Goal: Task Accomplishment & Management: Manage account settings

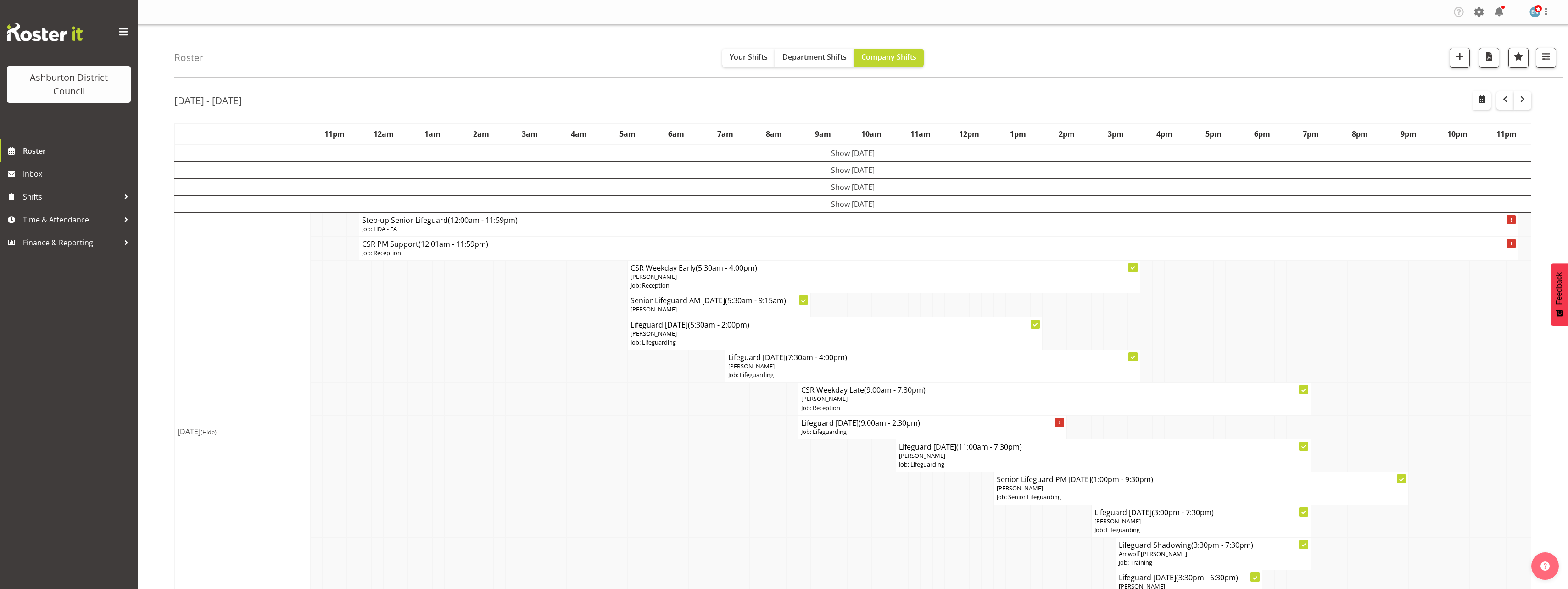
click at [1517, 97] on button "button" at bounding box center [1522, 100] width 18 height 18
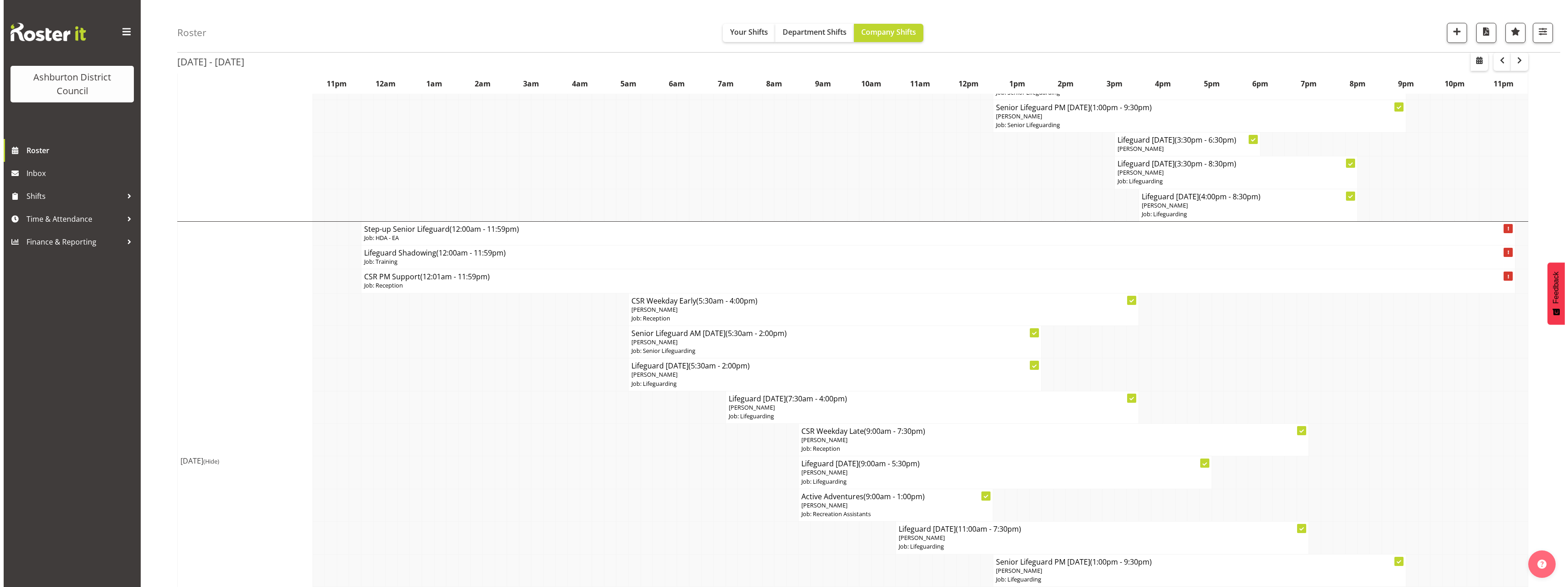
scroll to position [1051, 0]
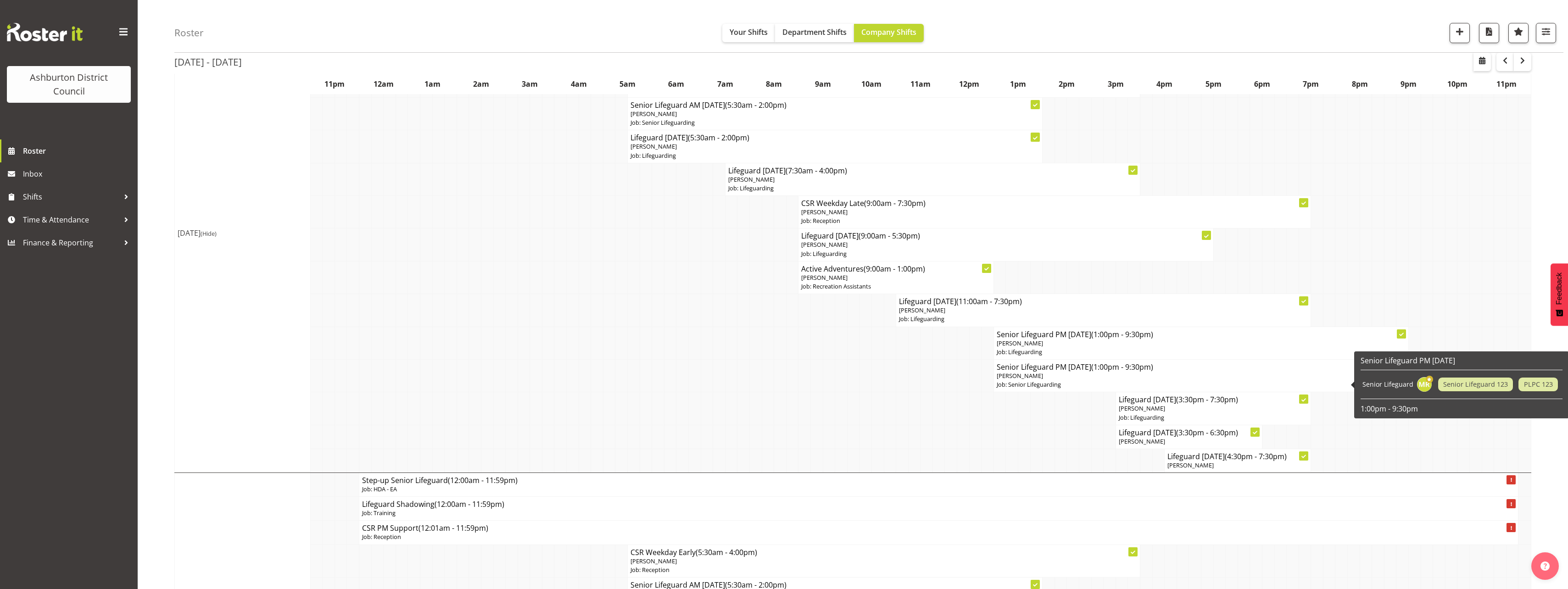
click at [1031, 377] on span "[PERSON_NAME]" at bounding box center [1020, 376] width 46 height 9
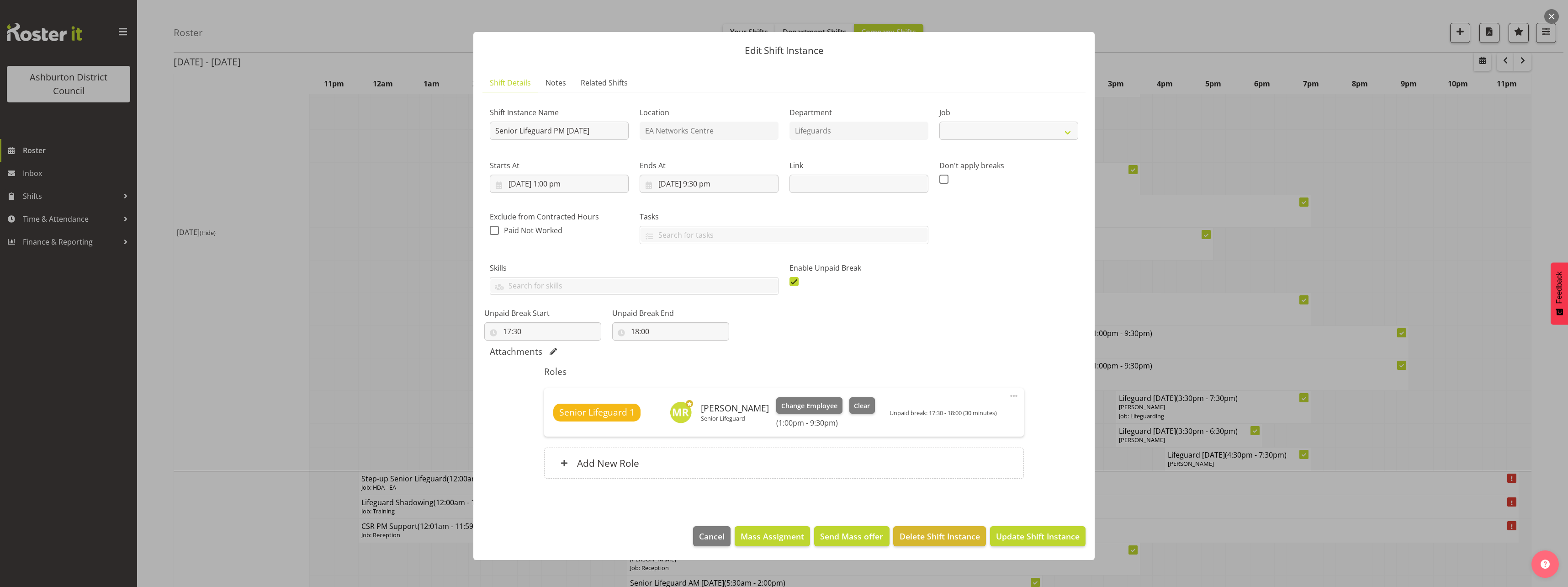
select select "2648"
click at [850, 413] on button "Clear" at bounding box center [862, 405] width 26 height 16
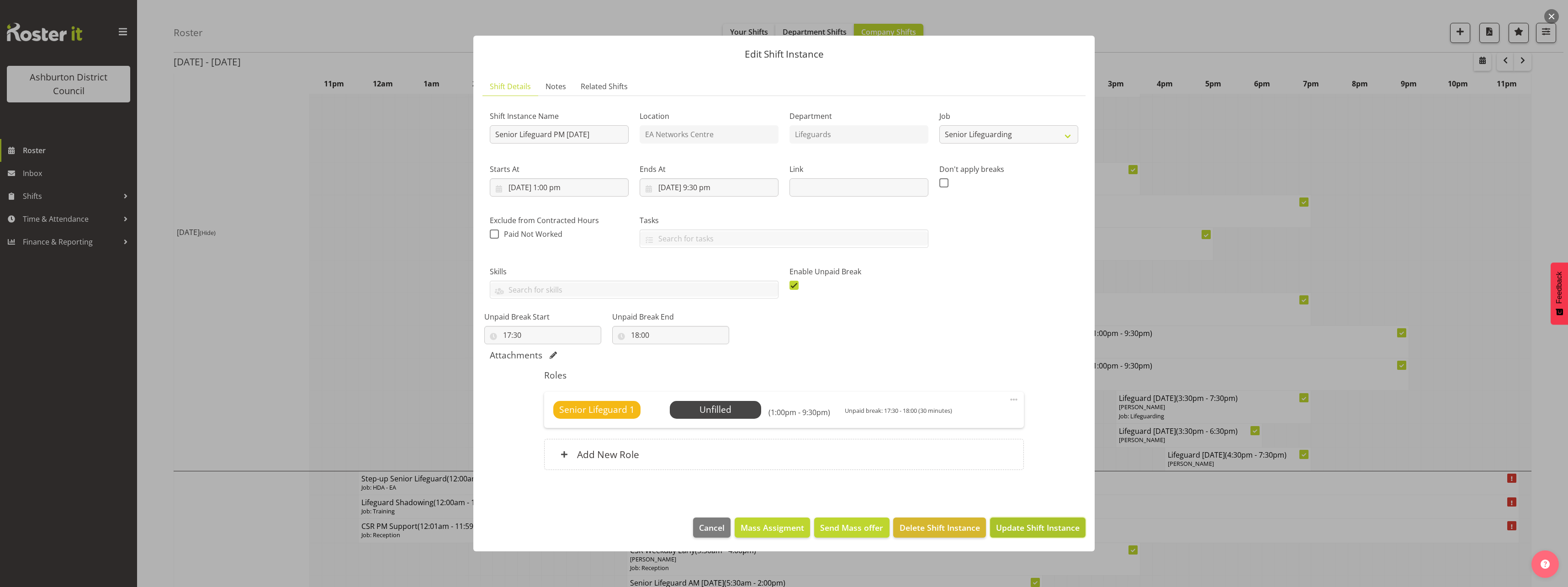
click at [1035, 521] on span "Update Shift Instance" at bounding box center [1037, 527] width 83 height 12
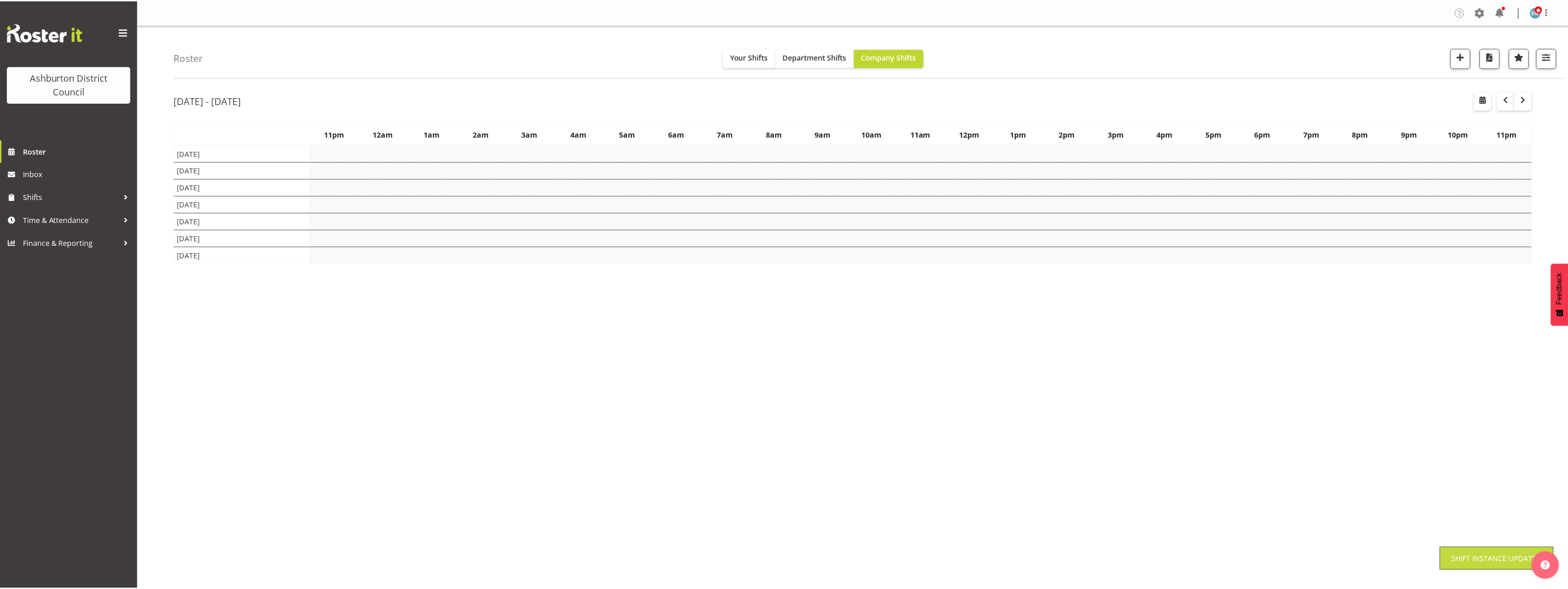
scroll to position [0, 0]
click at [1550, 452] on div "[DATE] - [DATE] [DATE] - [DATE] [DATE] Day Week Fortnight Month calendar Month …" at bounding box center [871, 268] width 1394 height 367
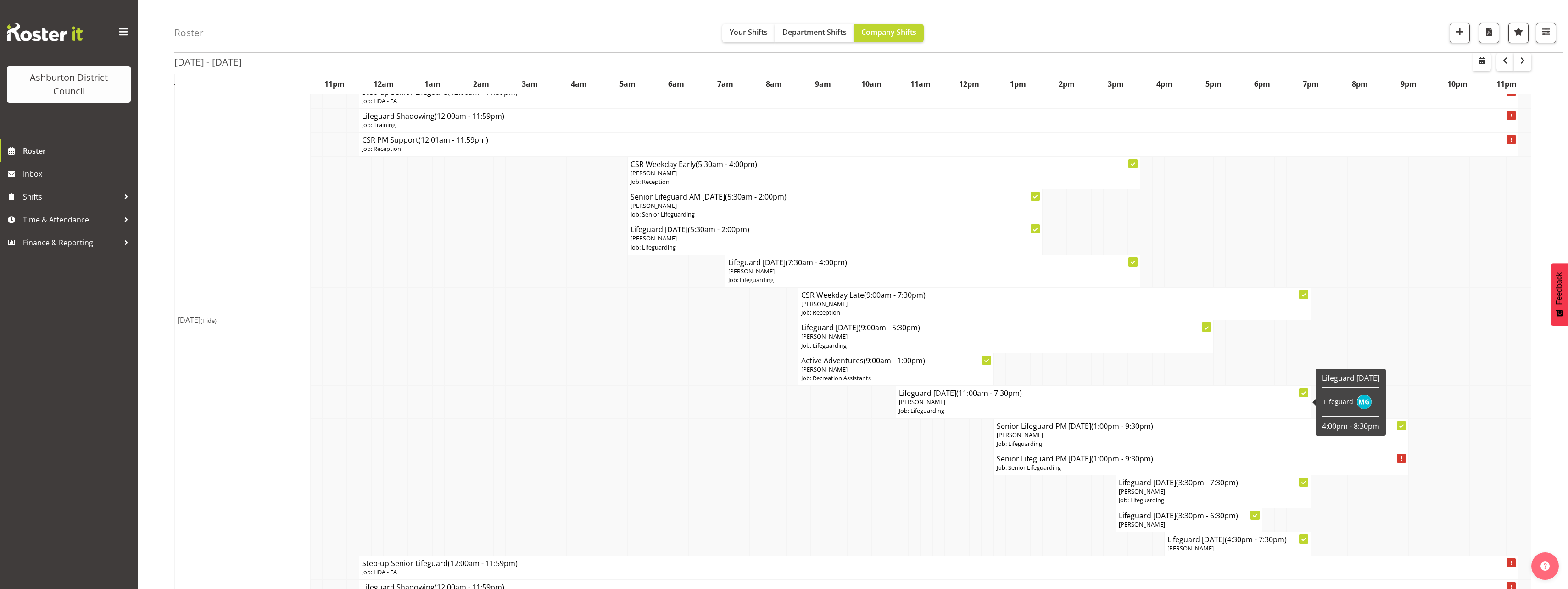
scroll to position [1009, 0]
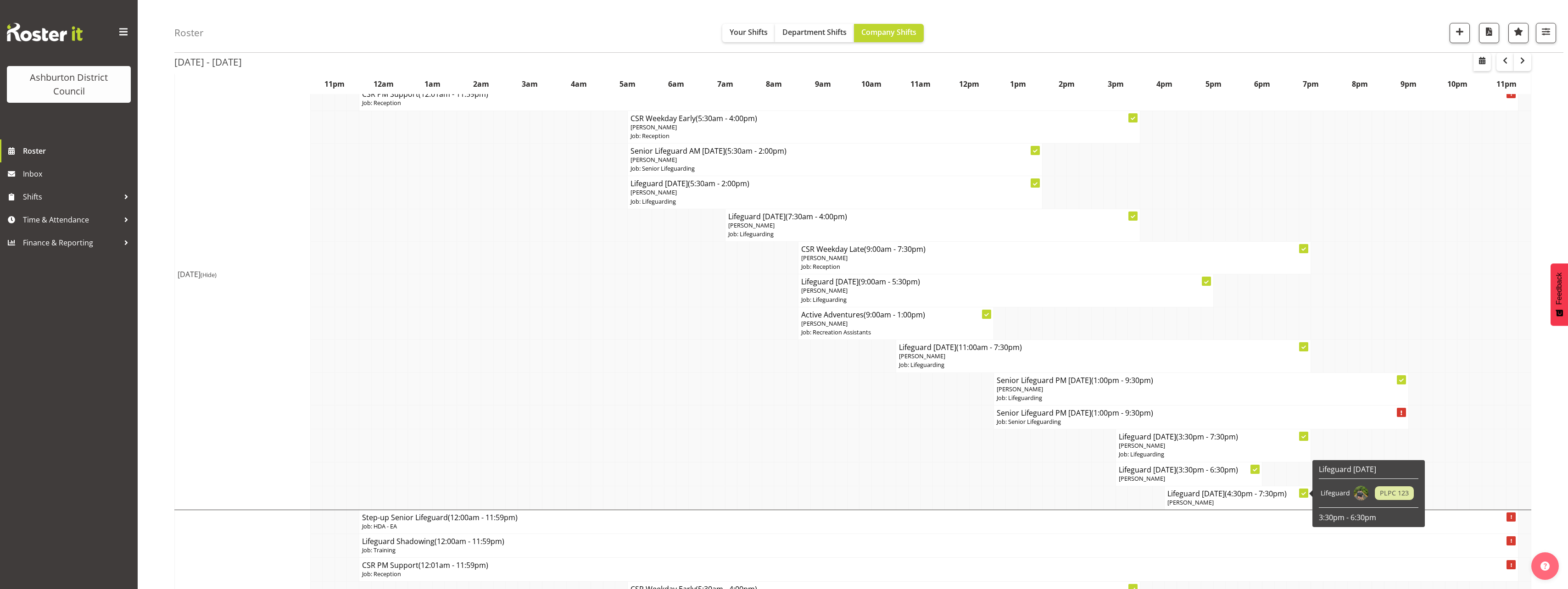
click at [1209, 499] on p "[PERSON_NAME]" at bounding box center [1237, 502] width 141 height 9
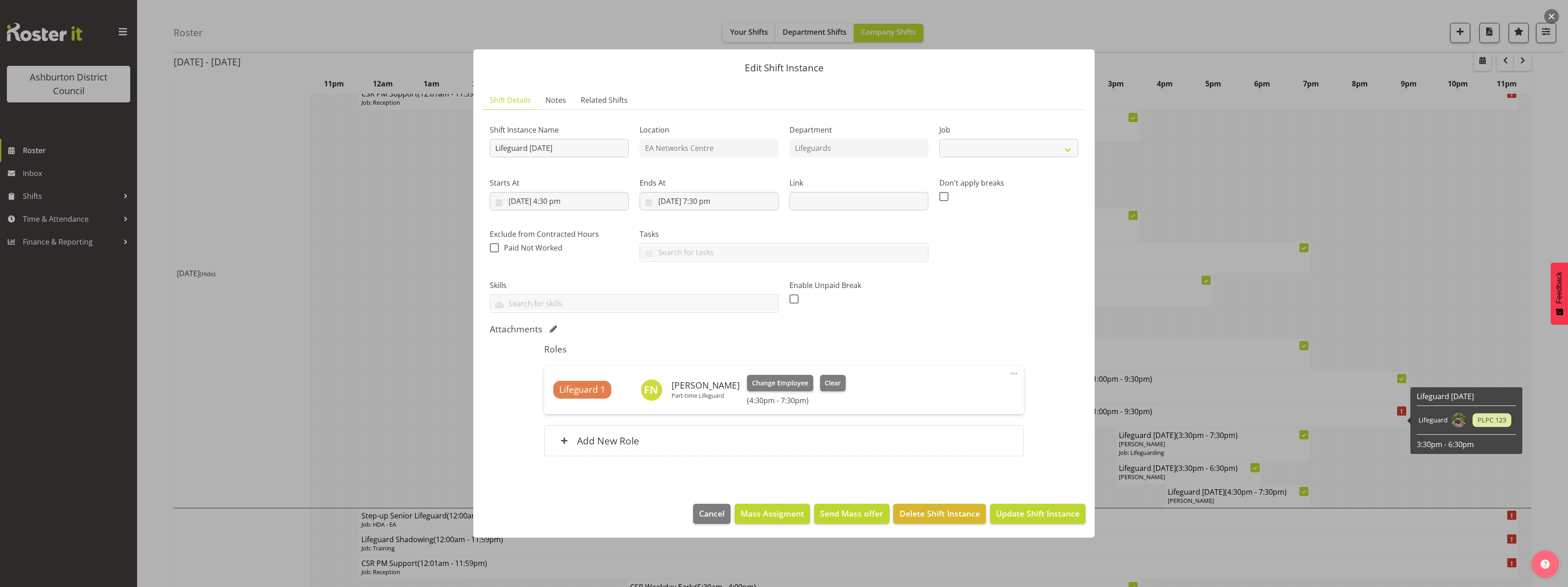
select select "38"
click at [820, 384] on button "Clear" at bounding box center [833, 382] width 26 height 16
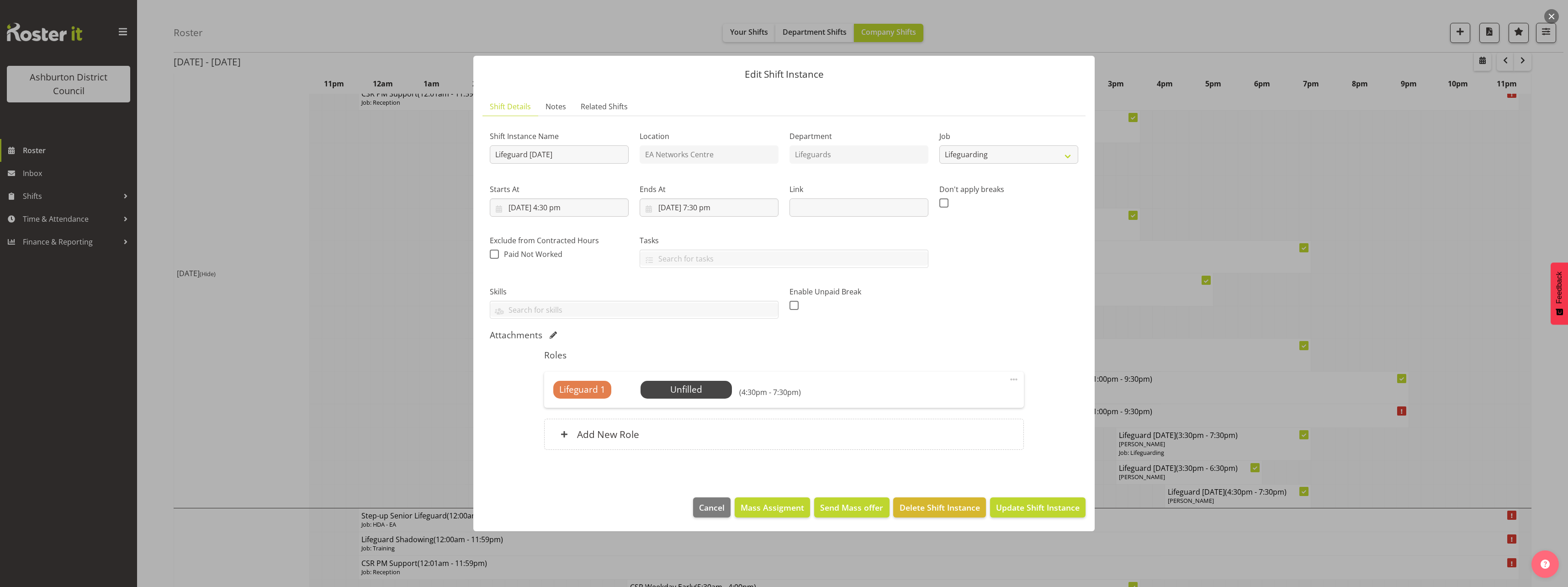
click at [1542, 357] on div at bounding box center [784, 294] width 1568 height 587
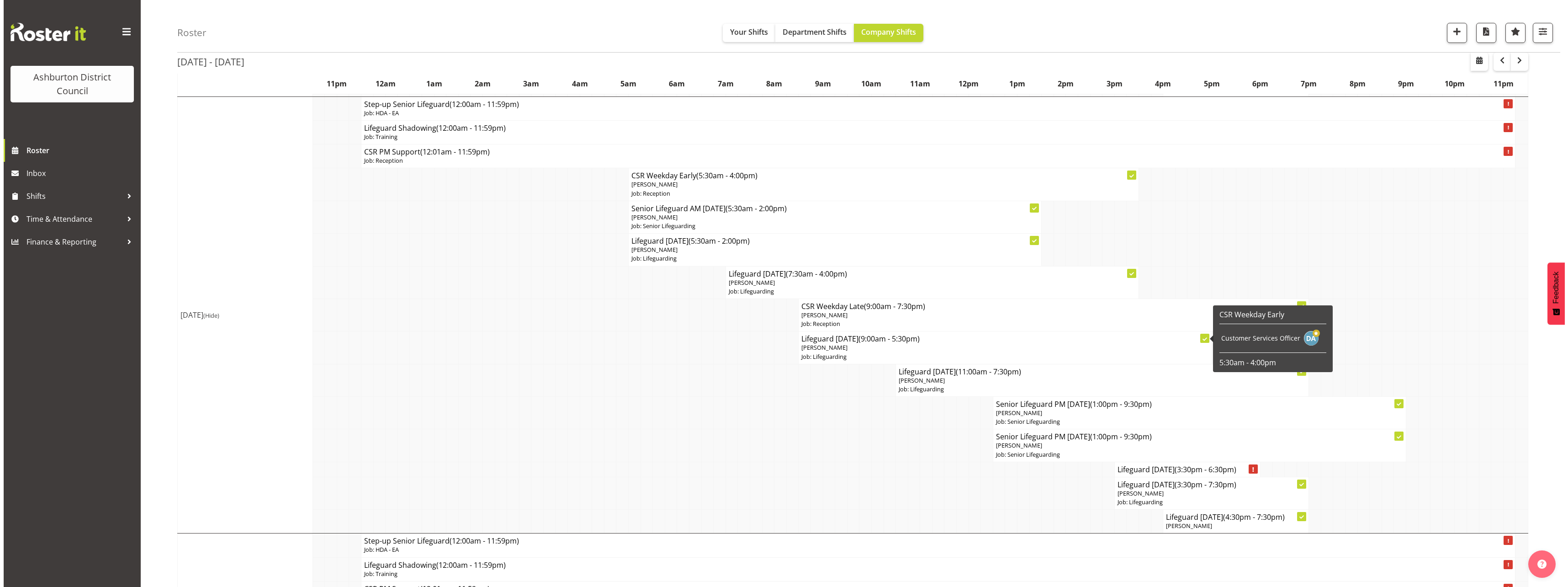
scroll to position [1463, 0]
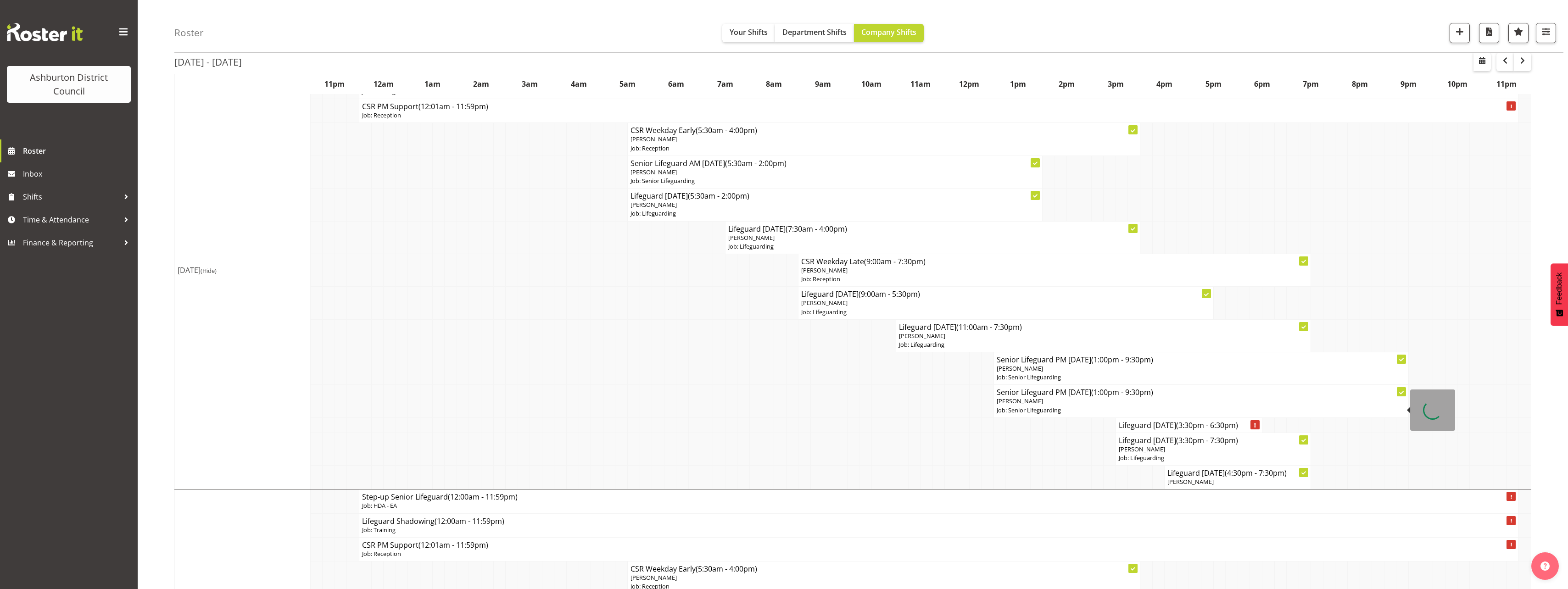
click at [1025, 395] on h4 "Senior Lifeguard PM [DATE] (1:00pm - 9:30pm)" at bounding box center [1201, 392] width 409 height 9
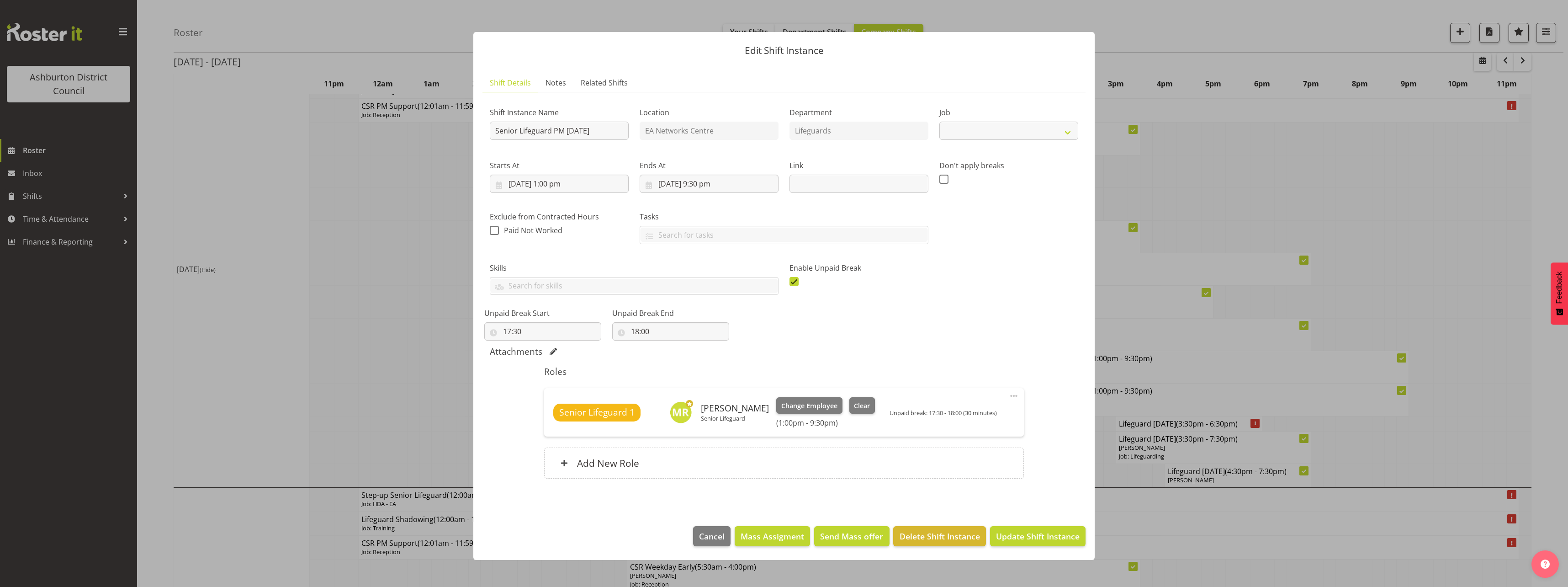
select select "2648"
click at [855, 406] on span "Clear" at bounding box center [862, 406] width 16 height 10
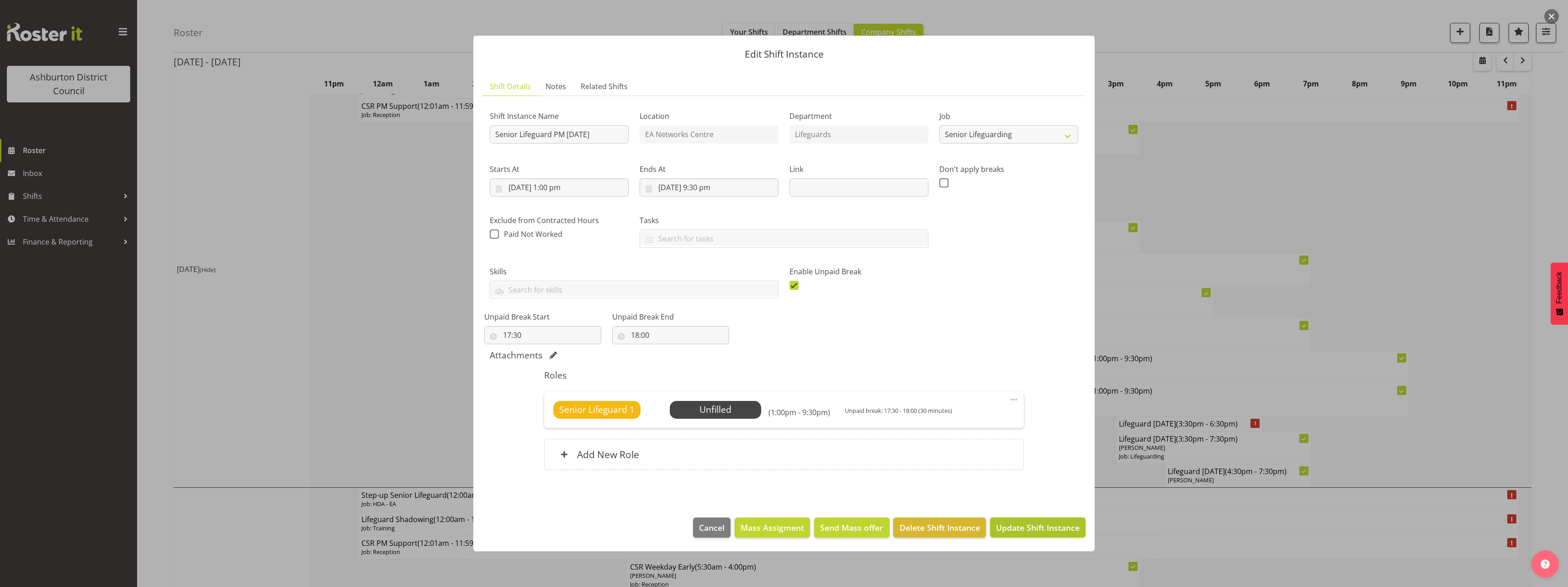
click at [1049, 530] on span "Update Shift Instance" at bounding box center [1037, 527] width 83 height 12
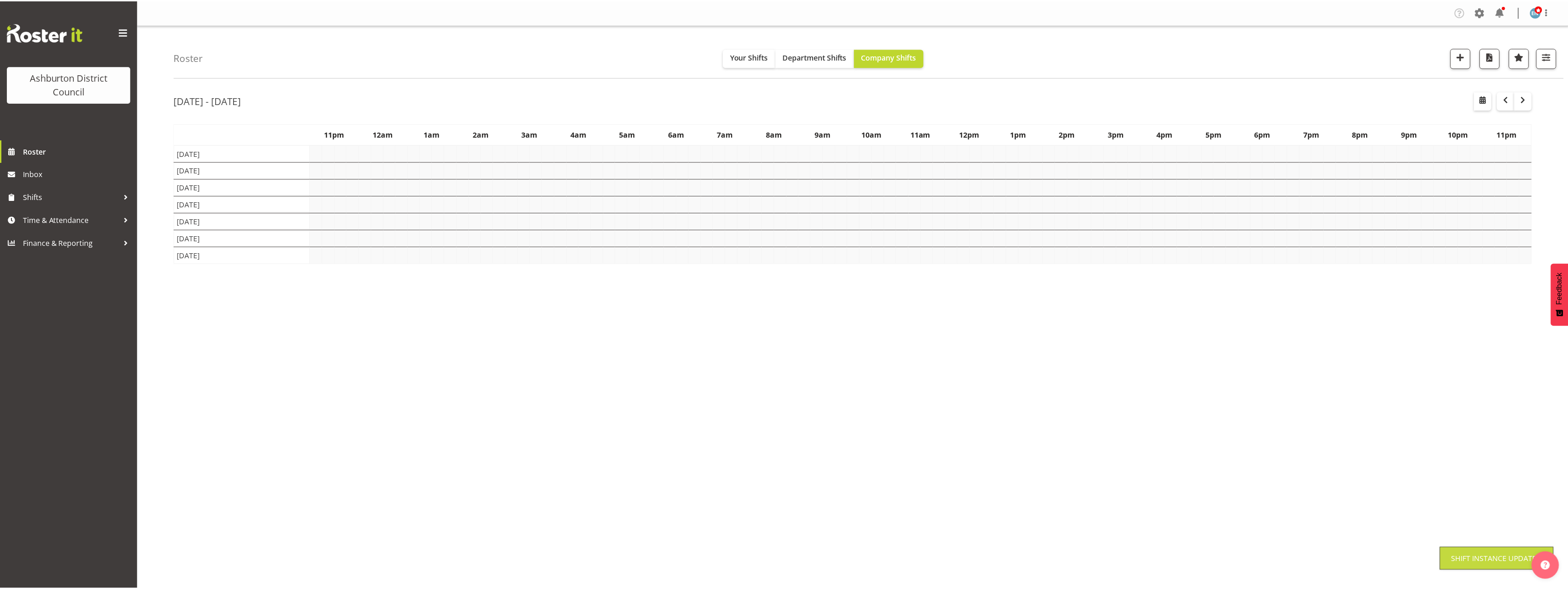
scroll to position [0, 0]
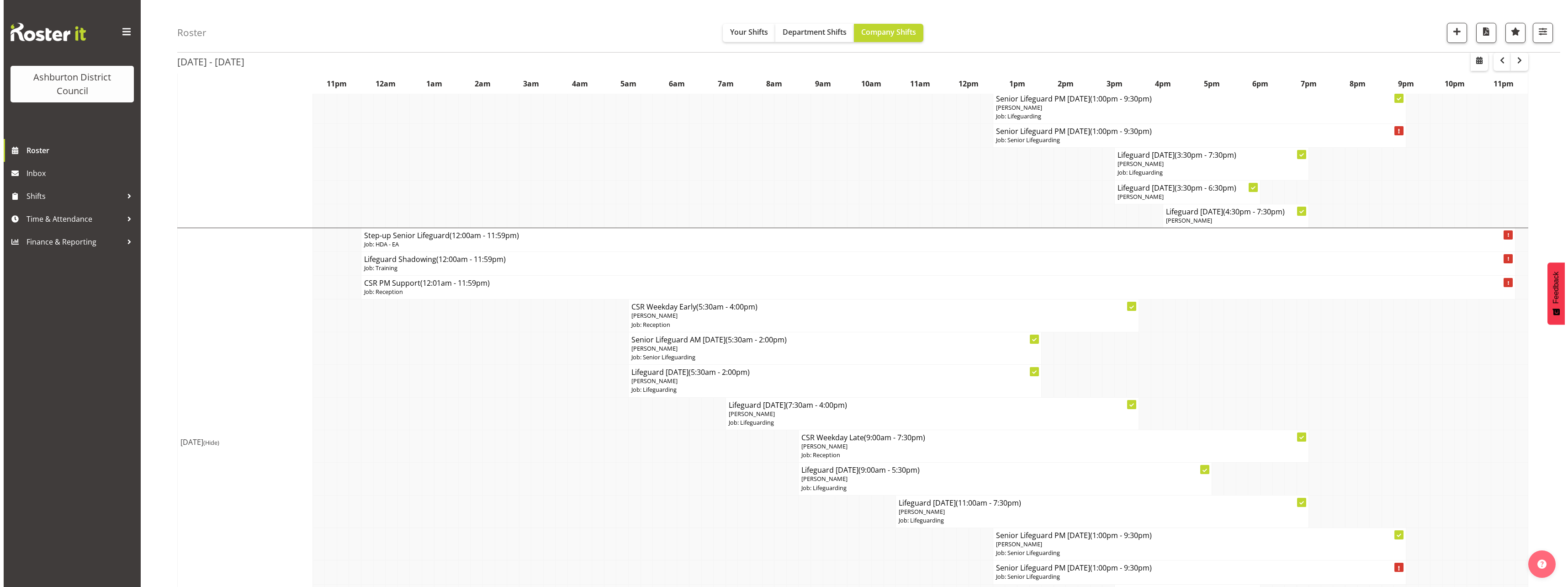
scroll to position [1423, 0]
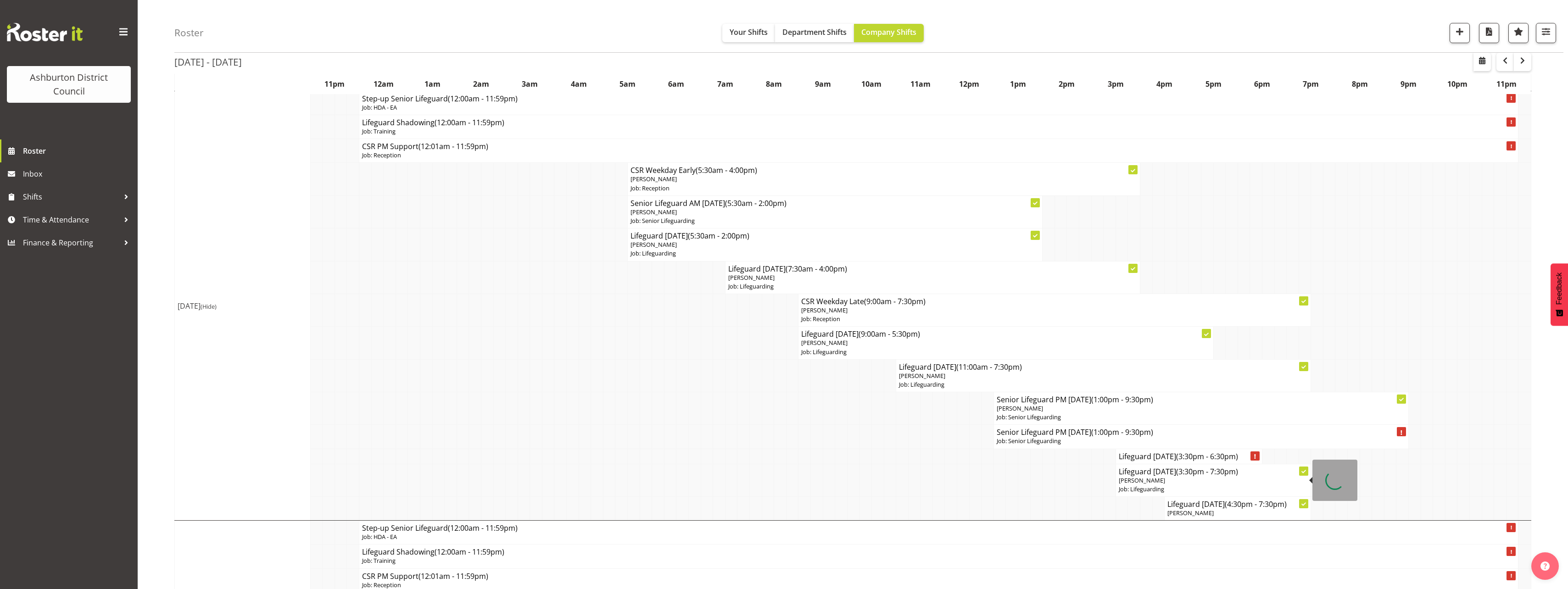
click at [1163, 474] on h4 "Lifeguard [DATE] (3:30pm - 7:30pm)" at bounding box center [1213, 471] width 190 height 9
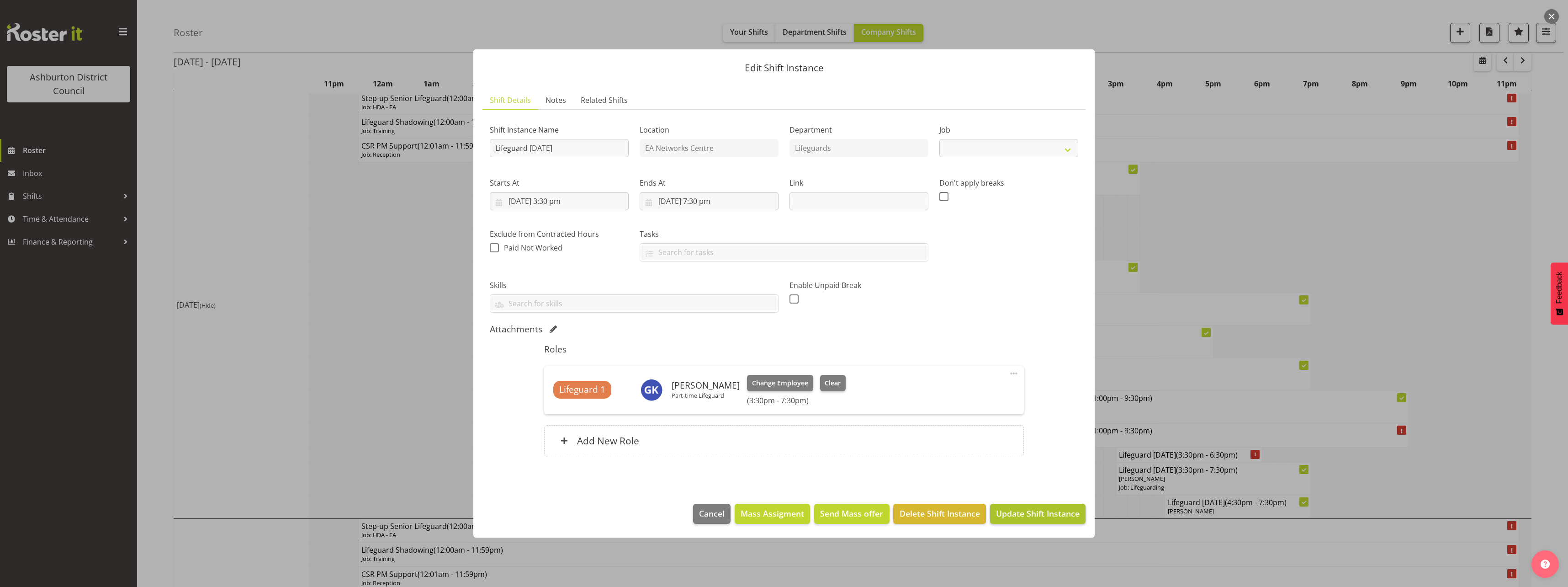
select select "38"
click at [825, 382] on span "Clear" at bounding box center [833, 383] width 16 height 10
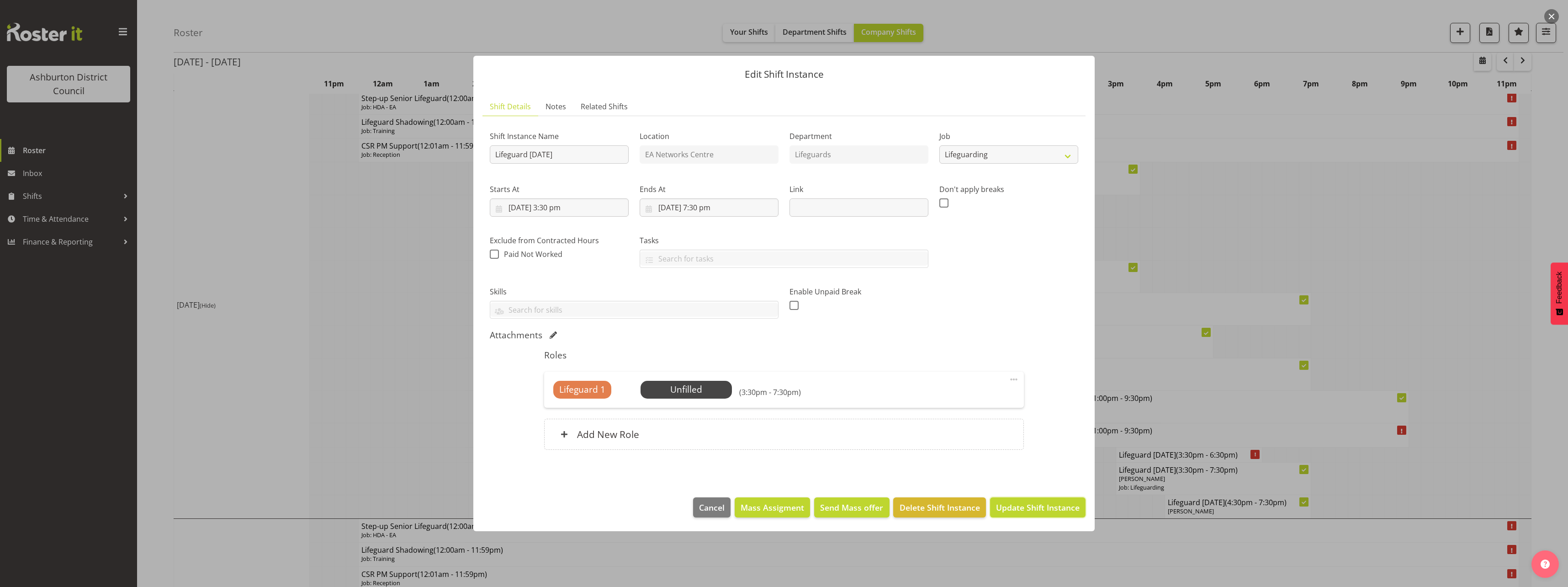
click at [1045, 509] on span "Update Shift Instance" at bounding box center [1037, 507] width 83 height 12
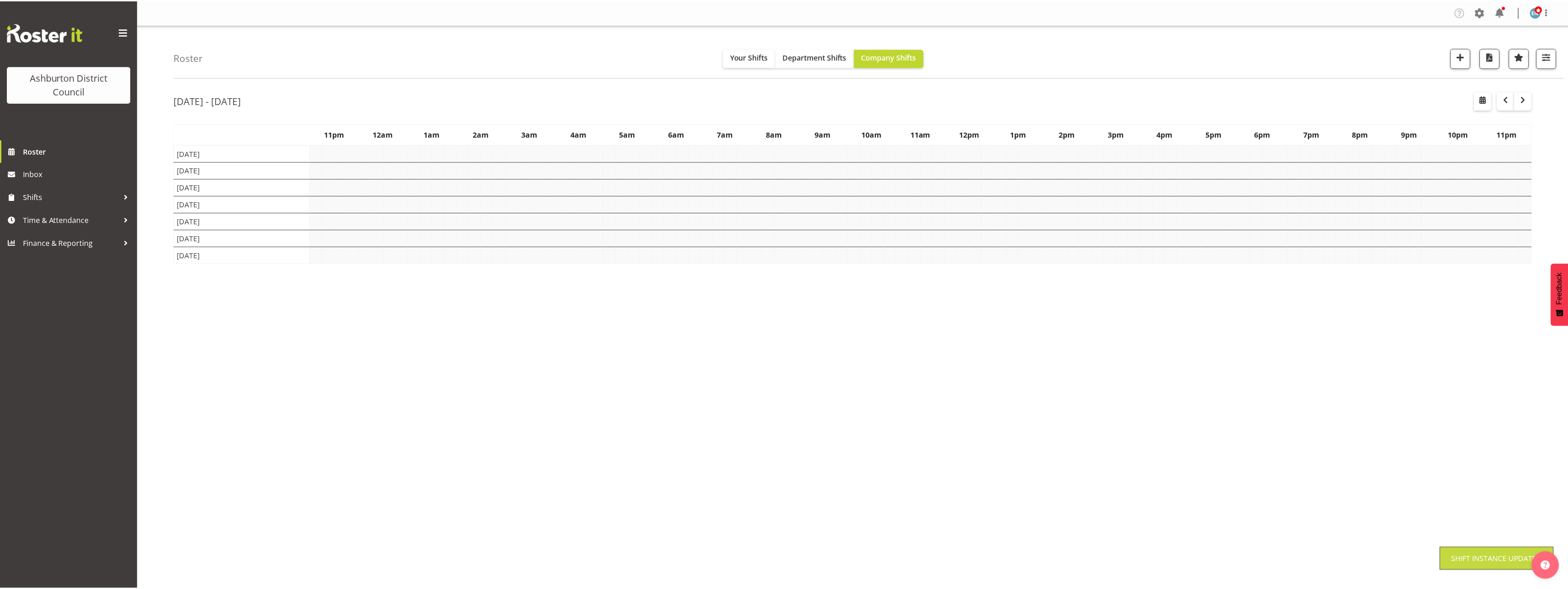
scroll to position [0, 0]
click at [1542, 428] on div "[DATE] - [DATE] [DATE] - [DATE] [DATE] Day Week Fortnight Month calendar Month …" at bounding box center [871, 268] width 1394 height 367
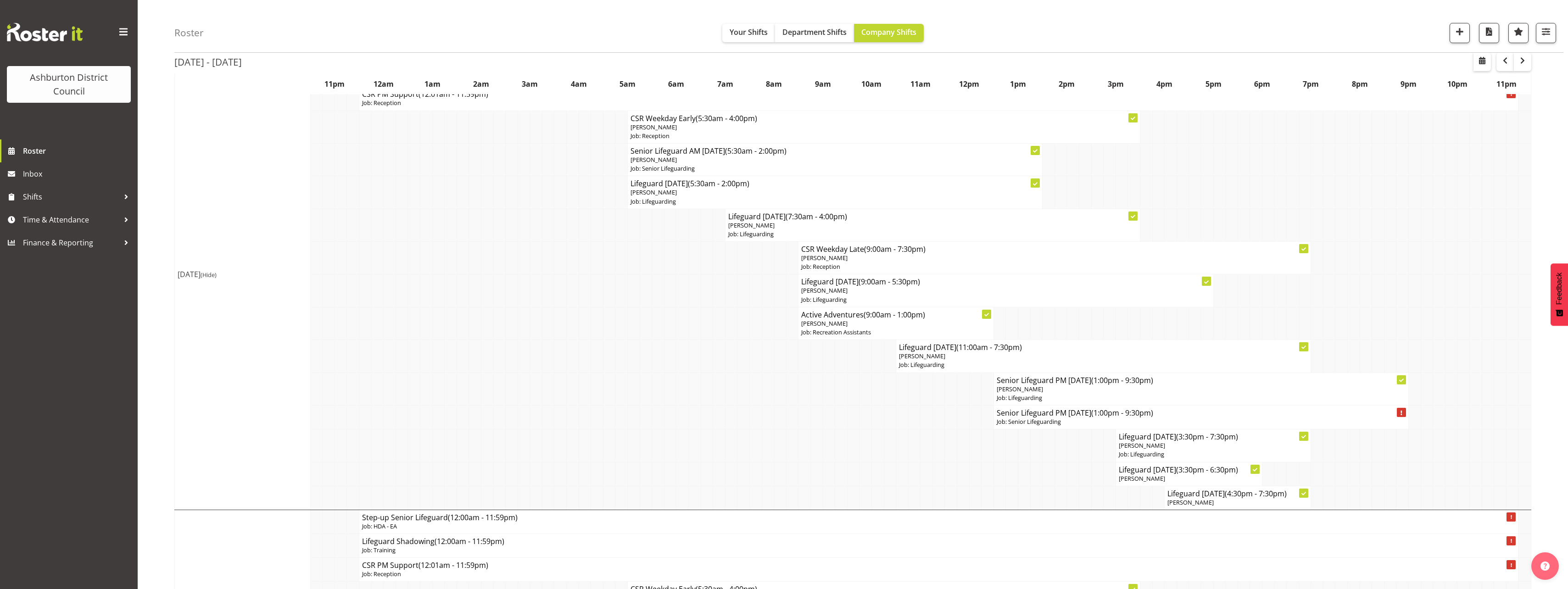
scroll to position [963, 0]
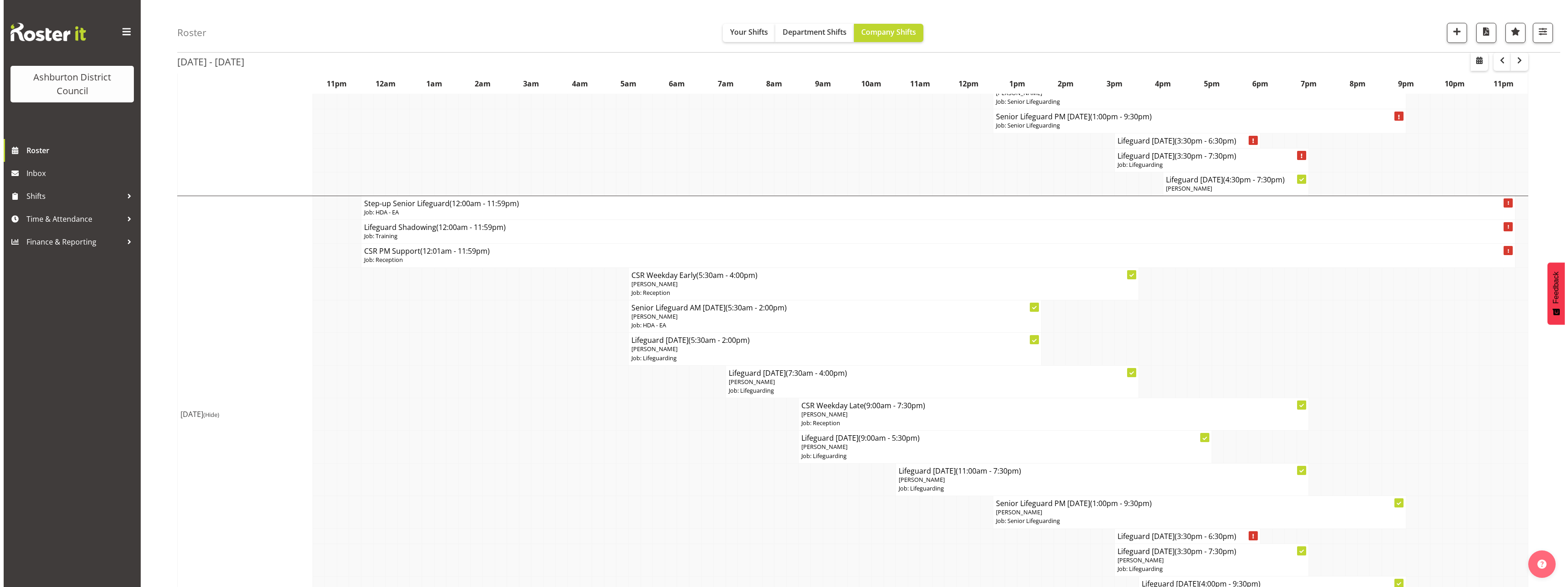
scroll to position [1874, 0]
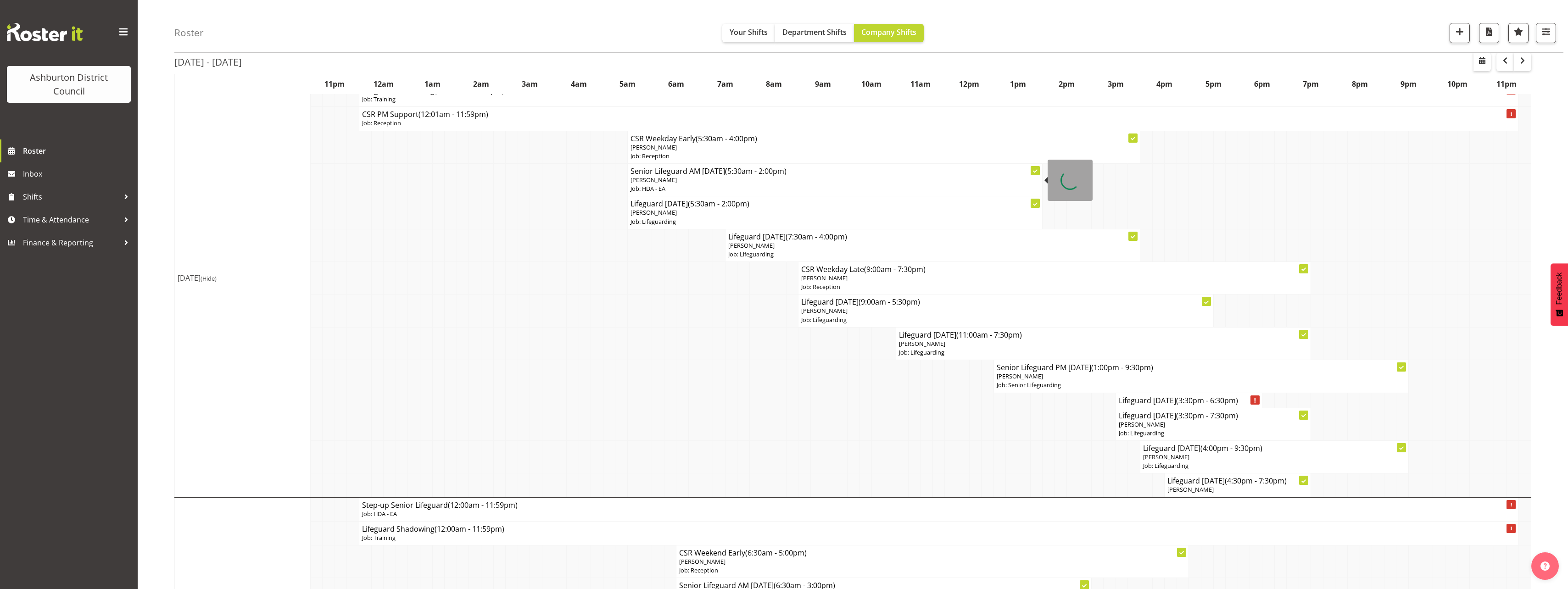
click at [642, 177] on span "[PERSON_NAME]" at bounding box center [653, 180] width 46 height 9
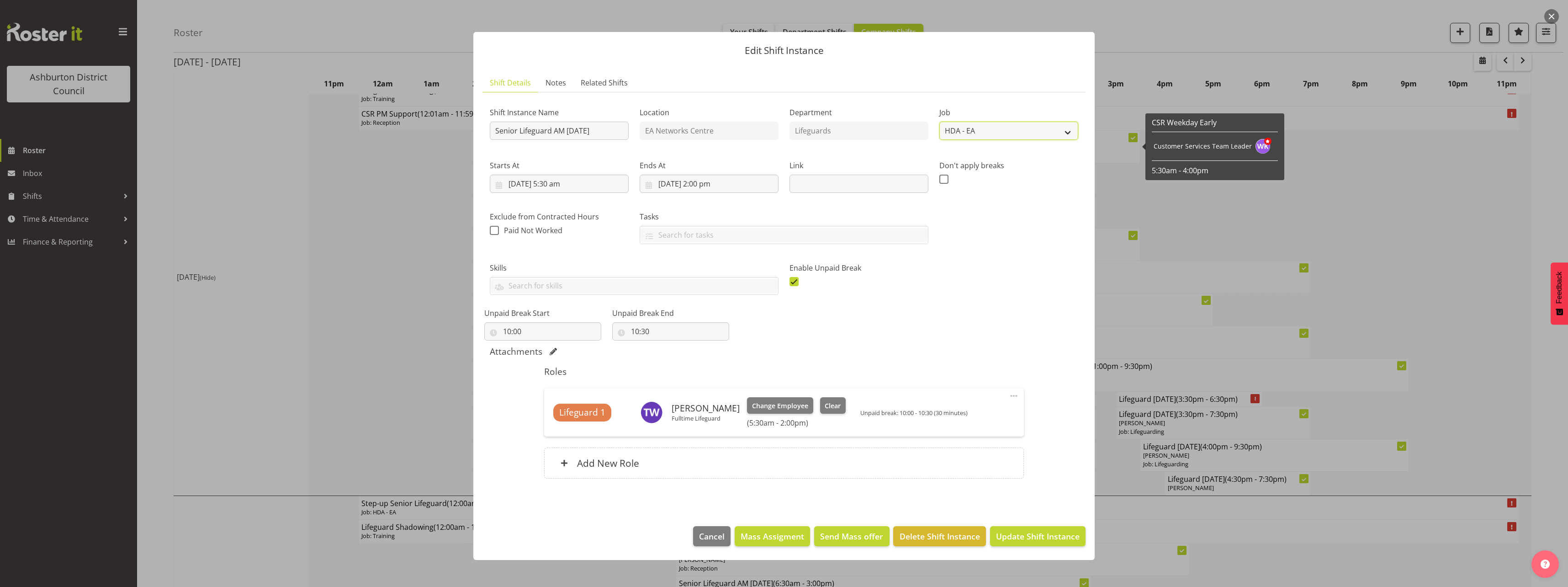
click at [967, 135] on select "Create new job Casual HDA - CSR HDA - EA Lifeguarding LTS- Alt Duties Ordinary …" at bounding box center [1009, 131] width 139 height 18
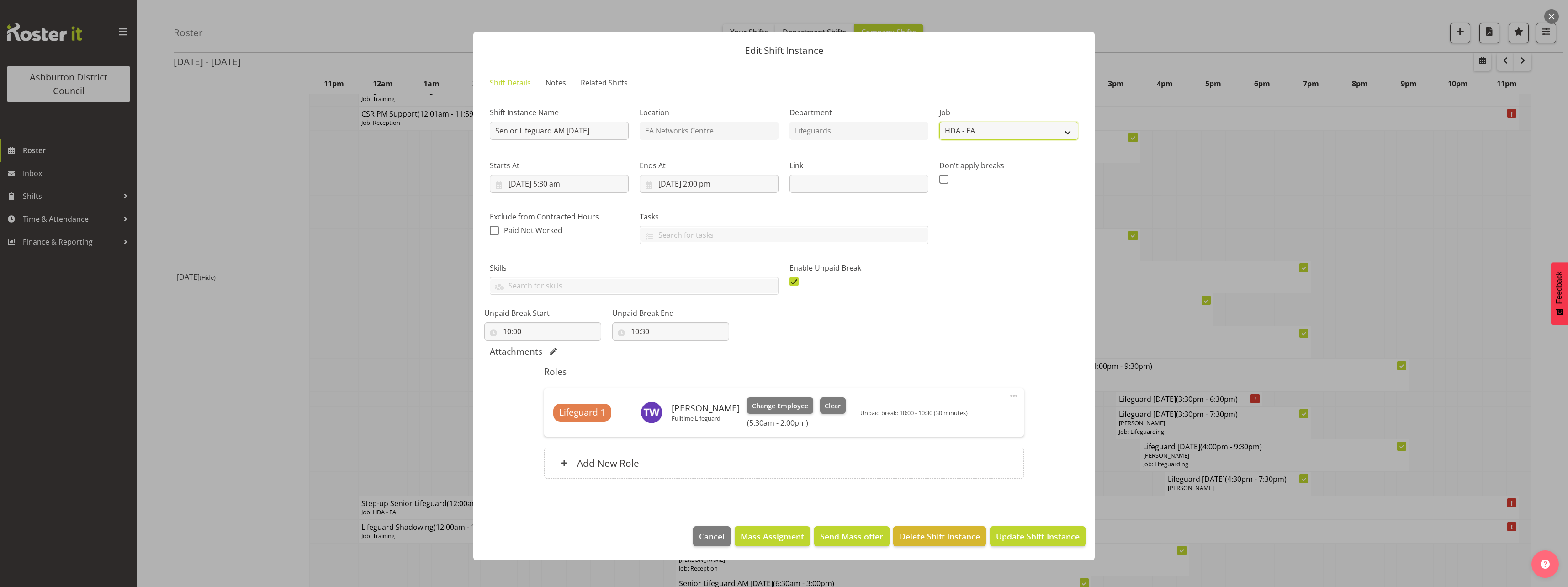
select select "38"
click at [939, 122] on select "Create new job Casual HDA - CSR HDA - EA Lifeguarding LTS- Alt Duties Ordinary …" at bounding box center [1009, 131] width 139 height 18
click at [519, 130] on input "Senior Lifeguard AM [DATE]" at bounding box center [559, 131] width 139 height 18
type input "Lifeguard AM [DATE]"
click at [1027, 529] on button "Update Shift Instance" at bounding box center [1038, 536] width 96 height 20
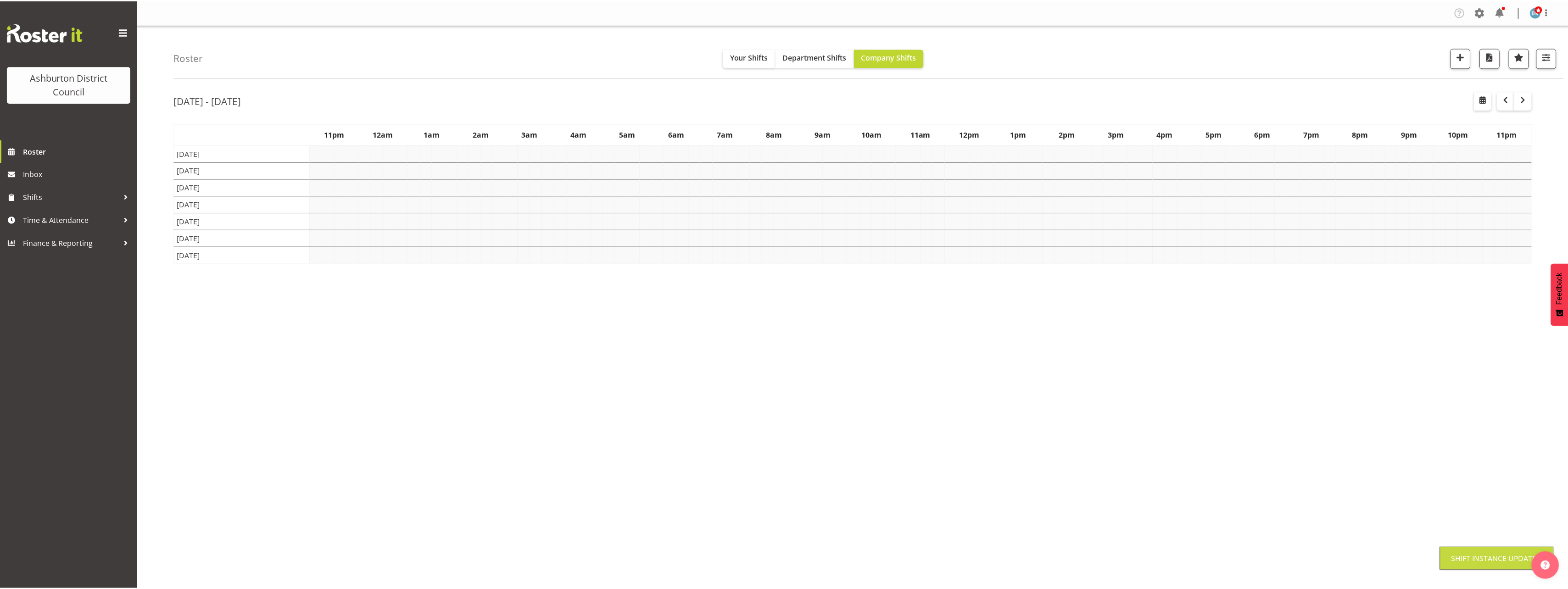
scroll to position [0, 0]
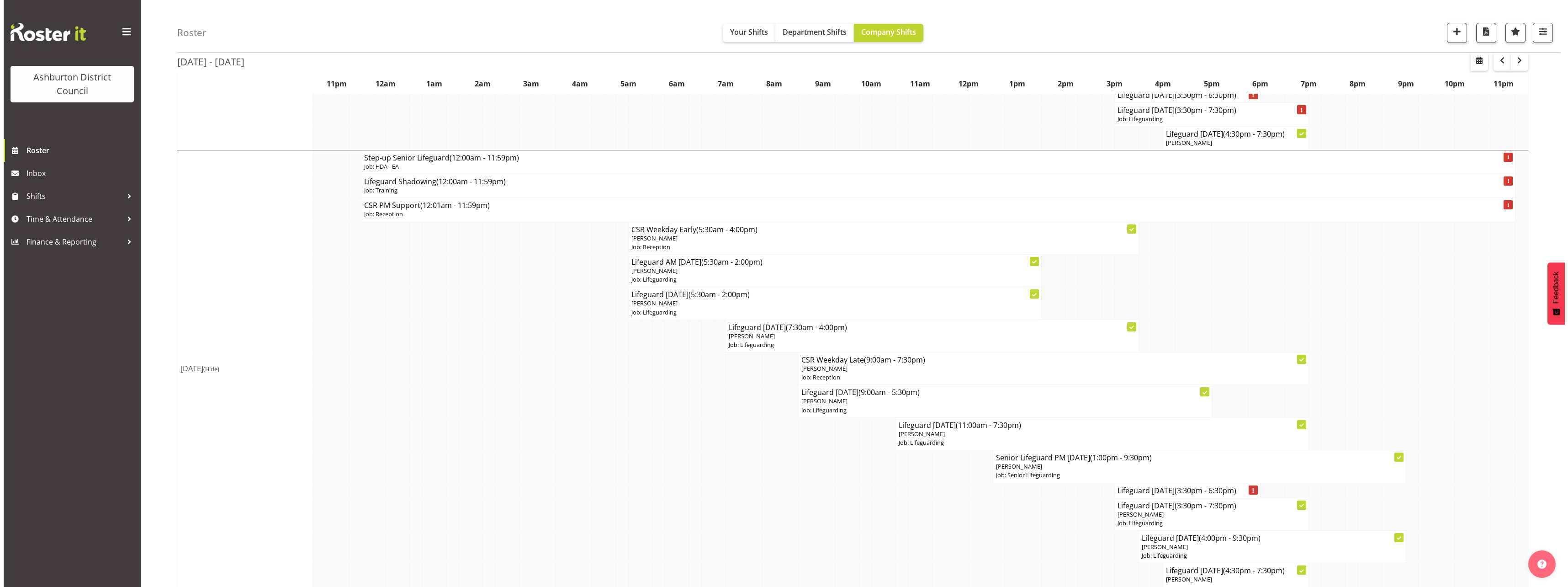
scroll to position [1828, 0]
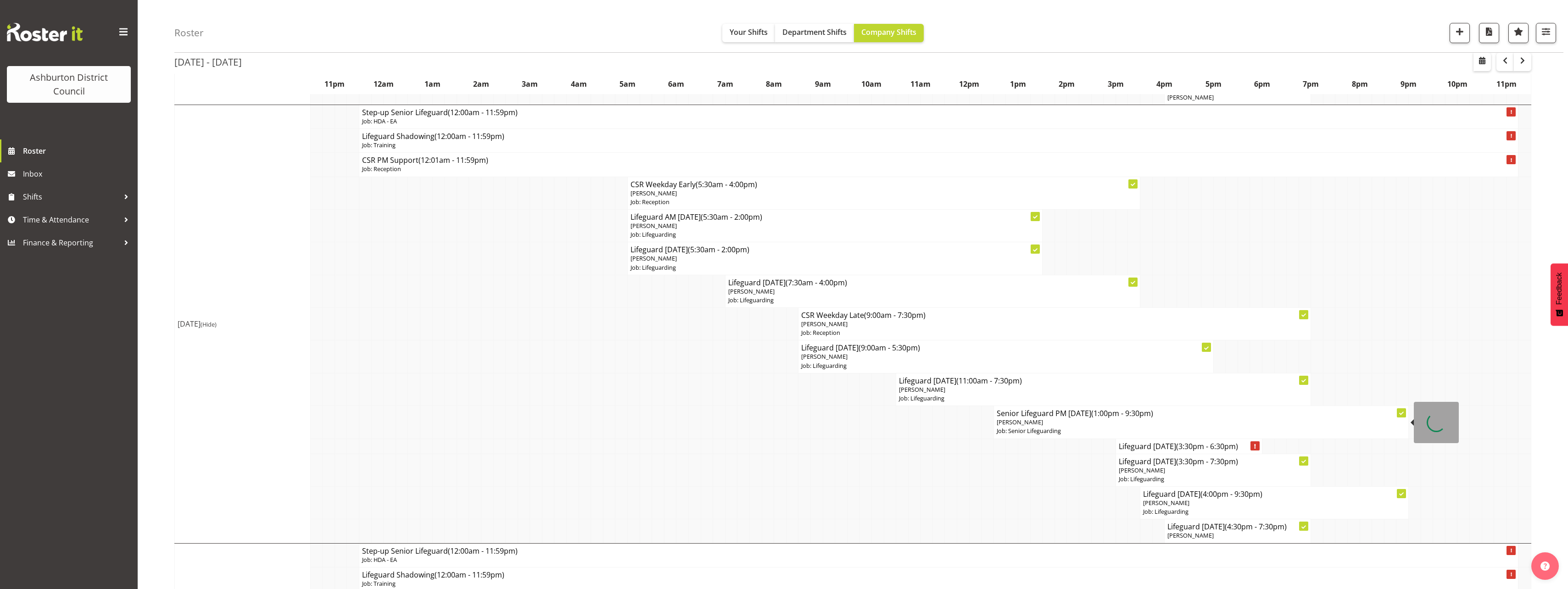
click at [1078, 422] on p "[PERSON_NAME]" at bounding box center [1201, 422] width 409 height 9
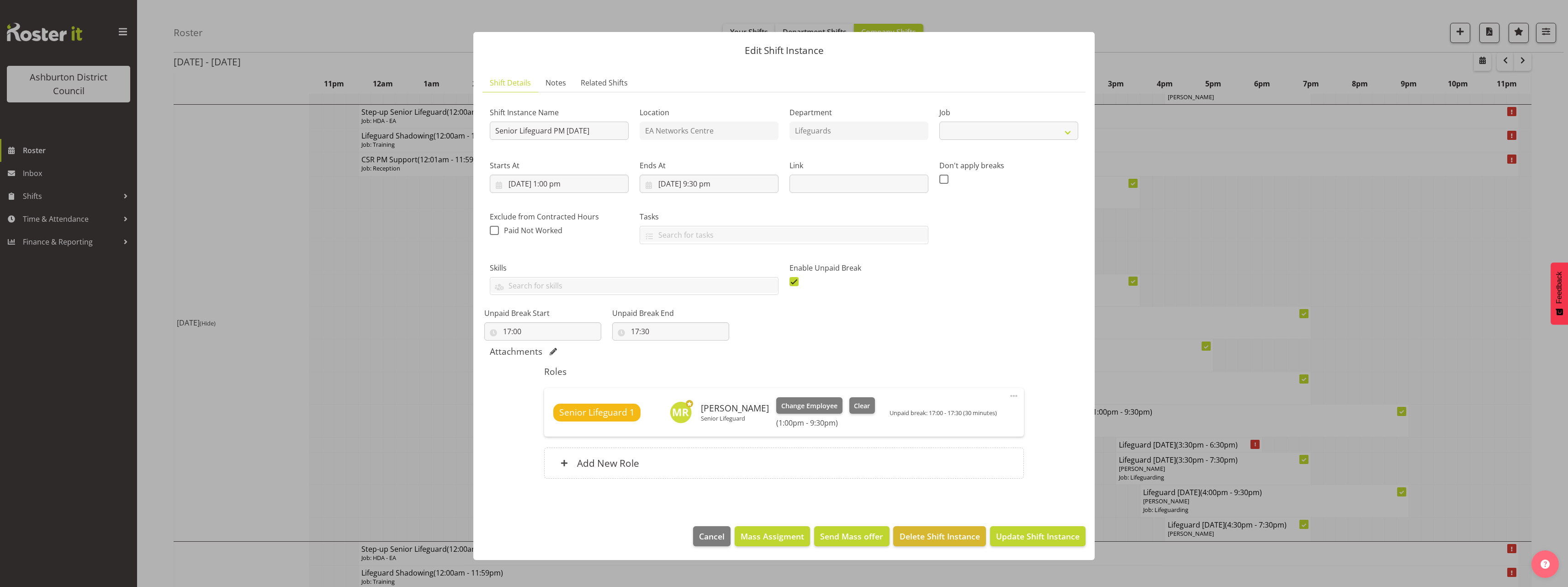
select select "2648"
click at [854, 408] on span "Clear" at bounding box center [862, 406] width 16 height 10
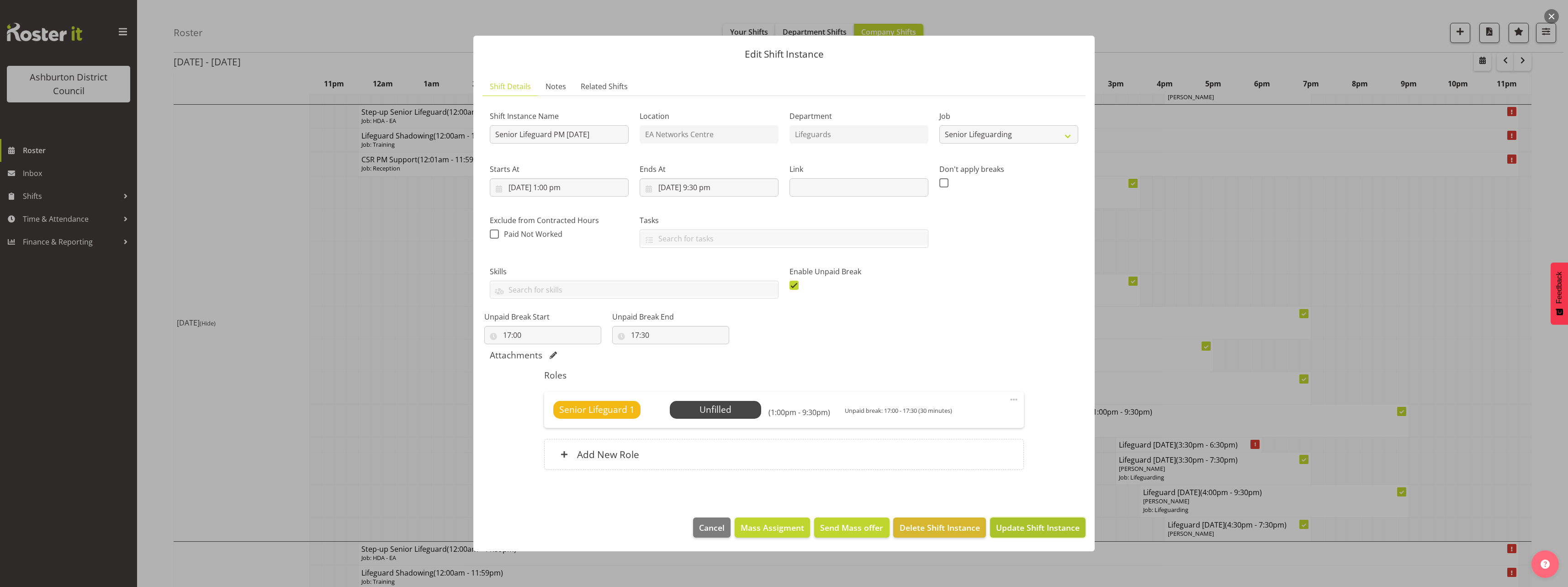
click at [1051, 529] on span "Update Shift Instance" at bounding box center [1037, 527] width 83 height 12
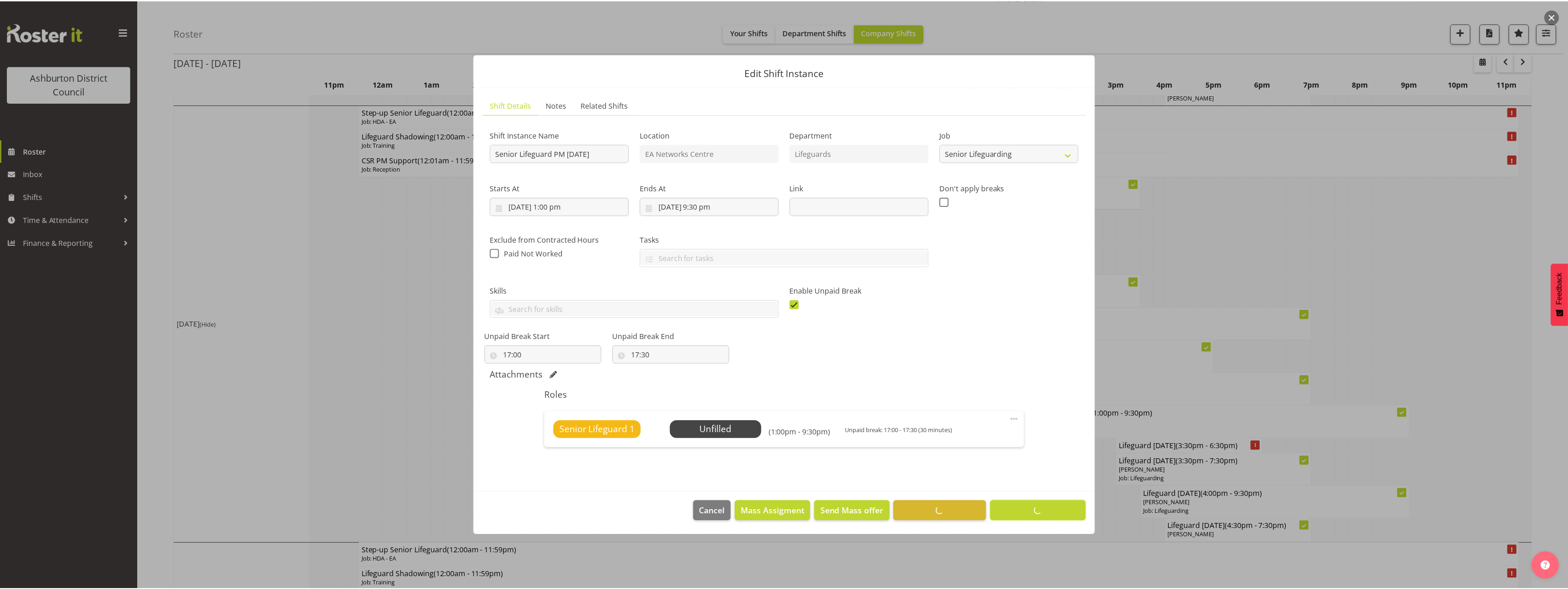
scroll to position [0, 0]
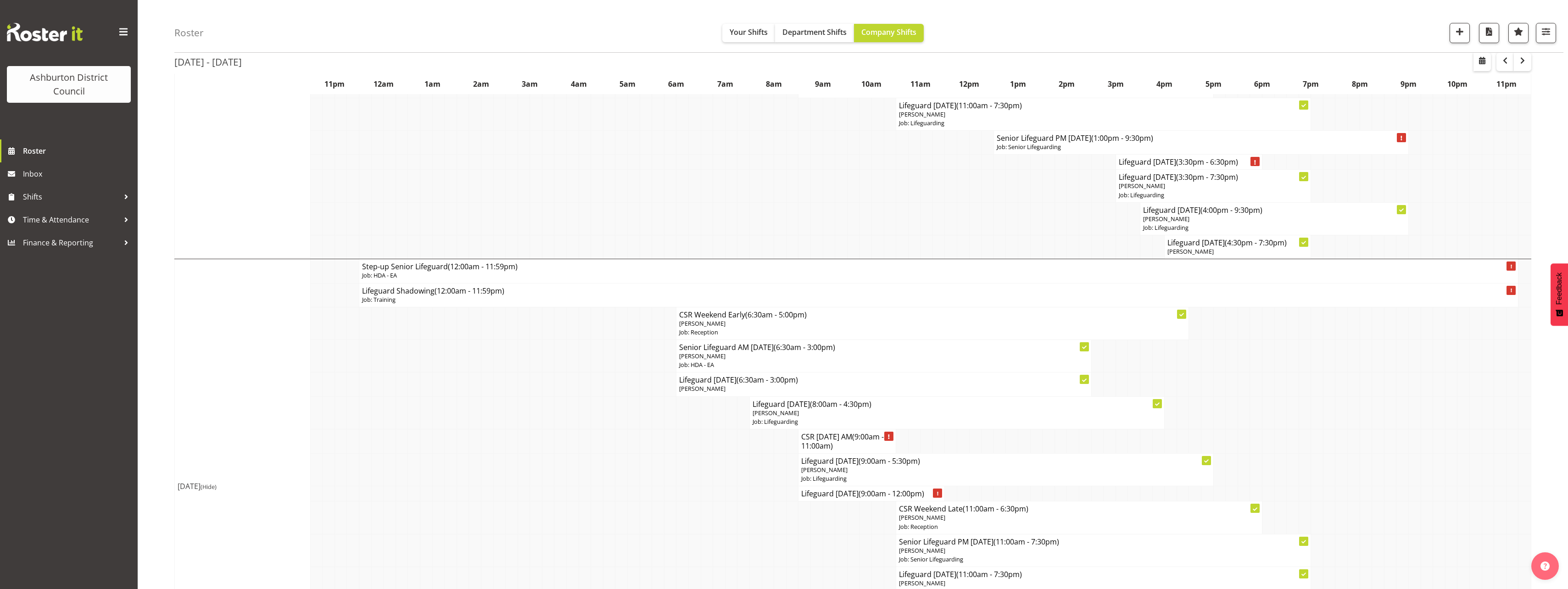
scroll to position [2339, 0]
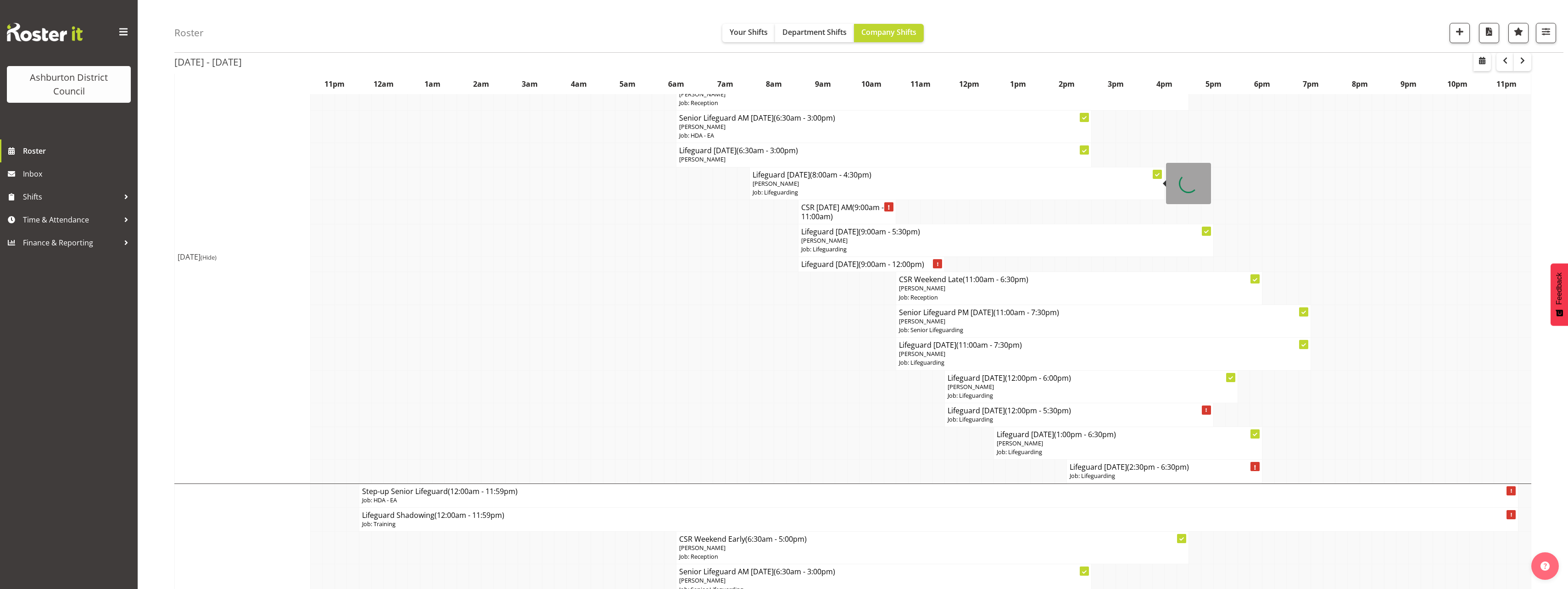
click at [891, 186] on p "[PERSON_NAME]" at bounding box center [957, 183] width 409 height 9
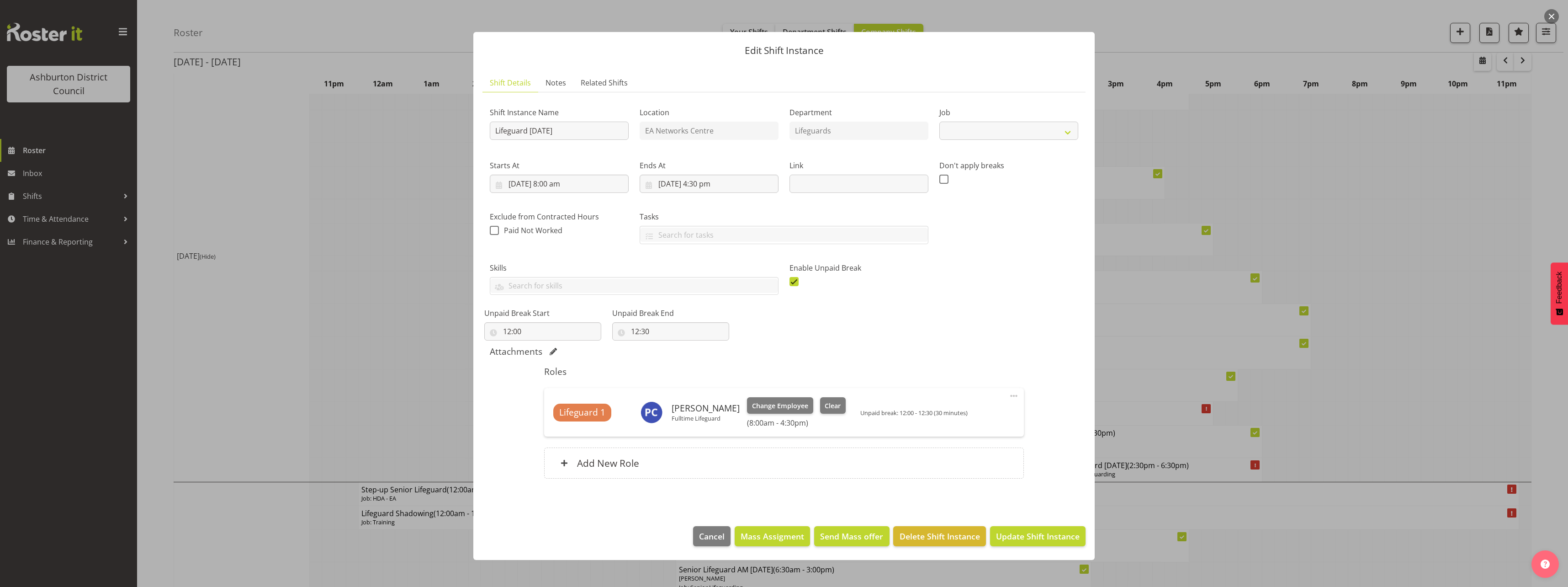
select select "38"
click at [939, 538] on span "Delete Shift Instance" at bounding box center [940, 536] width 80 height 12
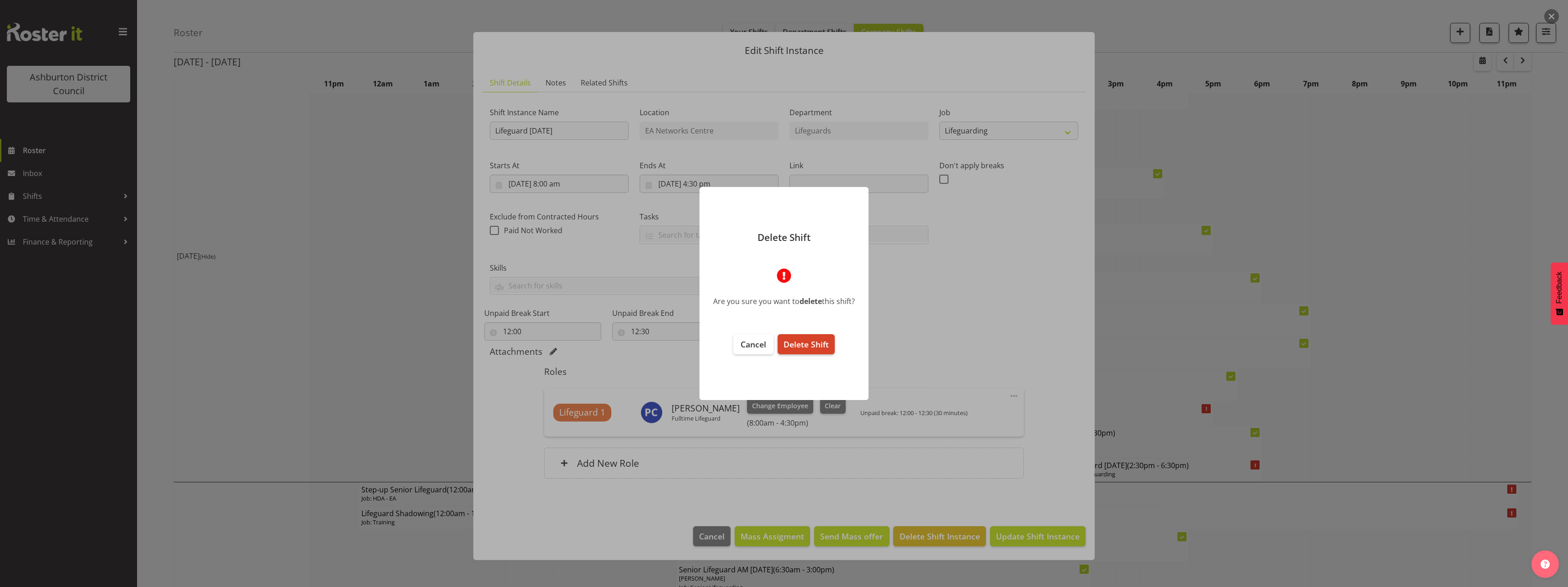
click at [798, 338] on button "Delete Shift" at bounding box center [806, 344] width 57 height 20
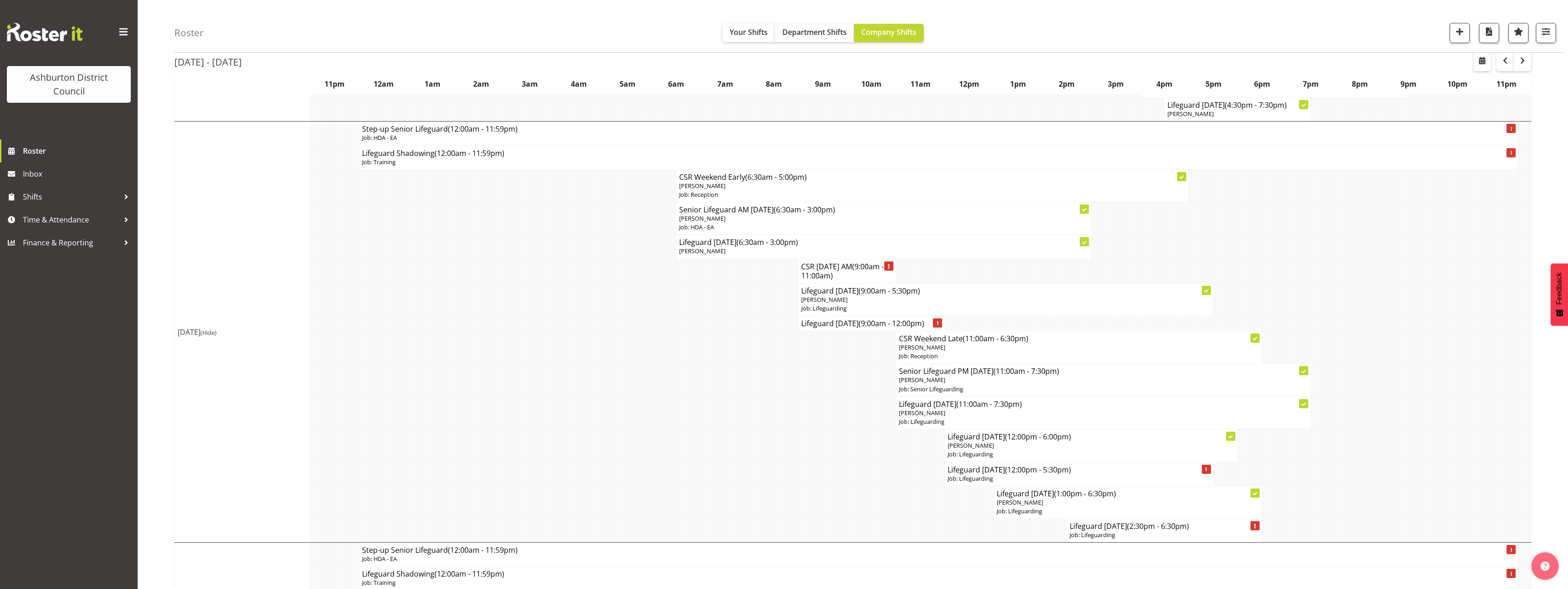
scroll to position [2293, 0]
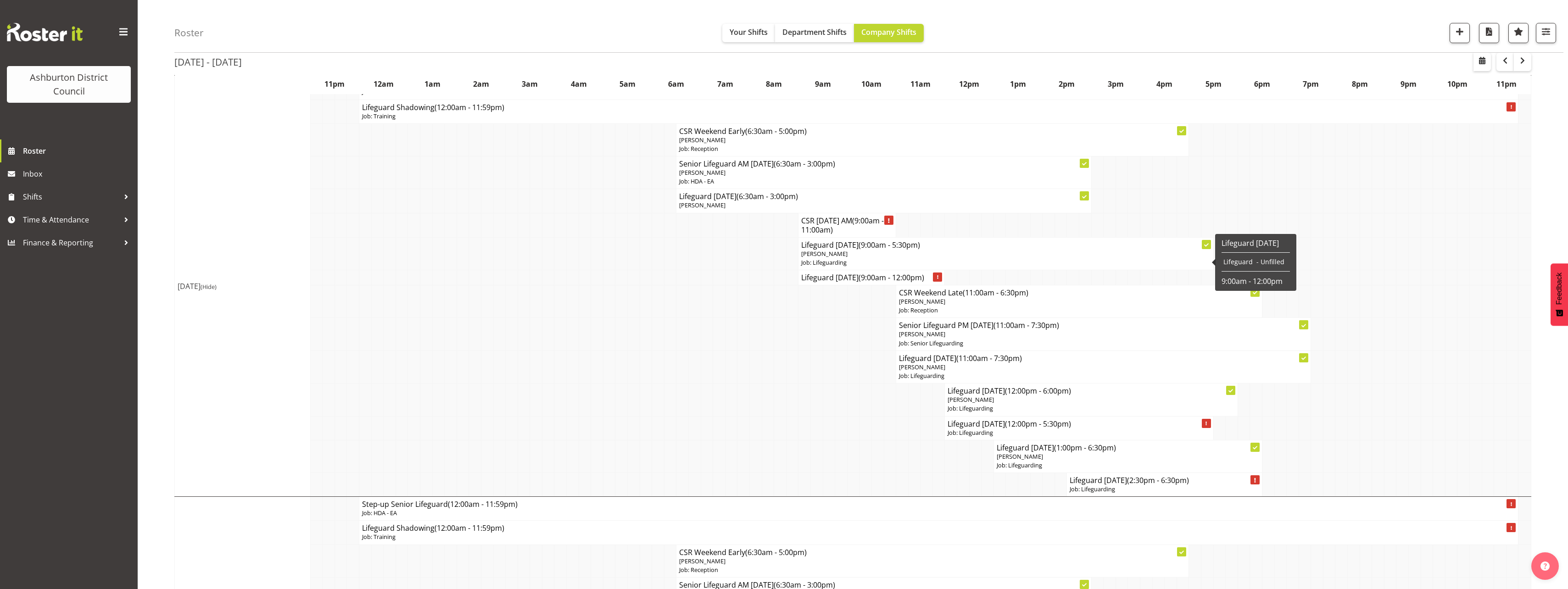
click at [833, 253] on span "[PERSON_NAME]" at bounding box center [825, 254] width 46 height 9
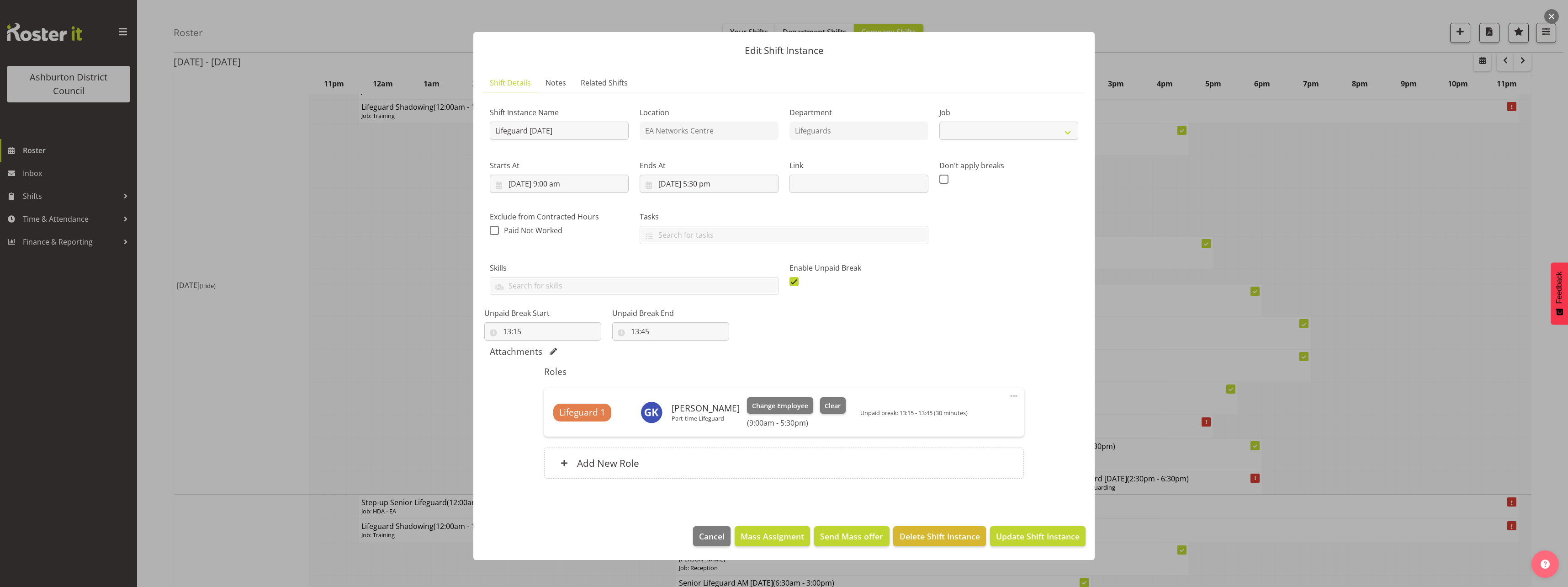
select select "38"
click at [939, 535] on span "Delete Shift Instance" at bounding box center [940, 536] width 80 height 12
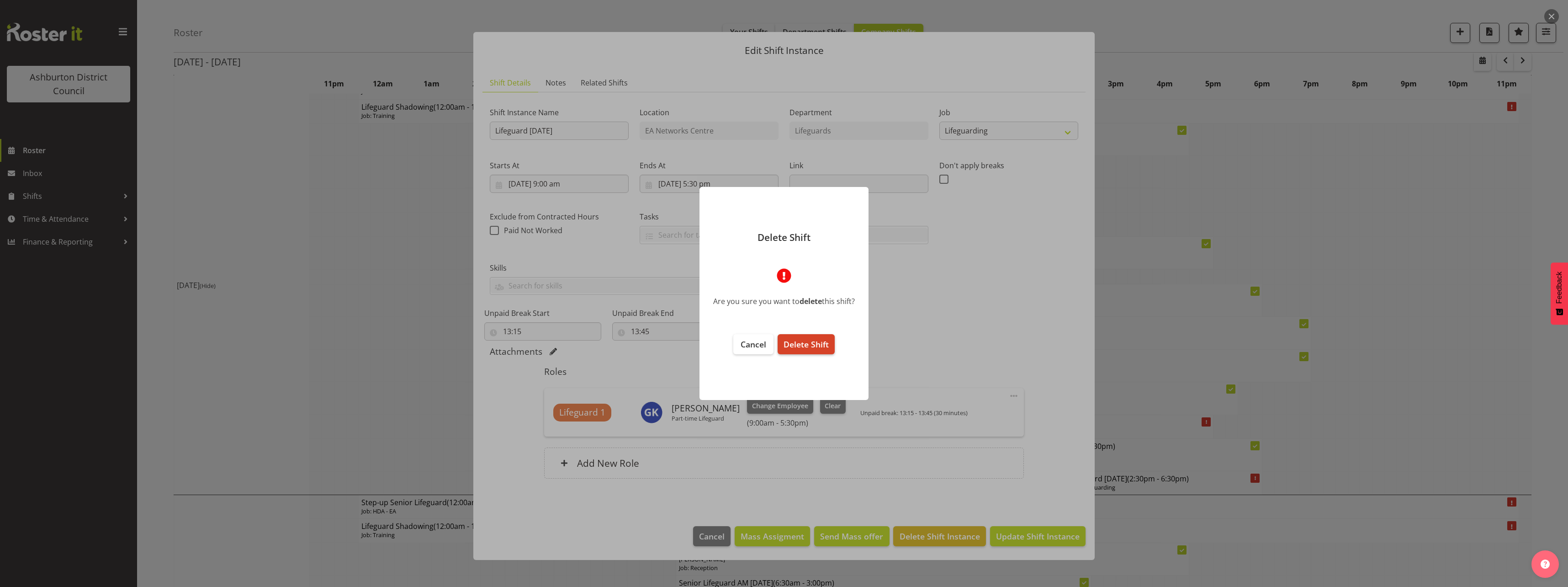
click at [813, 340] on span "Delete Shift" at bounding box center [806, 344] width 45 height 11
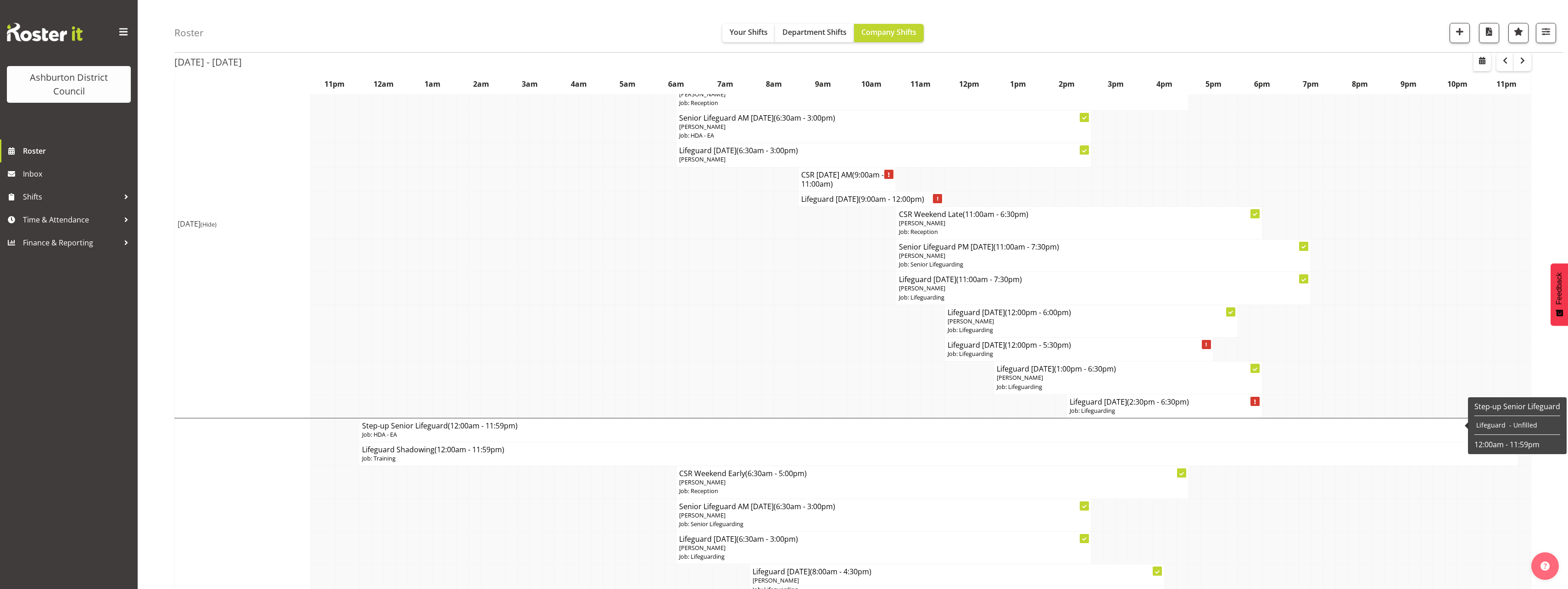
scroll to position [2201, 0]
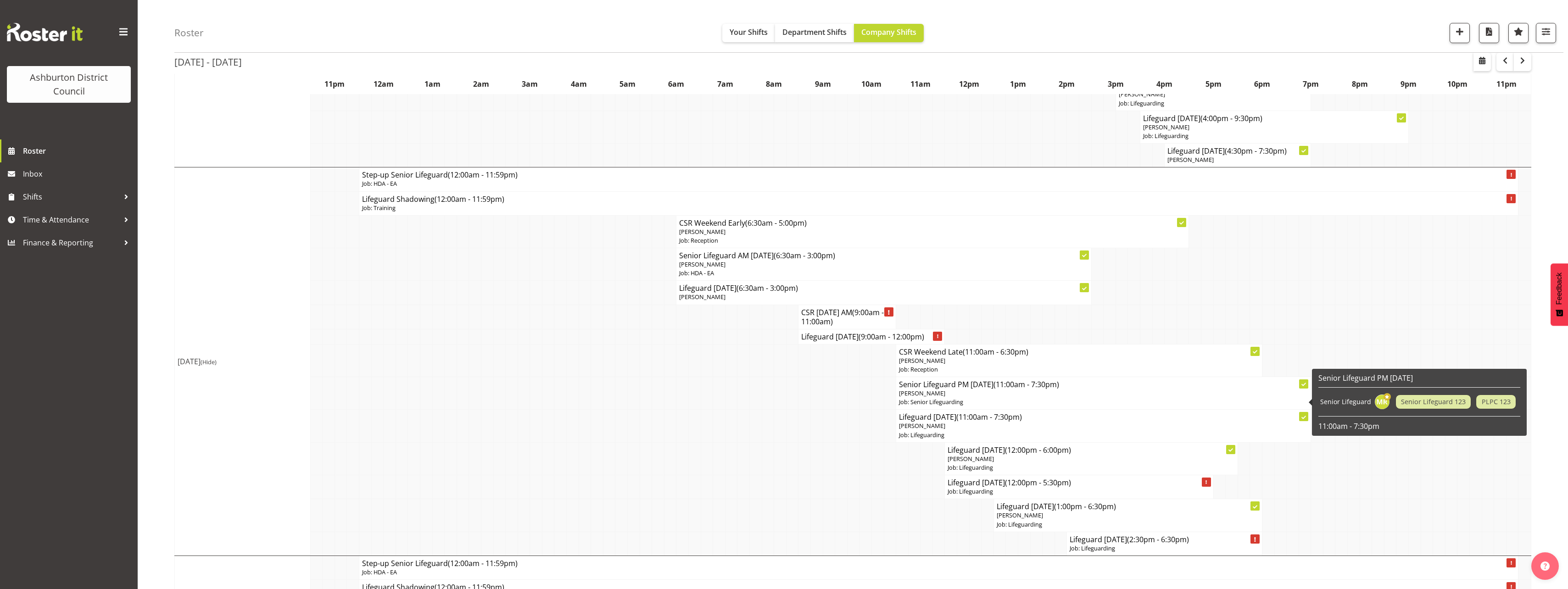
click at [955, 396] on p "[PERSON_NAME]" at bounding box center [1103, 393] width 409 height 9
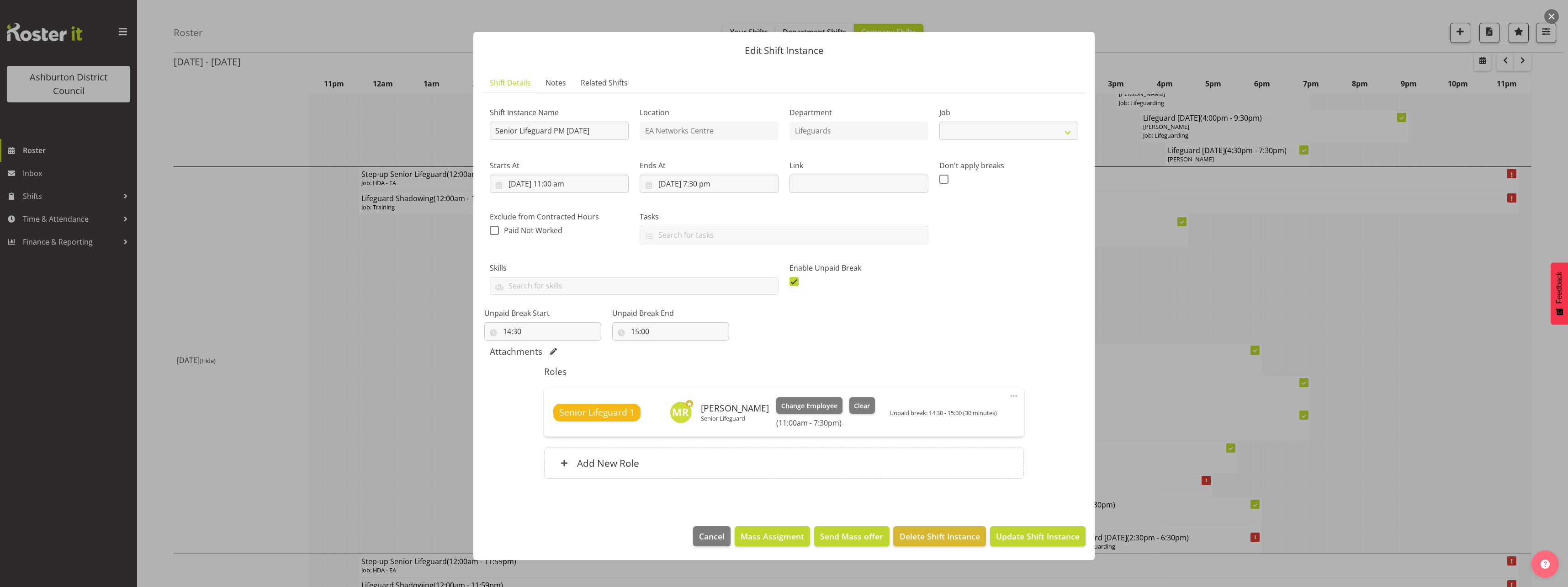
select select "2648"
click at [923, 534] on span "Delete Shift Instance" at bounding box center [940, 536] width 80 height 12
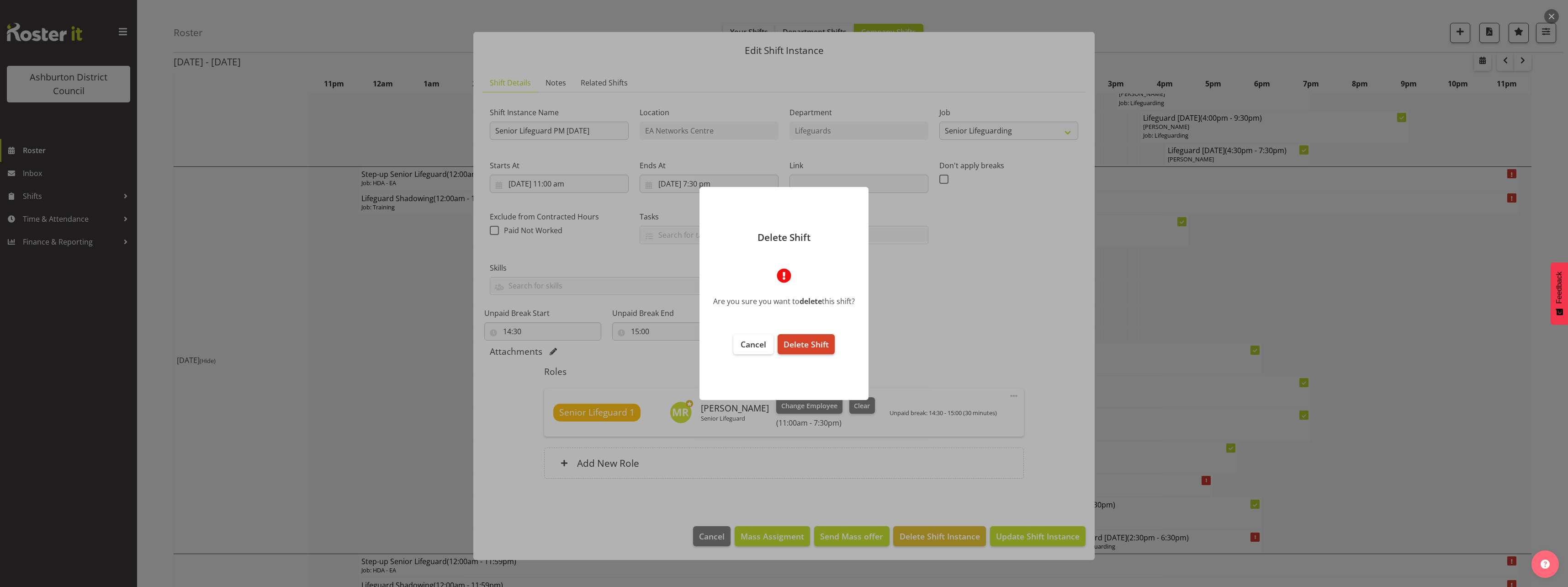
click at [814, 346] on span "Delete Shift" at bounding box center [806, 344] width 45 height 11
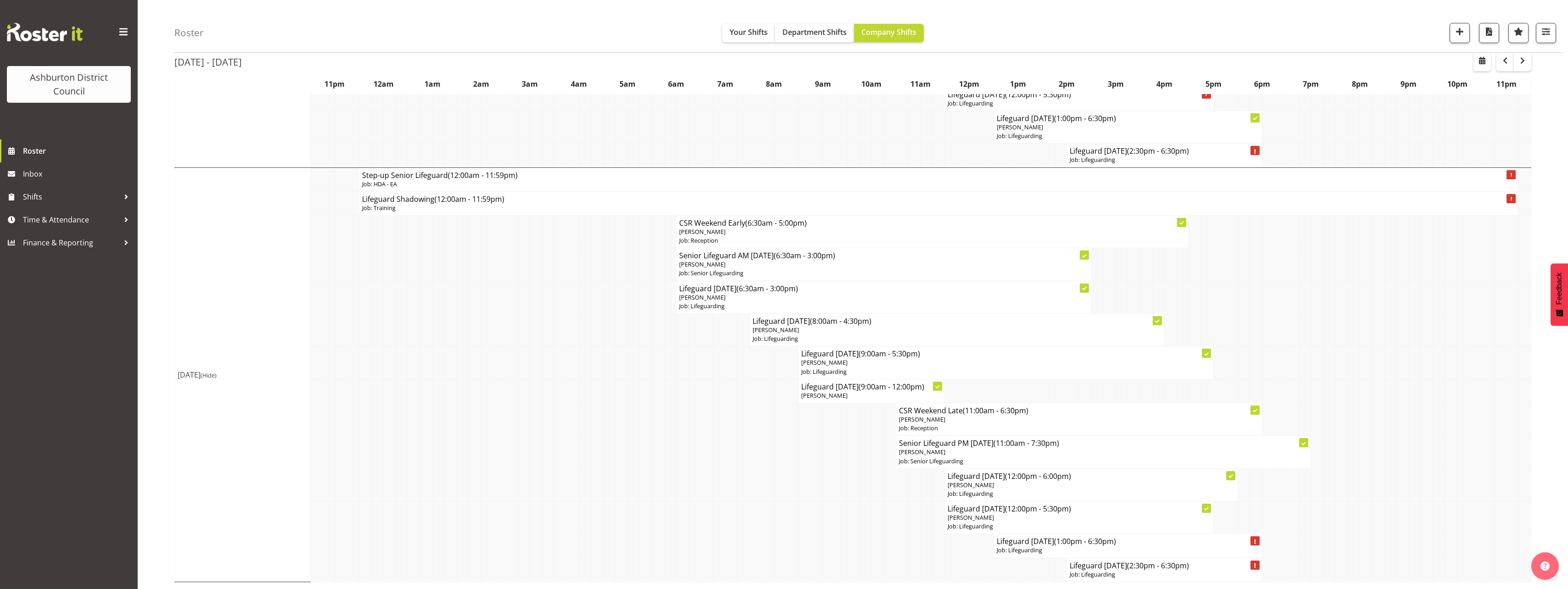
scroll to position [2322, 0]
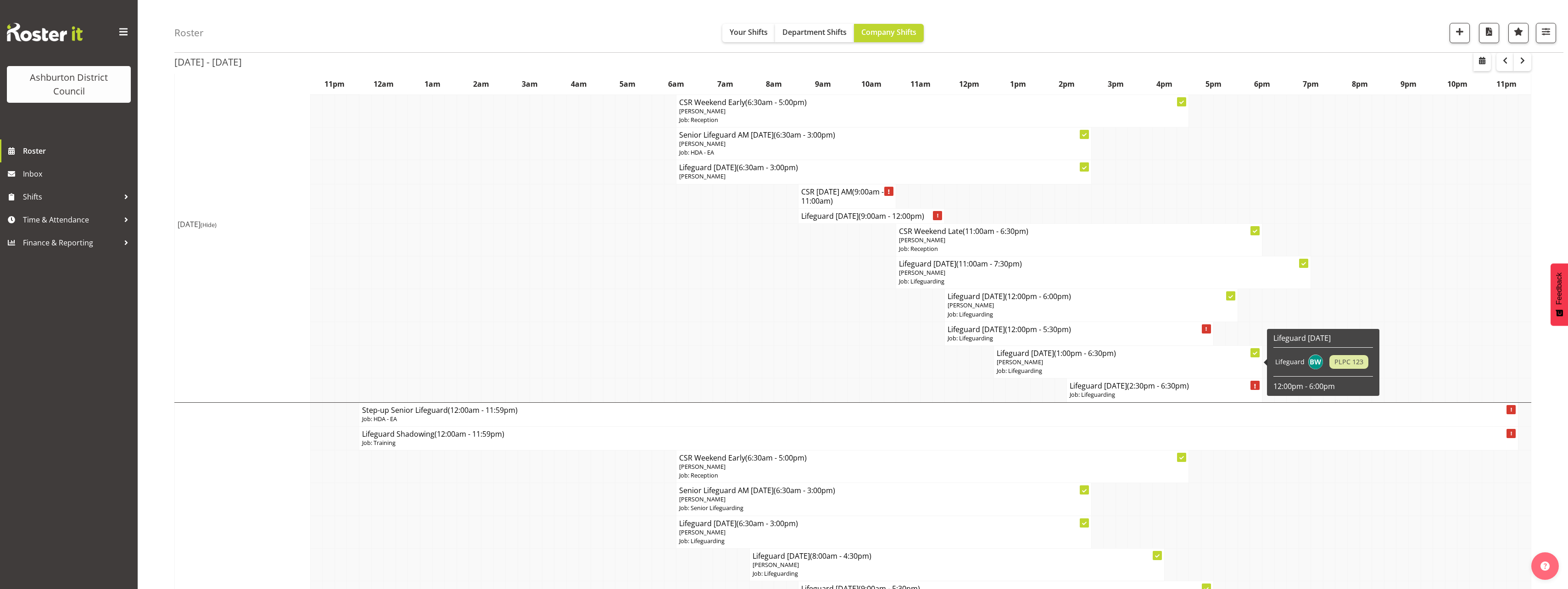
click at [1053, 362] on p "[PERSON_NAME]" at bounding box center [1127, 362] width 262 height 9
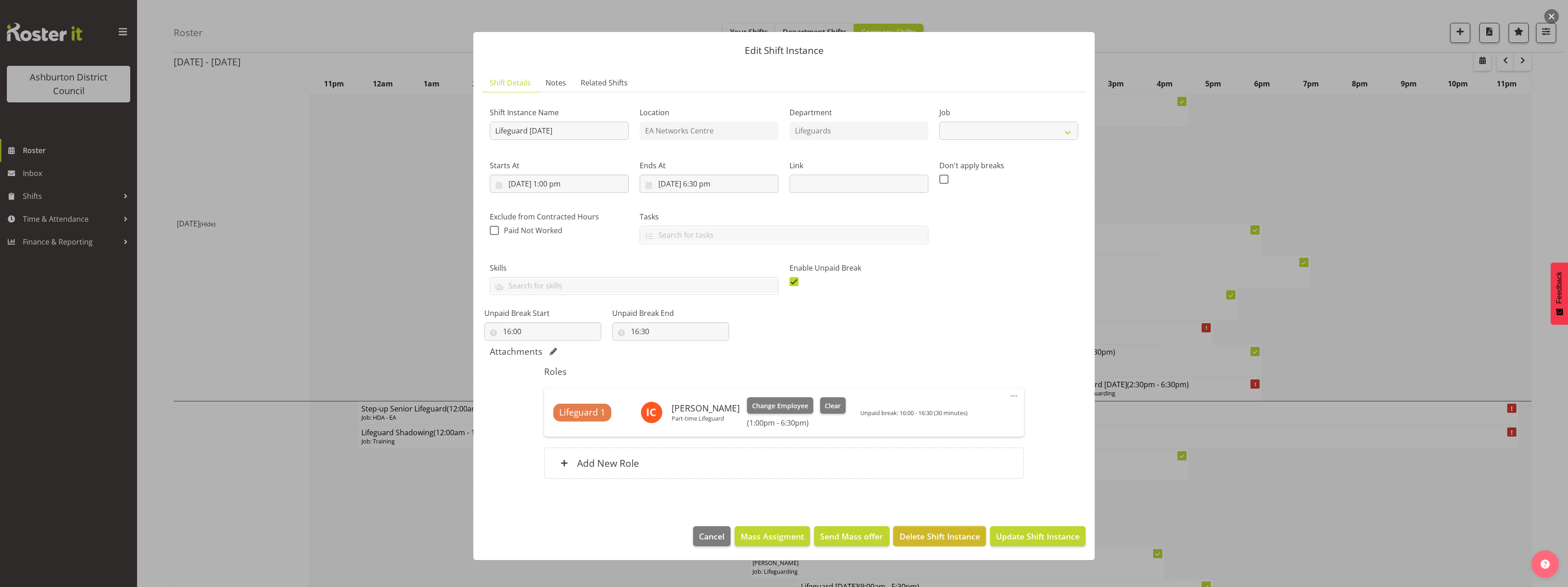
select select "38"
click at [903, 533] on span "Delete Shift Instance" at bounding box center [940, 536] width 80 height 12
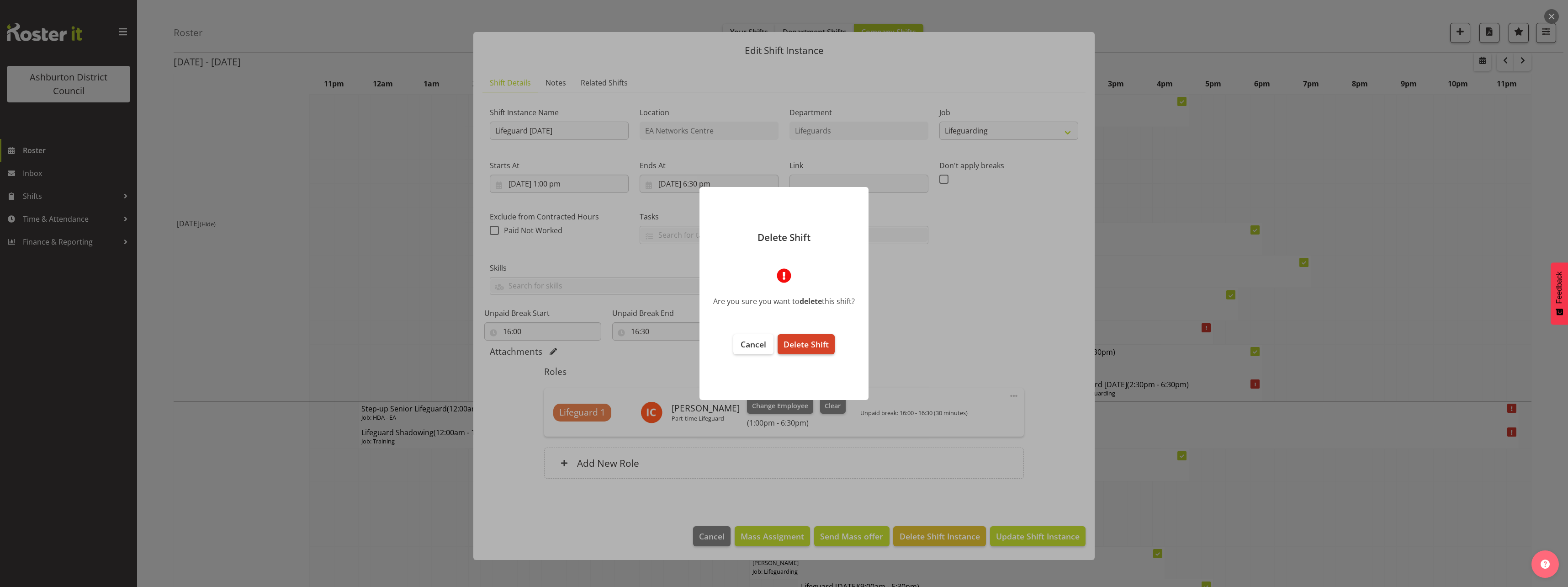
click at [822, 342] on span "Delete Shift" at bounding box center [806, 344] width 45 height 11
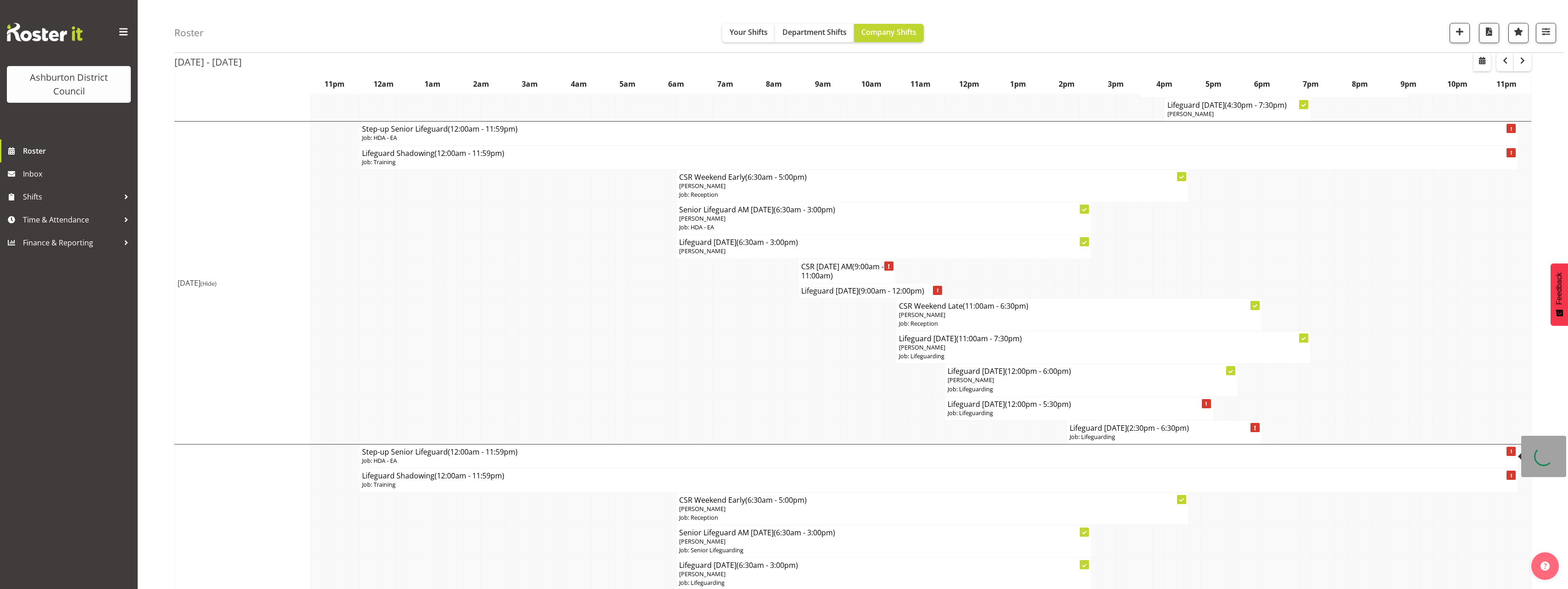
scroll to position [2293, 0]
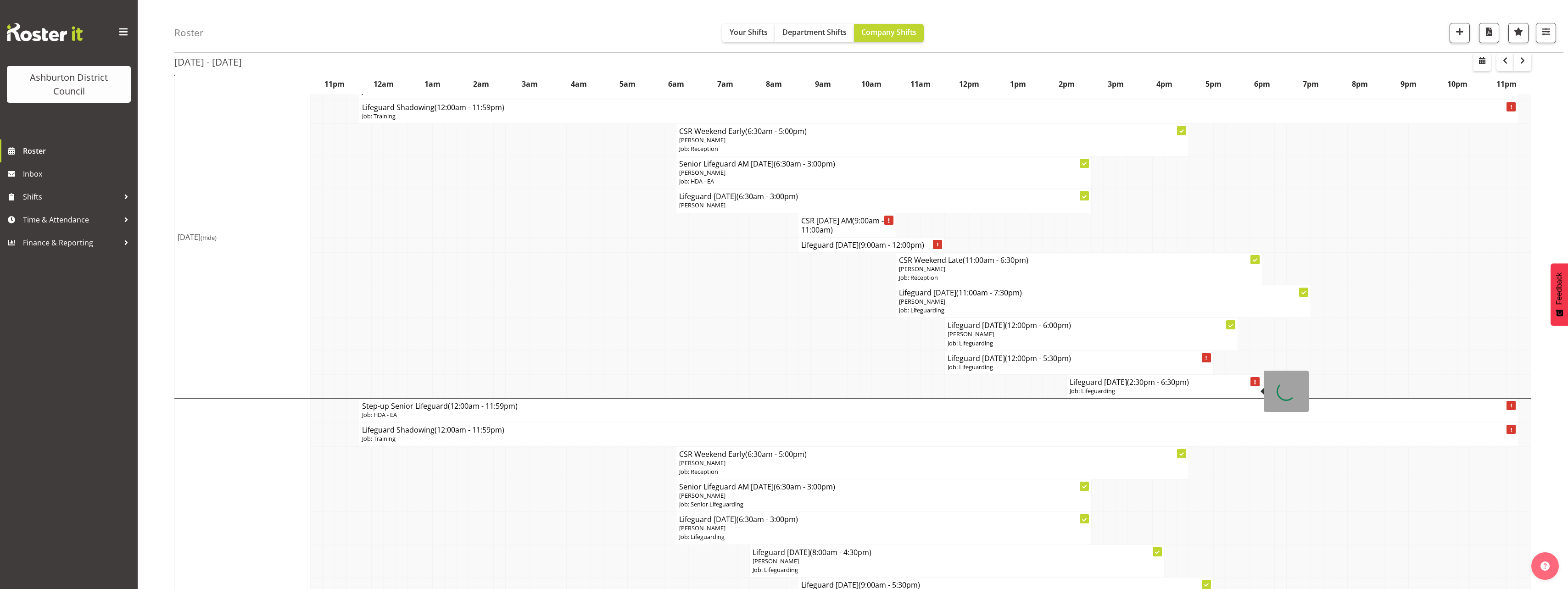
click at [1106, 387] on p "Job: Lifeguarding" at bounding box center [1165, 391] width 190 height 9
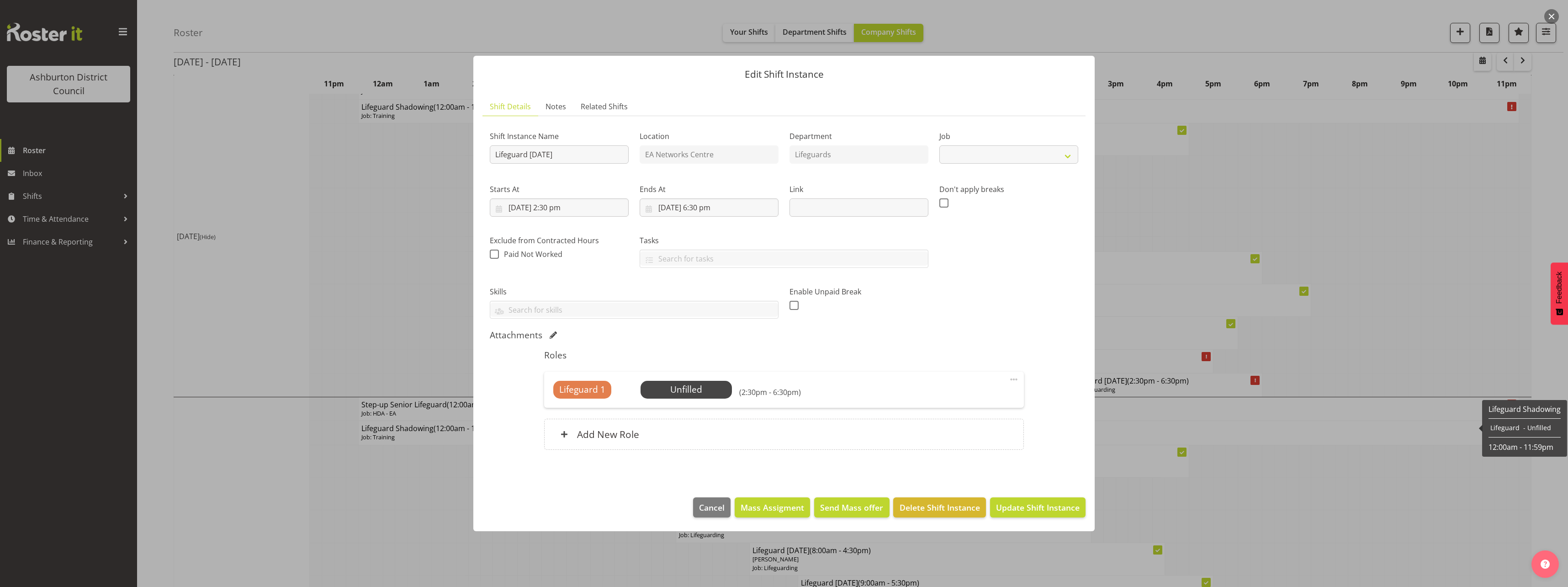
select select "38"
click at [929, 508] on span "Delete Shift Instance" at bounding box center [940, 507] width 80 height 12
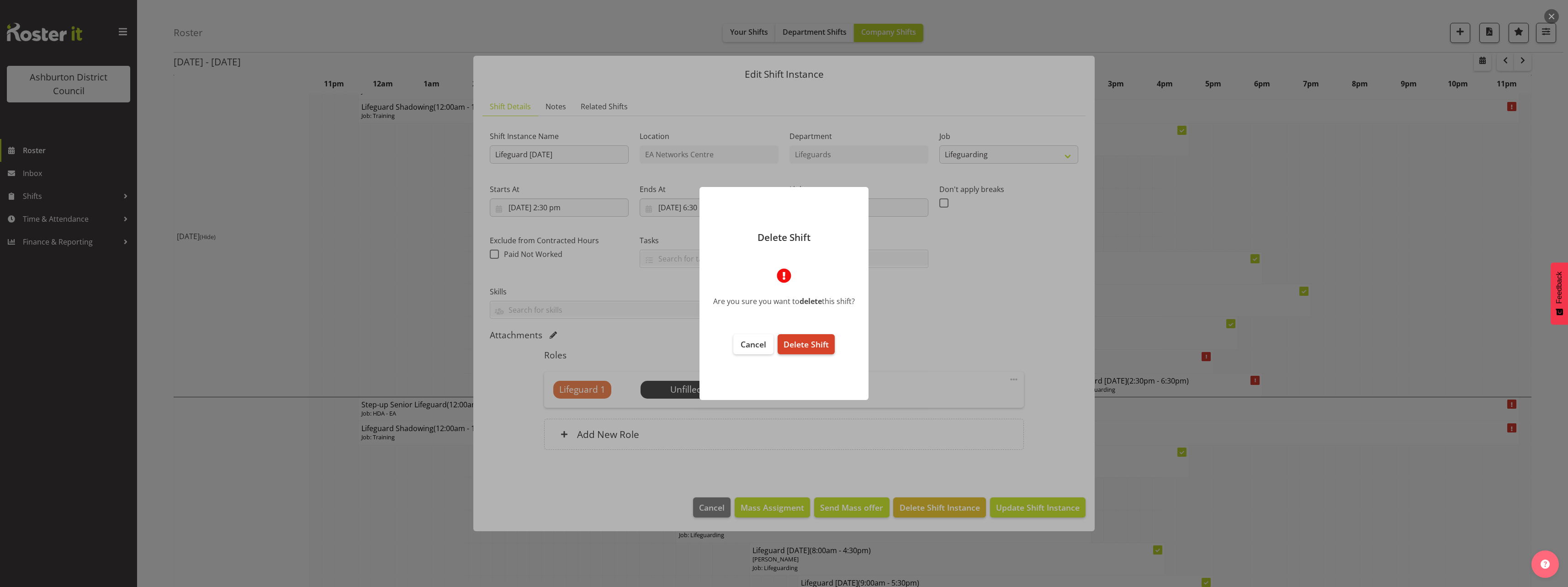
click at [798, 348] on span "Delete Shift" at bounding box center [806, 344] width 45 height 11
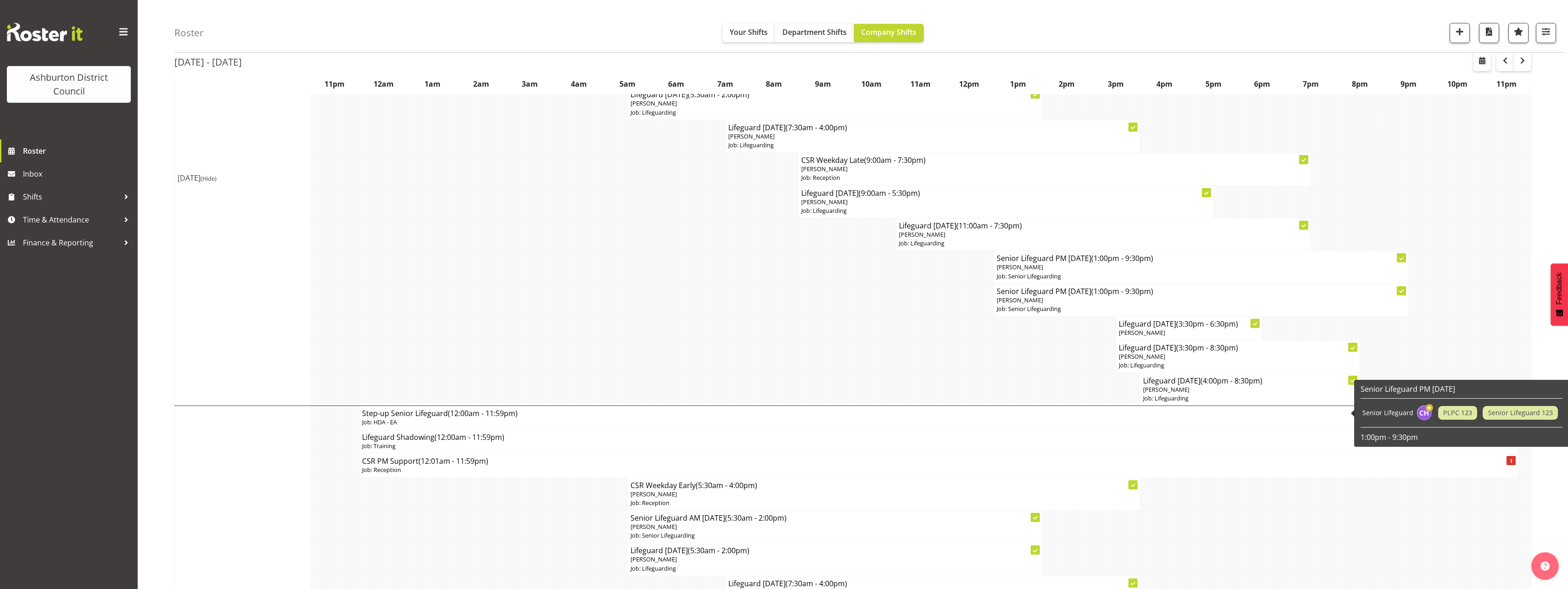
scroll to position [367, 0]
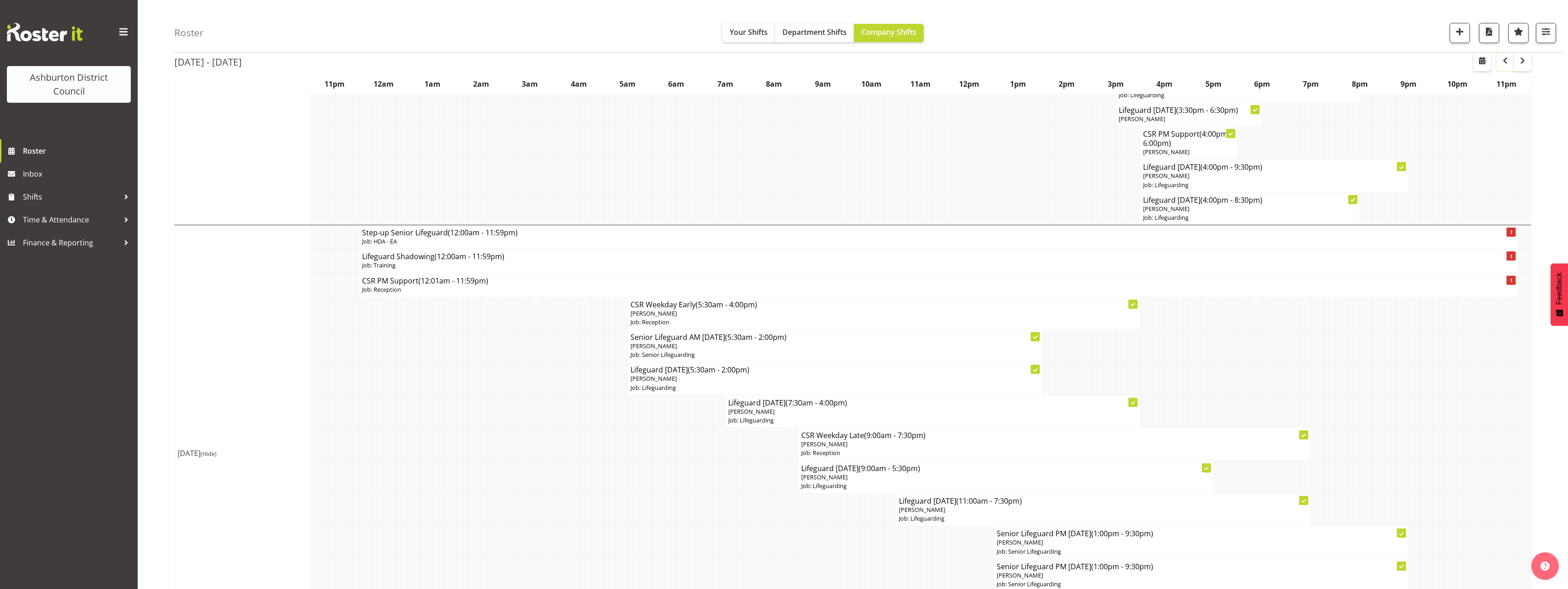
click at [1505, 60] on span "button" at bounding box center [1505, 60] width 11 height 11
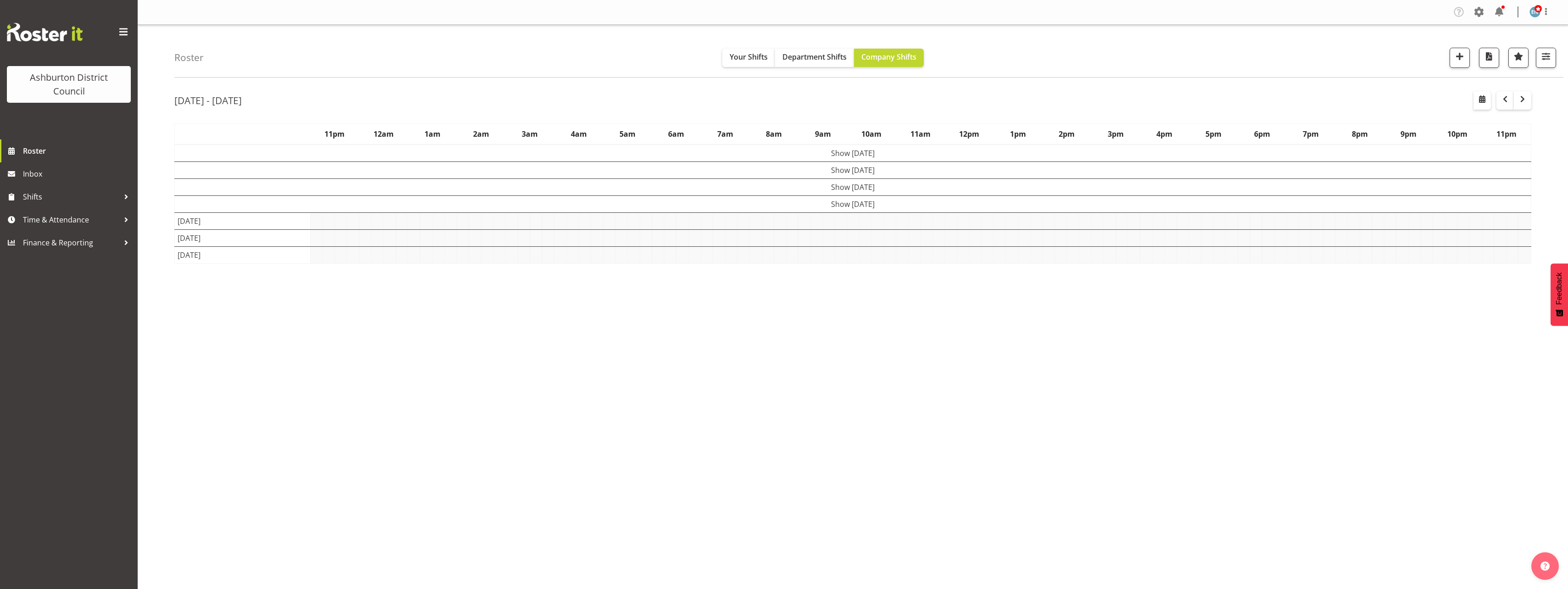
click at [156, 266] on div "Roster Your Shifts Department Shifts Company Shifts 1 Locations [GEOGRAPHIC_DAT…" at bounding box center [853, 238] width 1430 height 426
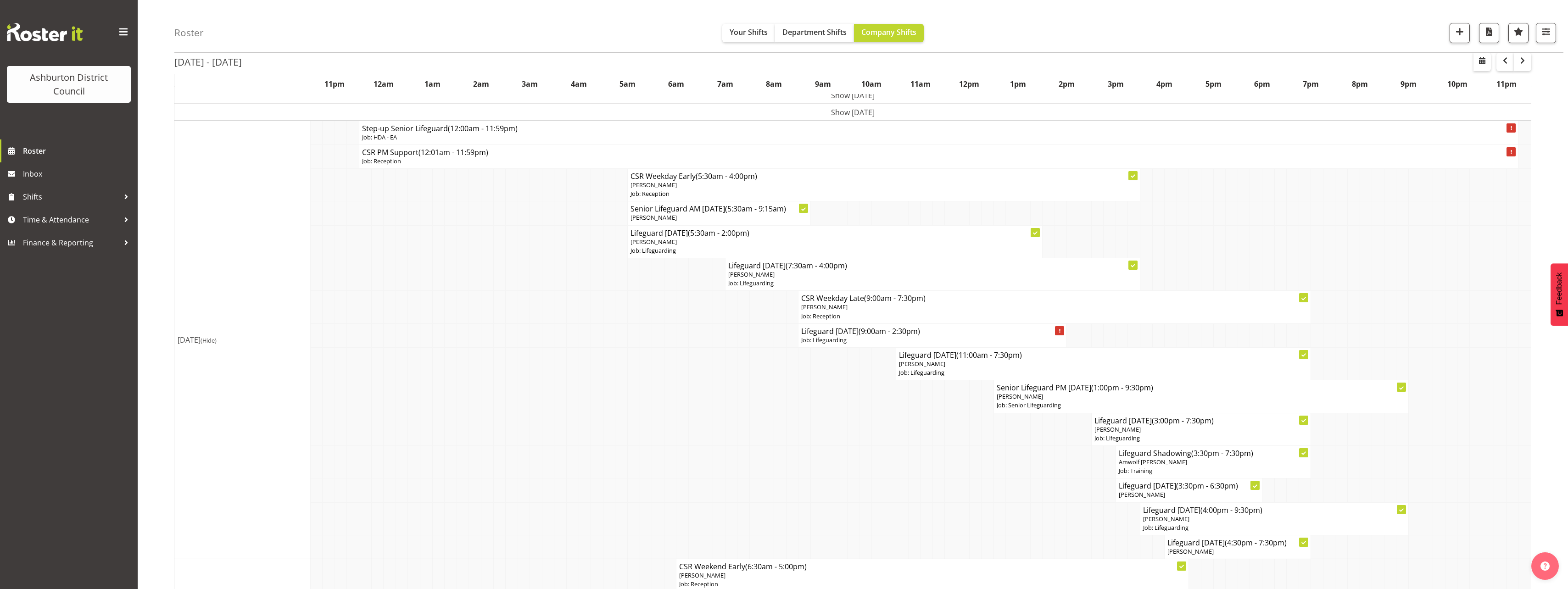
scroll to position [46, 0]
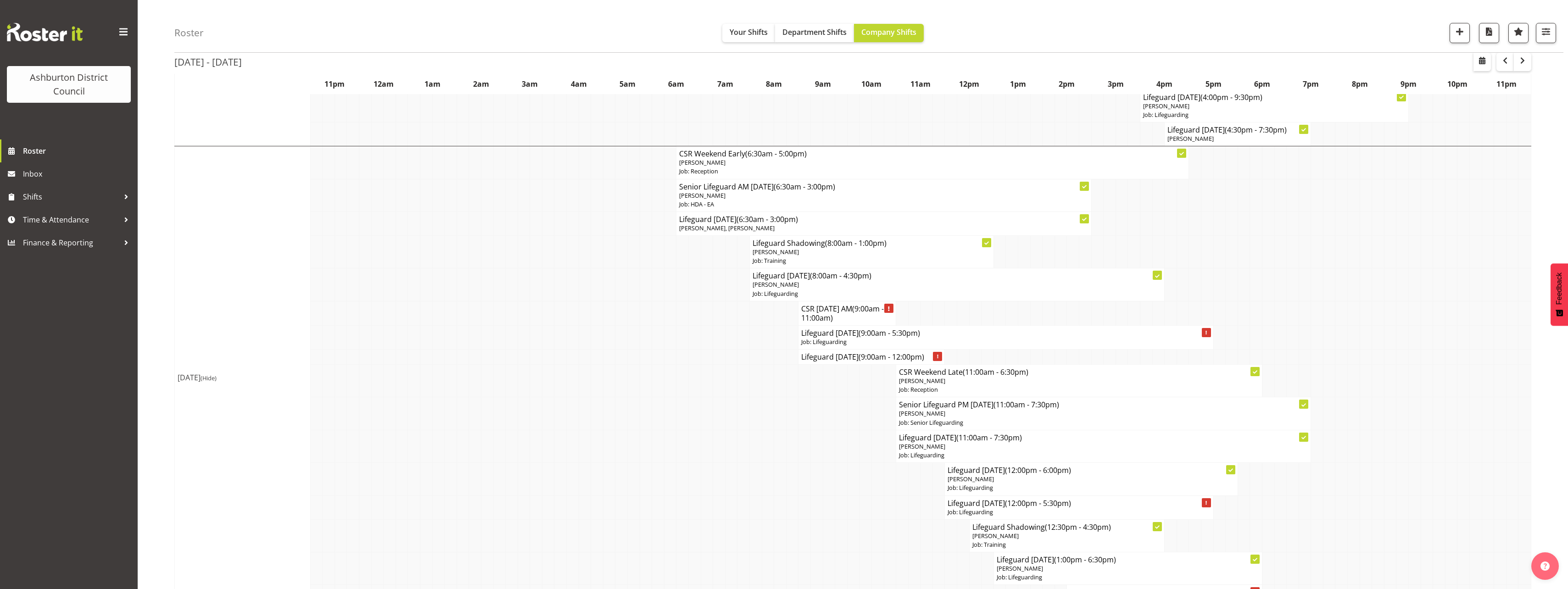
scroll to position [551, 0]
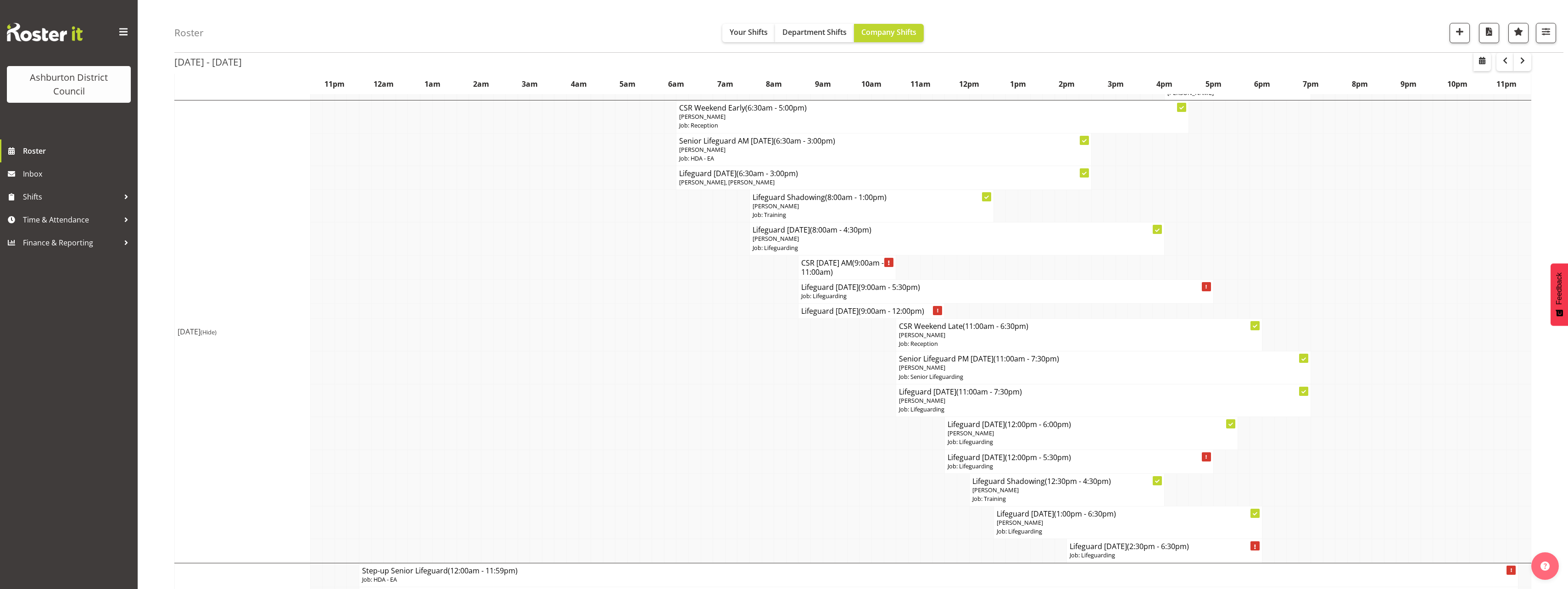
click at [651, 447] on td at bounding box center [646, 433] width 12 height 32
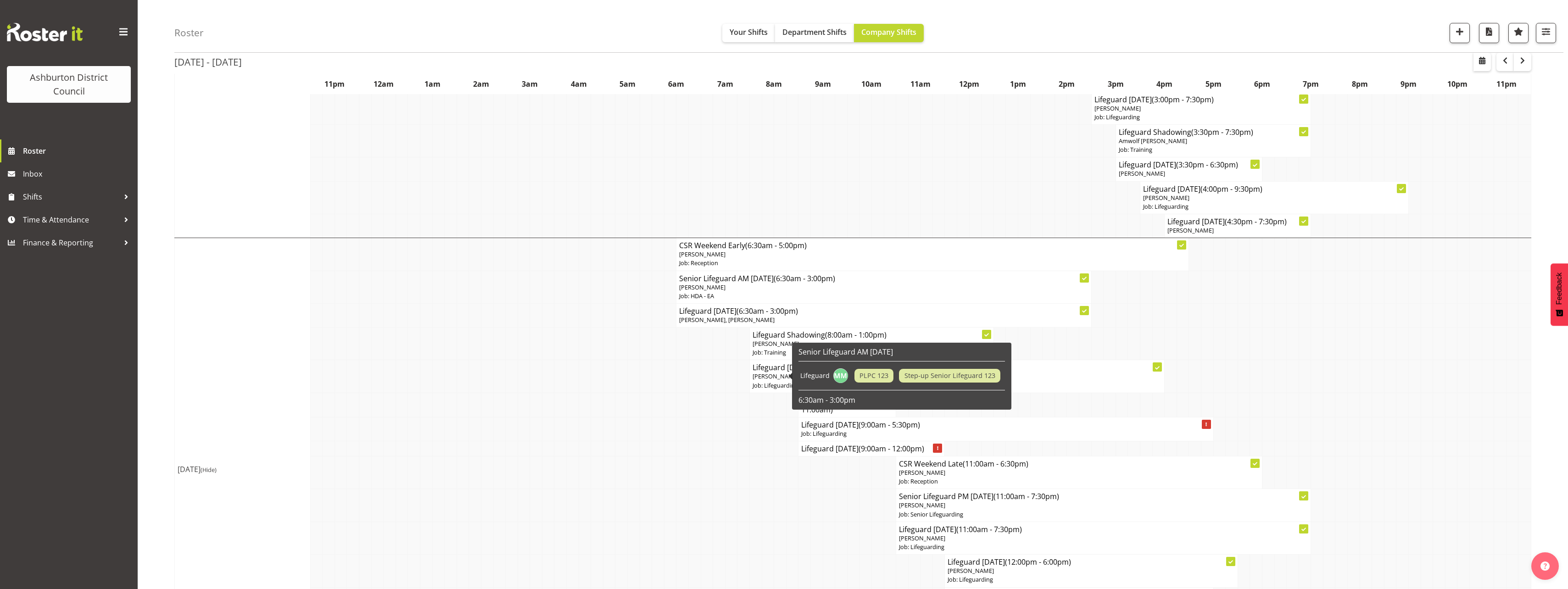
click at [557, 482] on td at bounding box center [561, 472] width 12 height 32
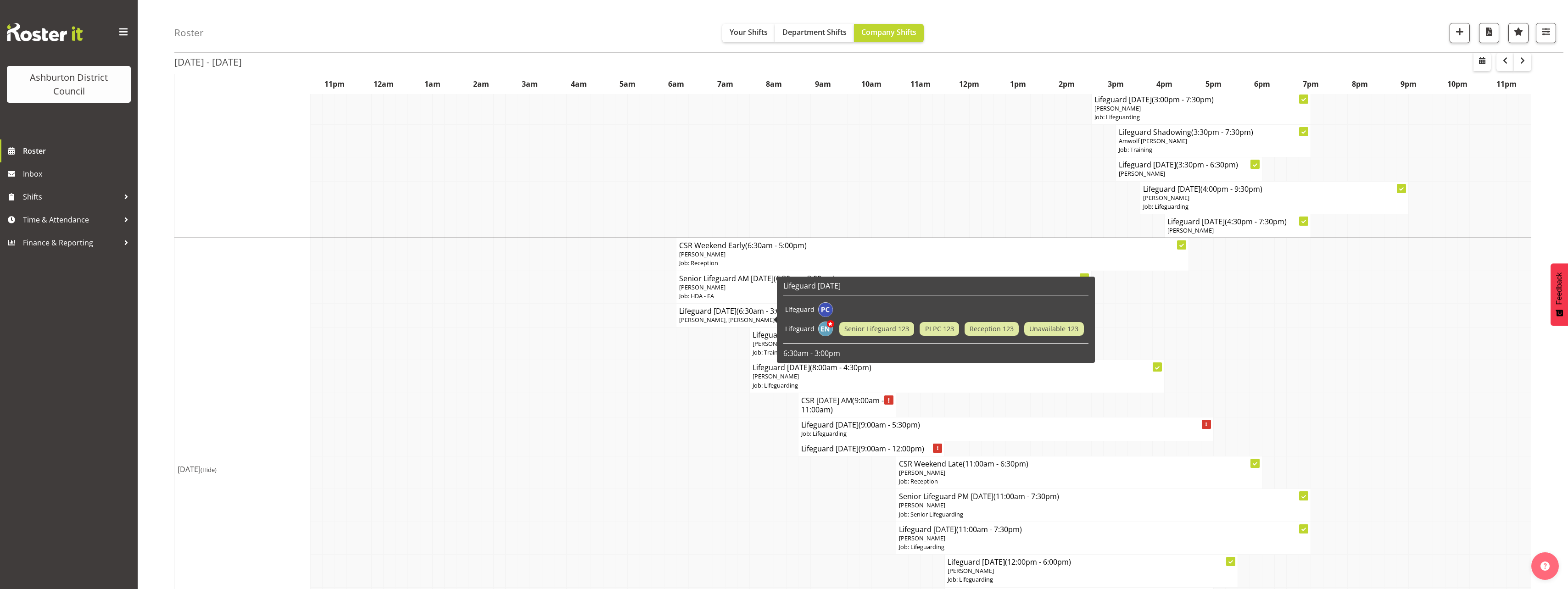
click at [721, 321] on span "[PERSON_NAME], [PERSON_NAME]" at bounding box center [727, 320] width 95 height 9
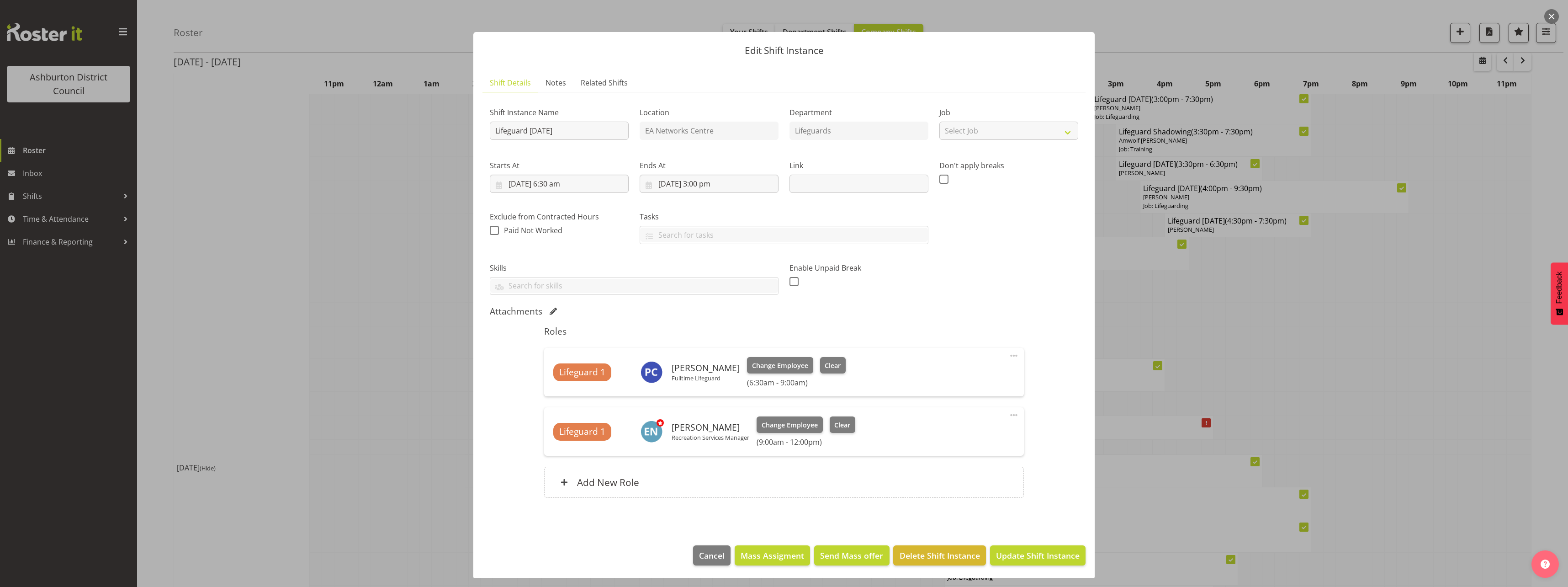
click at [1009, 415] on span at bounding box center [1014, 415] width 11 height 11
click at [981, 431] on link "Edit" at bounding box center [975, 435] width 88 height 16
select select "9"
select select "2025"
select select "9"
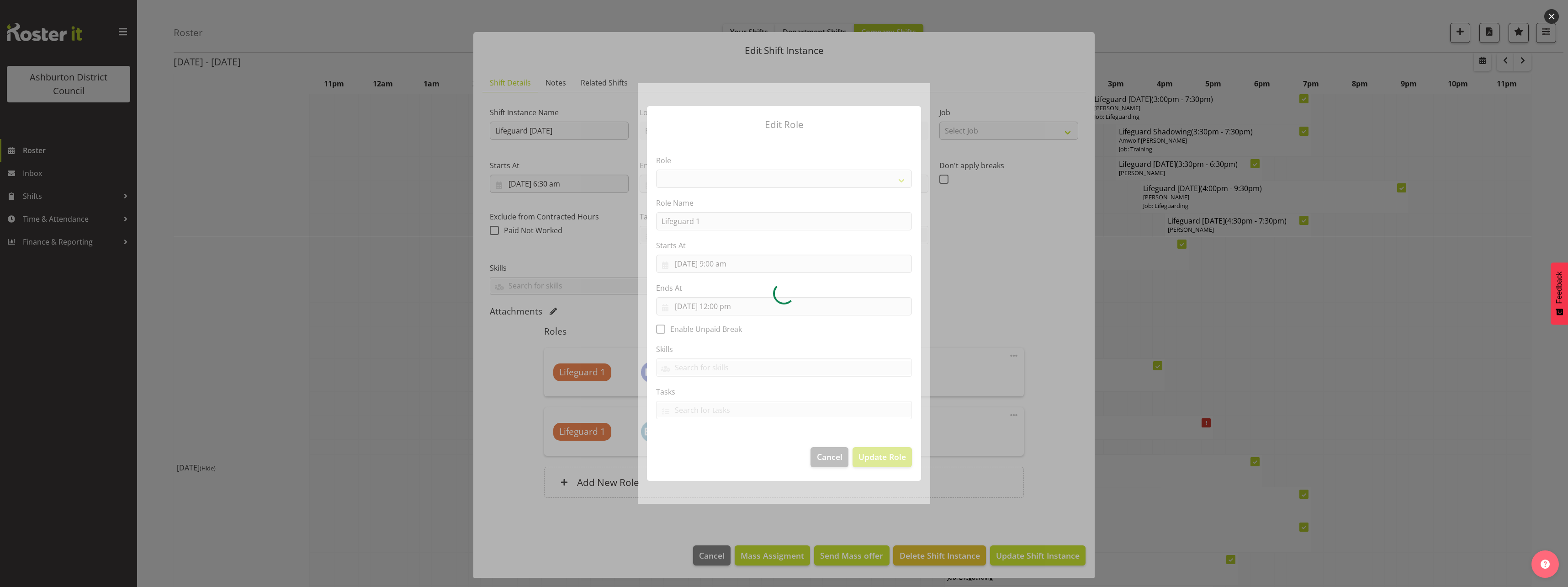
click at [723, 261] on div at bounding box center [784, 294] width 292 height 420
select select "64"
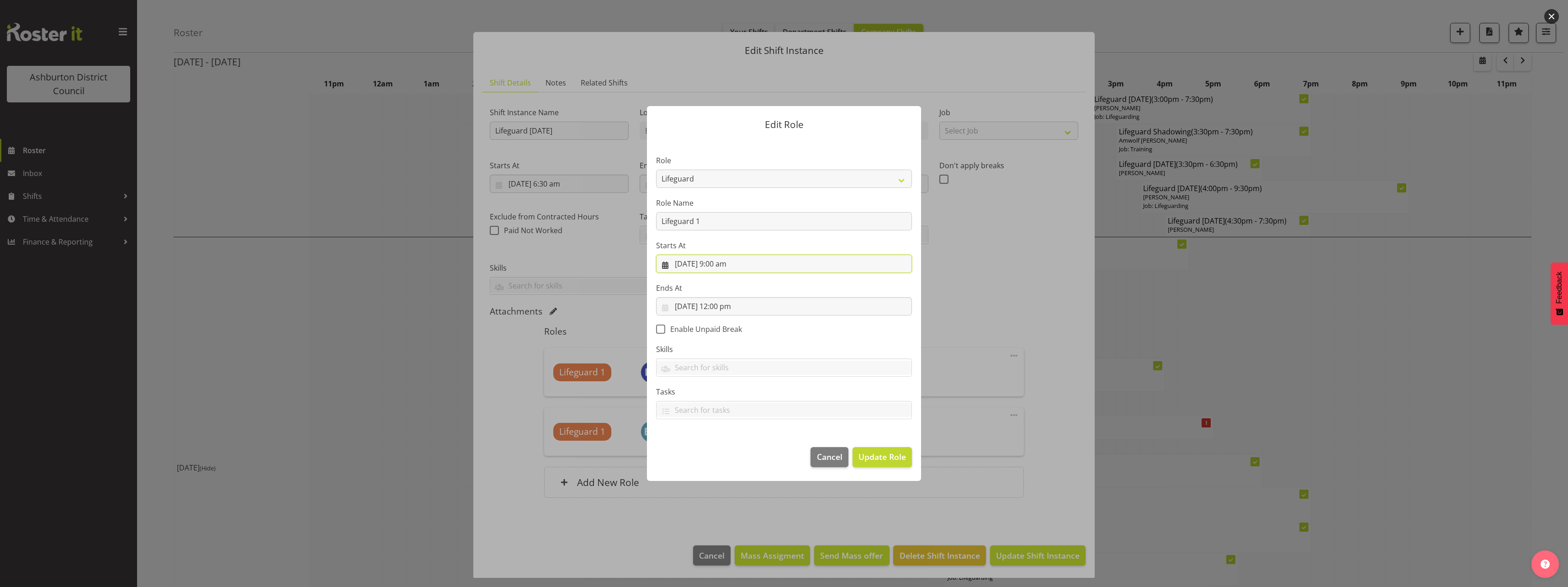
click at [722, 269] on input "[DATE] 9:00 am" at bounding box center [784, 264] width 256 height 18
click at [723, 451] on select "00 01 02 03 04 05 06 07 08 09 10 11 12 13 14 15 16 17 18 19 20 21 22 23" at bounding box center [729, 458] width 21 height 18
select select "8"
click at [719, 449] on select "00 01 02 03 04 05 06 07 08 09 10 11 12 13 14 15 16 17 18 19 20 21 22 23" at bounding box center [729, 458] width 21 height 18
type input "[DATE] 8:00 am"
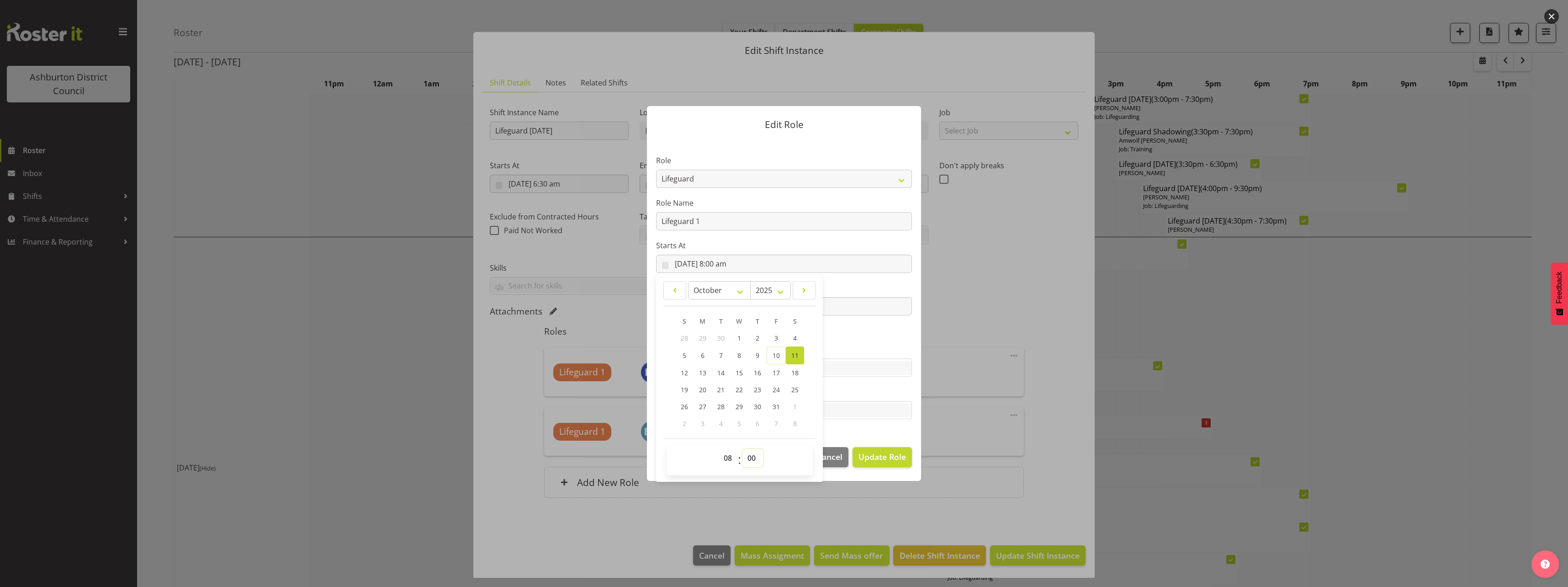
click at [757, 461] on select "00 01 02 03 04 05 06 07 08 09 10 11 12 13 14 15 16 17 18 19 20 21 22 23 24 25 2…" at bounding box center [753, 458] width 21 height 18
select select "30"
click at [743, 449] on select "00 01 02 03 04 05 06 07 08 09 10 11 12 13 14 15 16 17 18 19 20 21 22 23 24 25 2…" at bounding box center [753, 458] width 21 height 18
type input "[DATE] 8:30 am"
click at [847, 346] on label "Skills" at bounding box center [784, 349] width 256 height 11
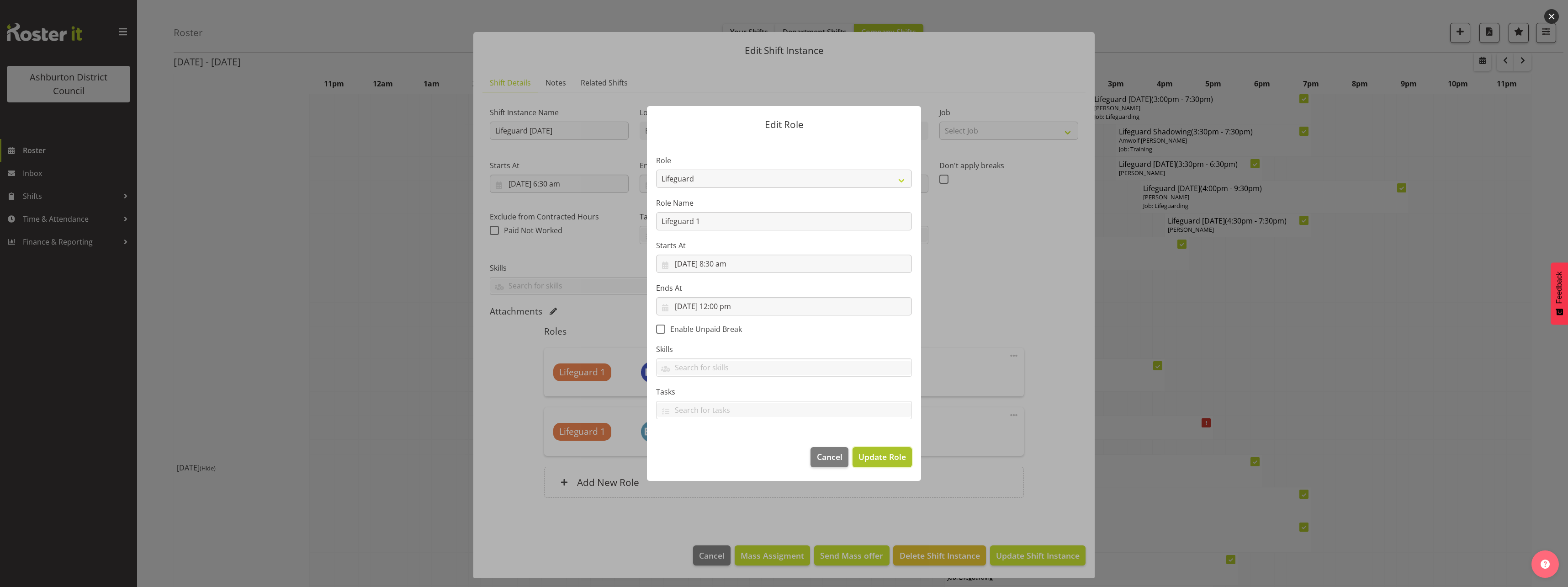
click at [873, 459] on span "Update Role" at bounding box center [882, 457] width 47 height 12
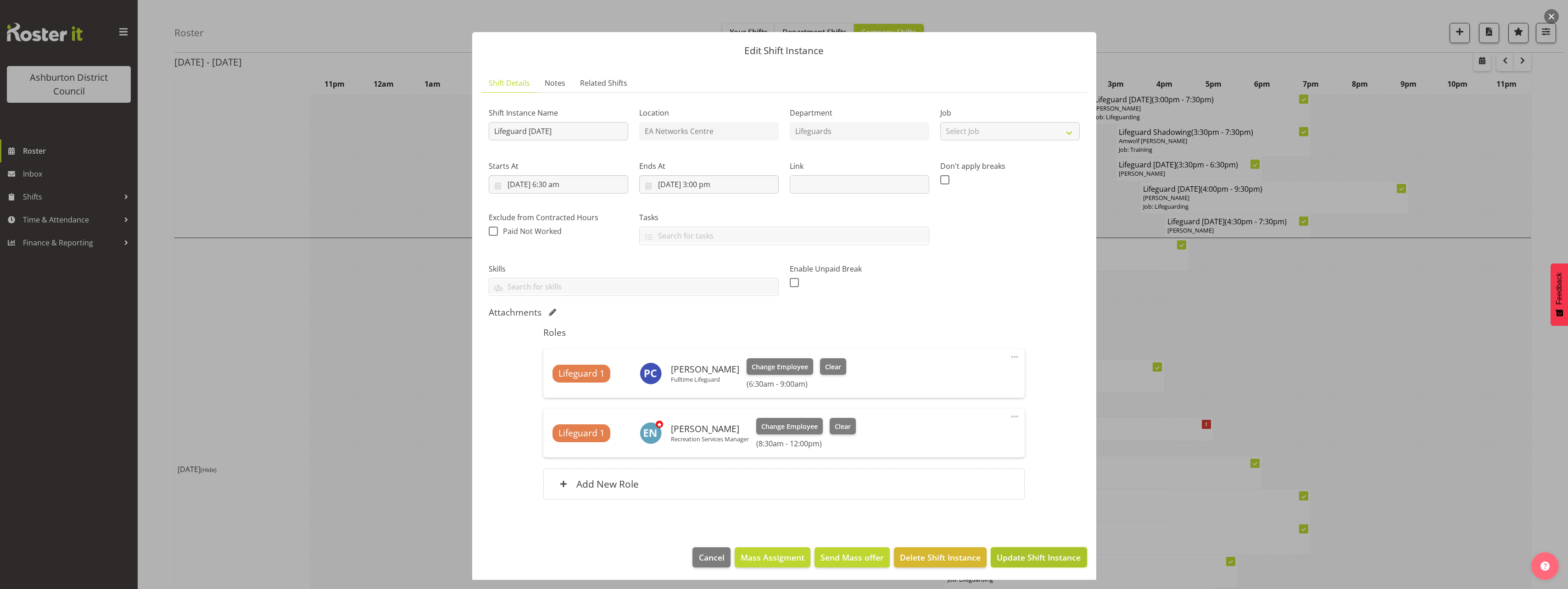
click at [1024, 560] on span "Update Shift Instance" at bounding box center [1038, 557] width 84 height 12
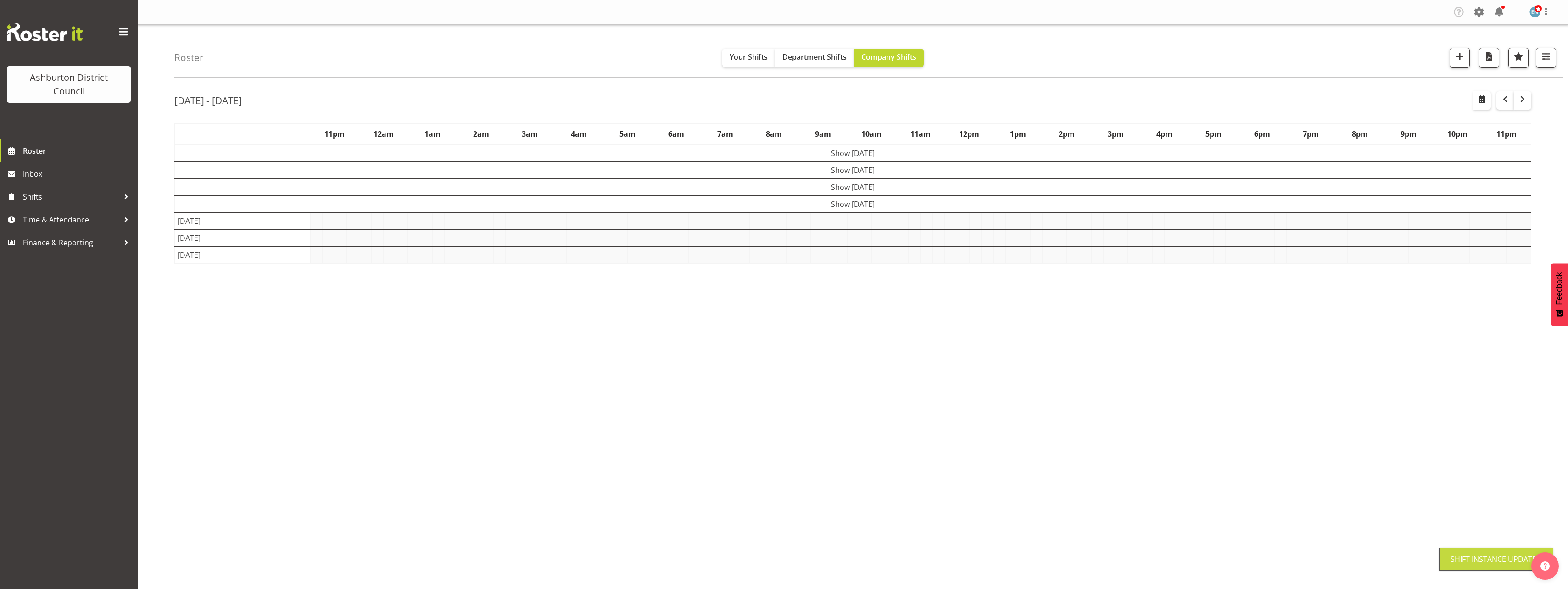
scroll to position [0, 0]
click at [149, 361] on div "Roster Your Shifts Department Shifts Company Shifts 1 Locations [GEOGRAPHIC_DAT…" at bounding box center [853, 238] width 1430 height 426
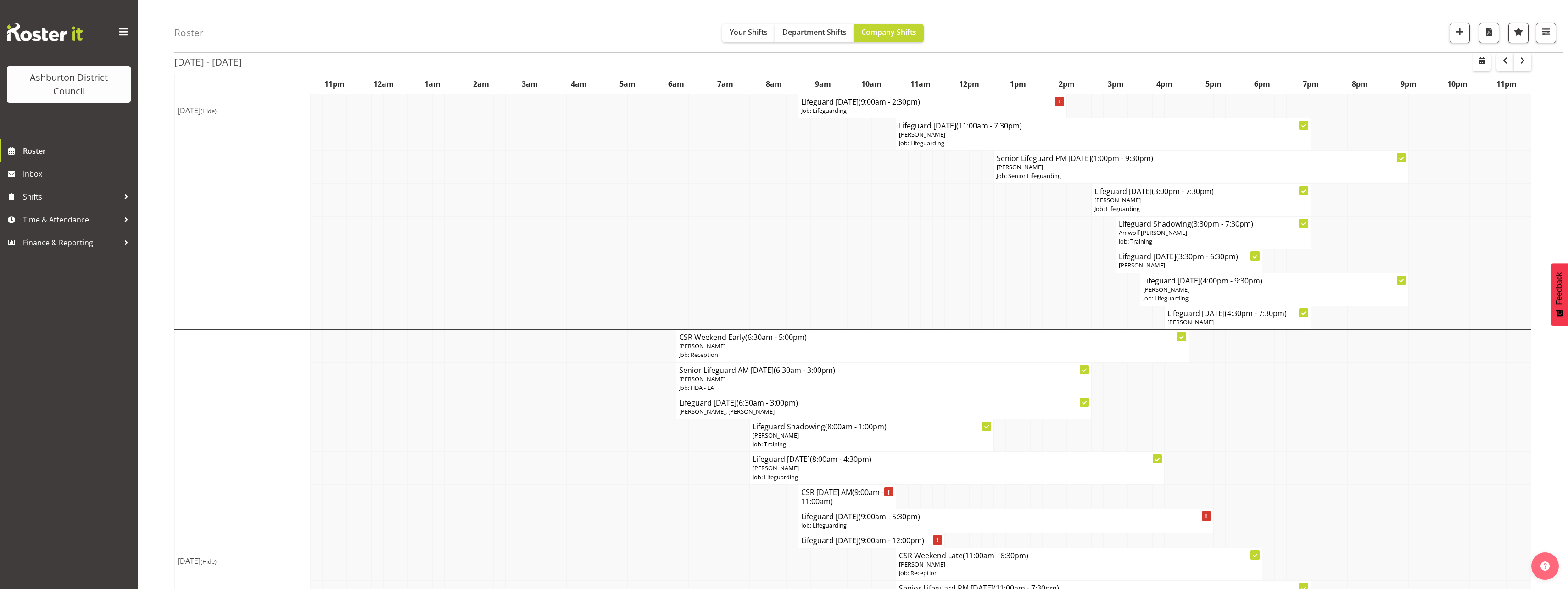
scroll to position [413, 0]
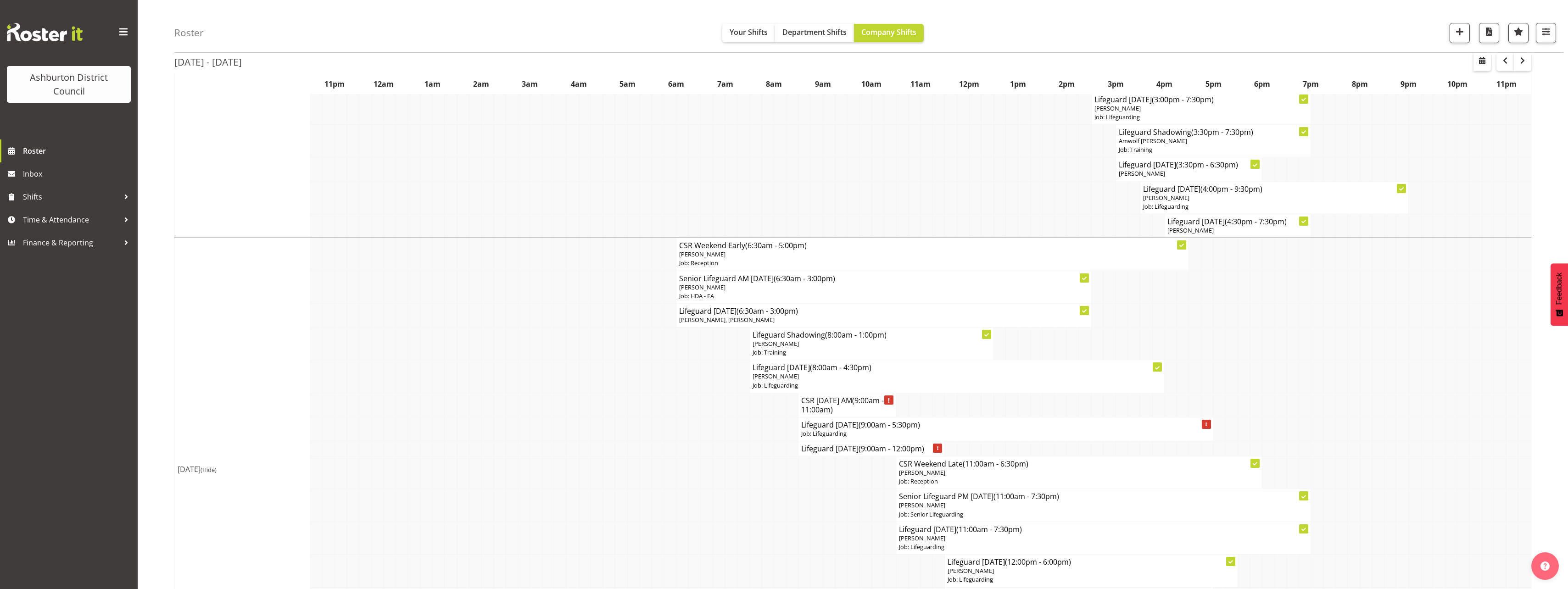
click at [142, 475] on div "Roster Your Shifts Department Shifts Company Shifts 1 Locations [GEOGRAPHIC_DAT…" at bounding box center [853, 358] width 1430 height 1492
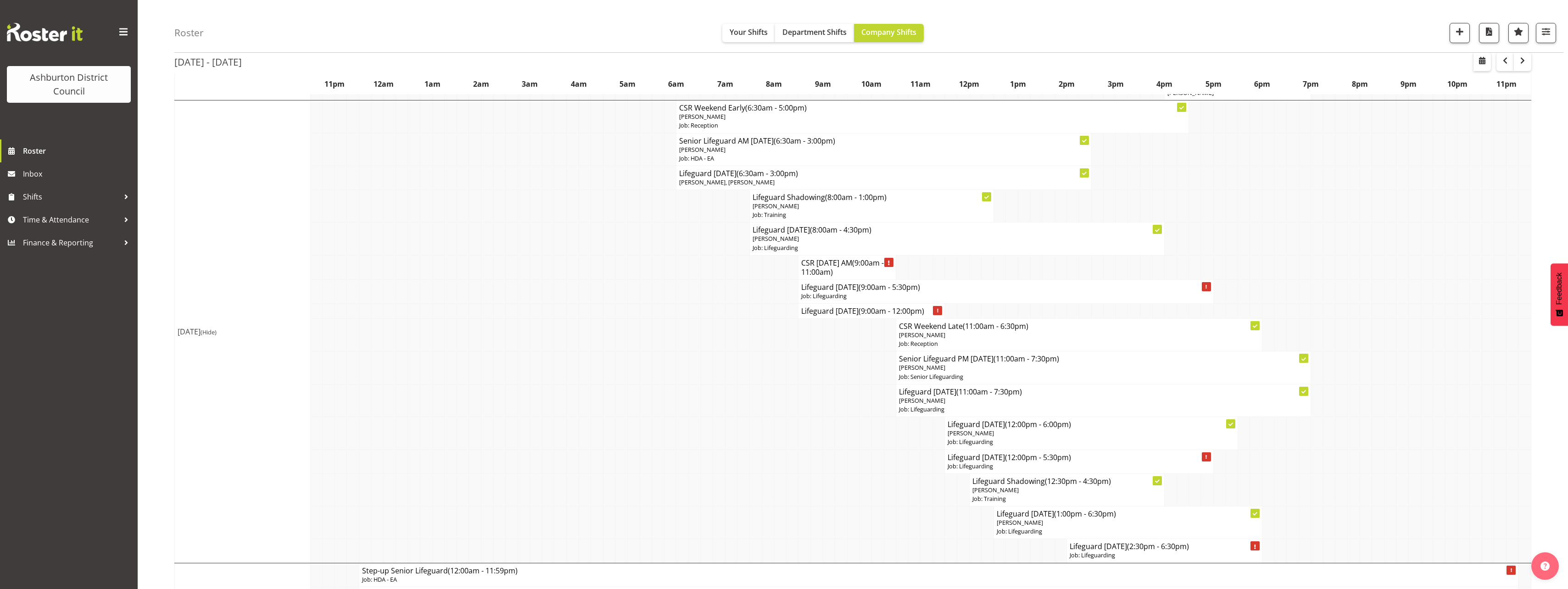
click at [157, 541] on div "Roster Your Shifts Department Shifts Company Shifts 1 Locations [GEOGRAPHIC_DAT…" at bounding box center [853, 221] width 1430 height 1492
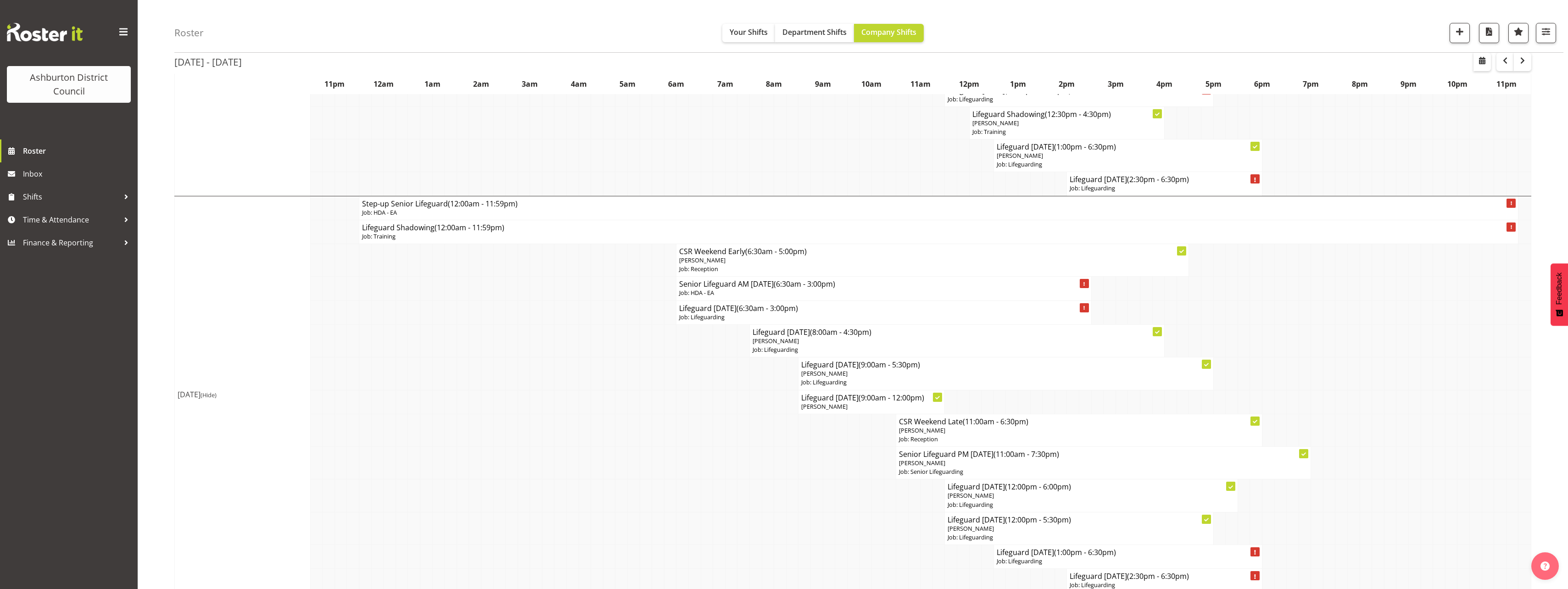
scroll to position [928, 0]
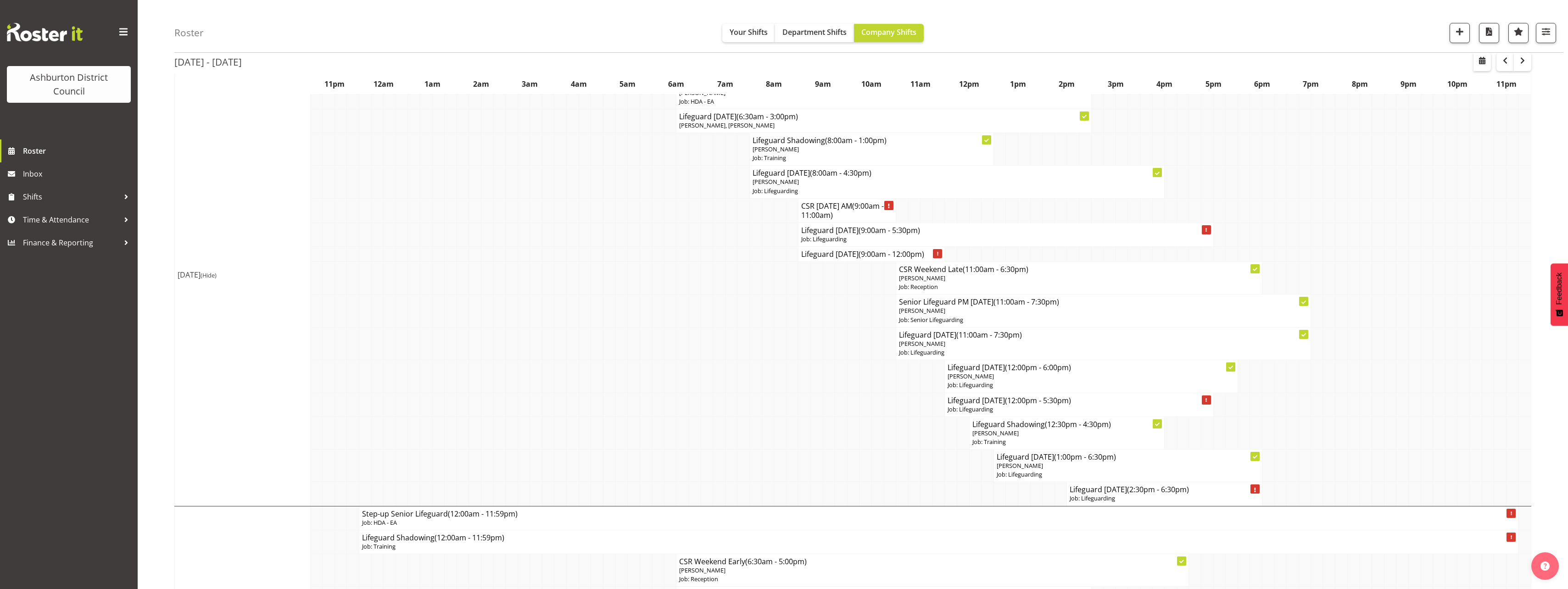
scroll to position [562, 0]
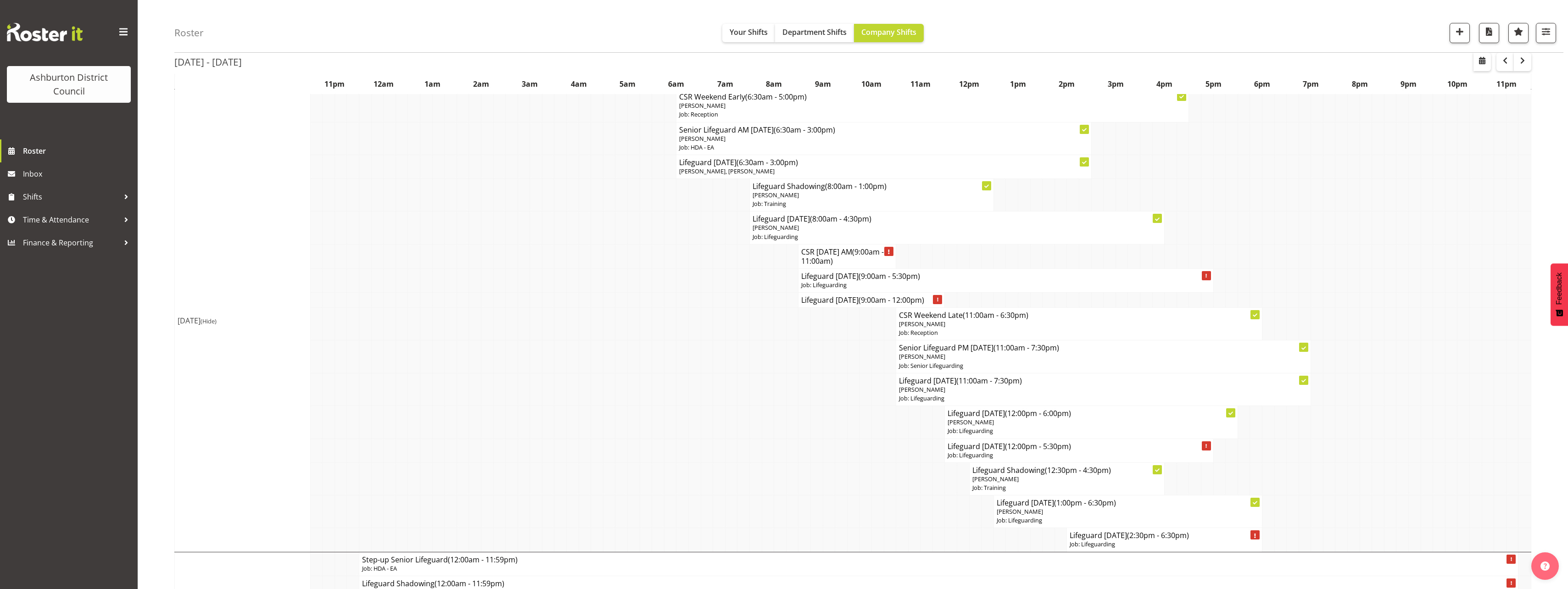
click at [142, 477] on div "Roster Your Shifts Department Shifts Company Shifts 1 Locations [GEOGRAPHIC_DAT…" at bounding box center [853, 210] width 1430 height 1492
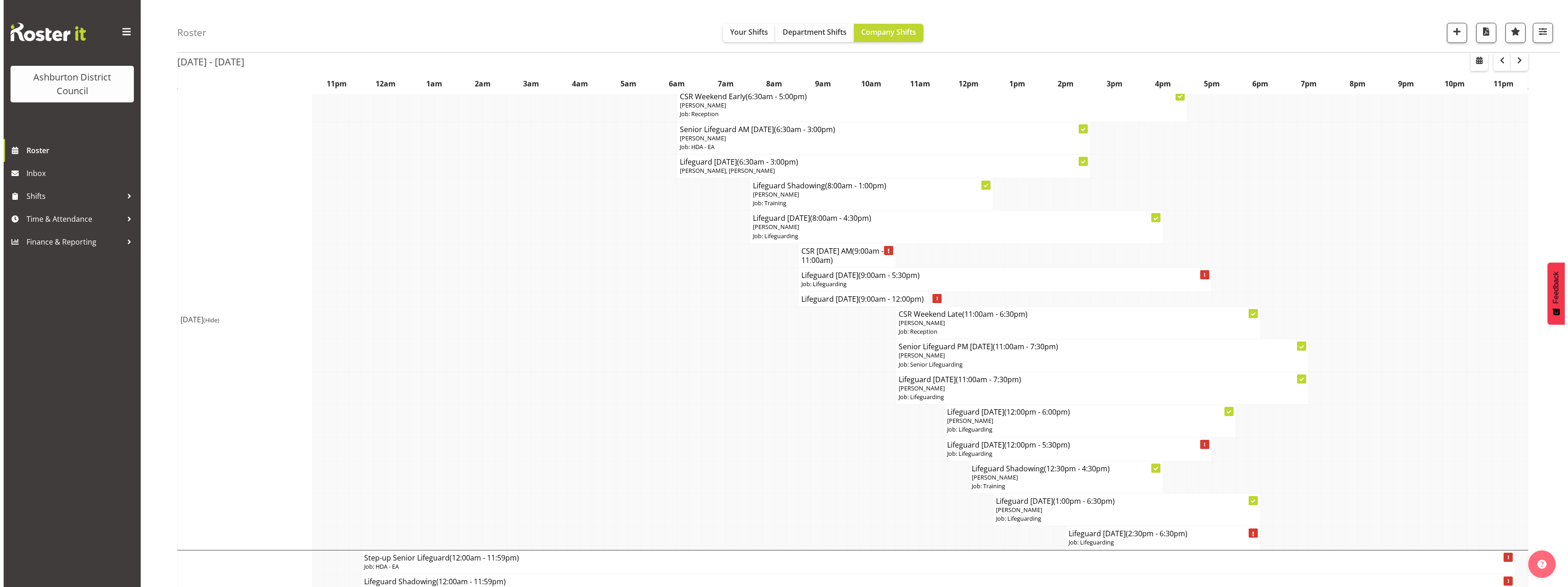
scroll to position [840, 0]
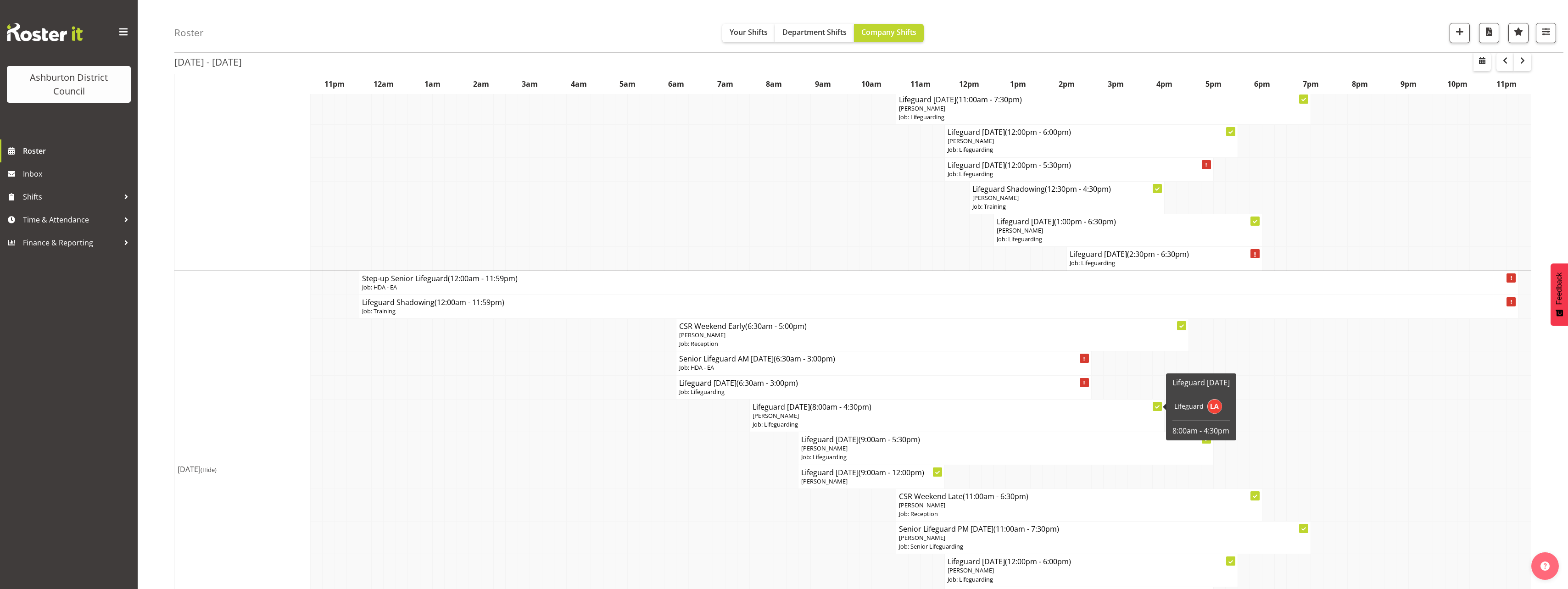
click at [802, 422] on p "Job: Lifeguarding" at bounding box center [957, 425] width 409 height 9
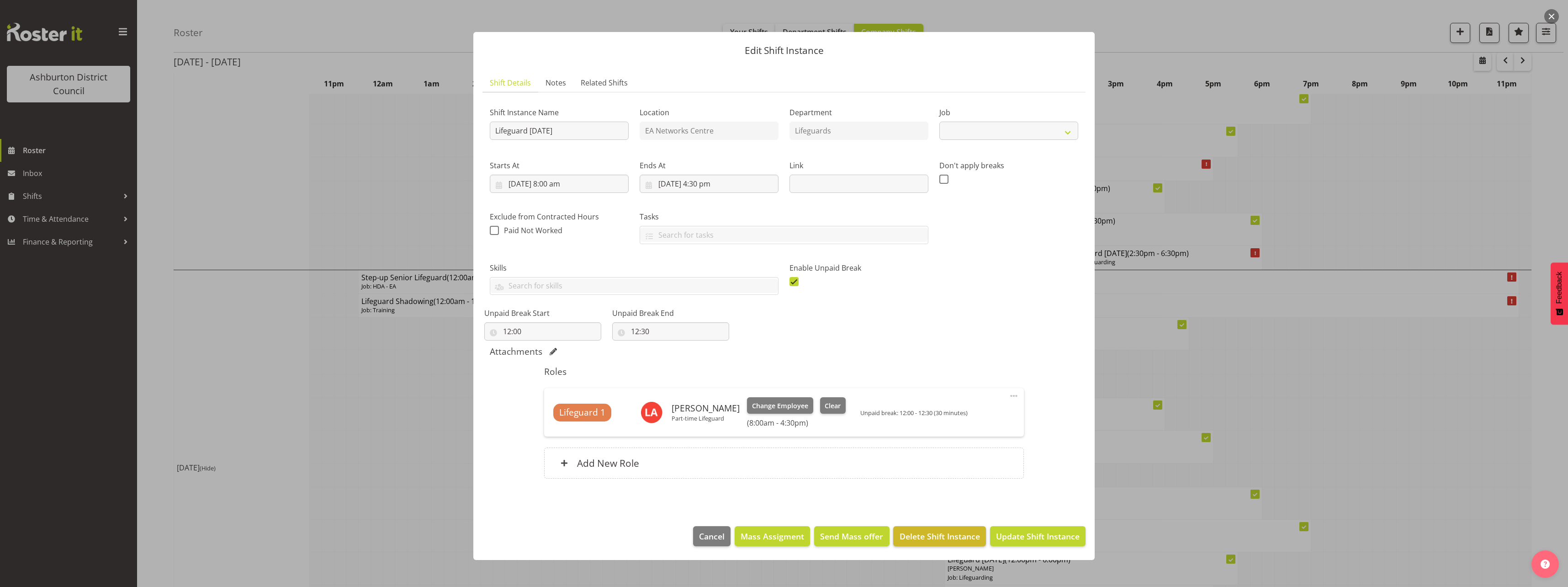
select select "38"
click at [820, 408] on button "Clear" at bounding box center [833, 405] width 26 height 16
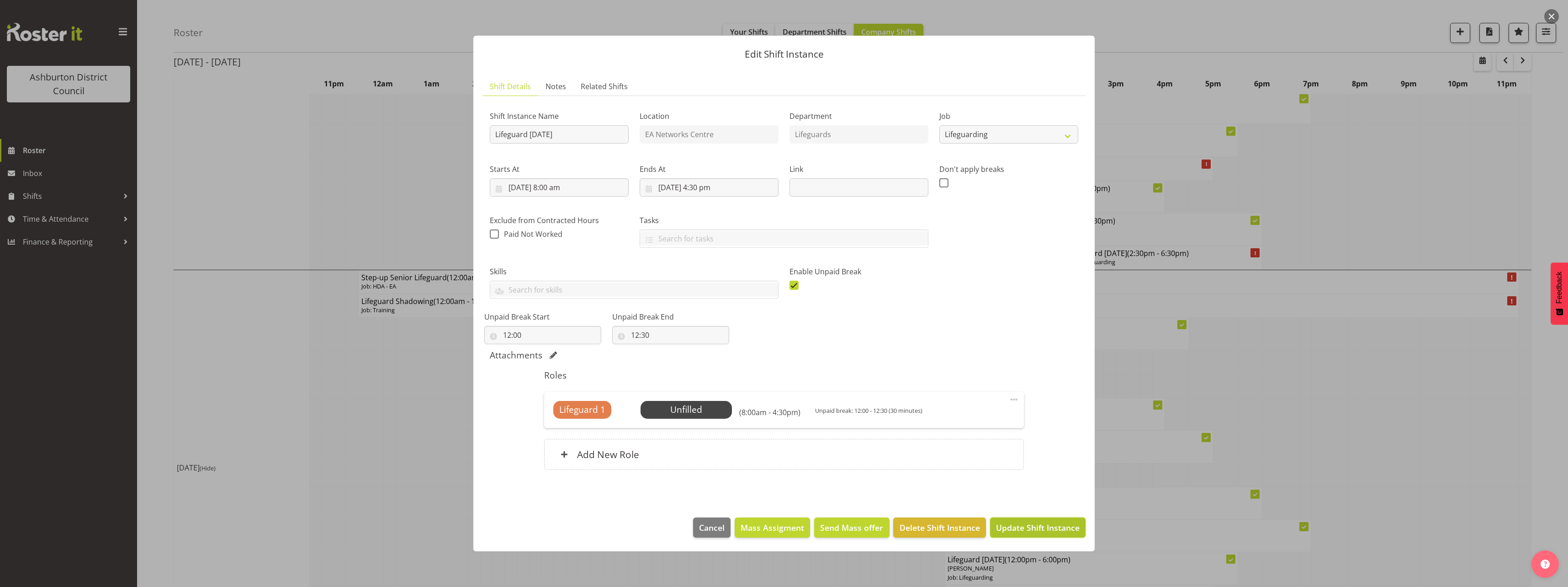
click at [1029, 529] on span "Update Shift Instance" at bounding box center [1037, 527] width 83 height 12
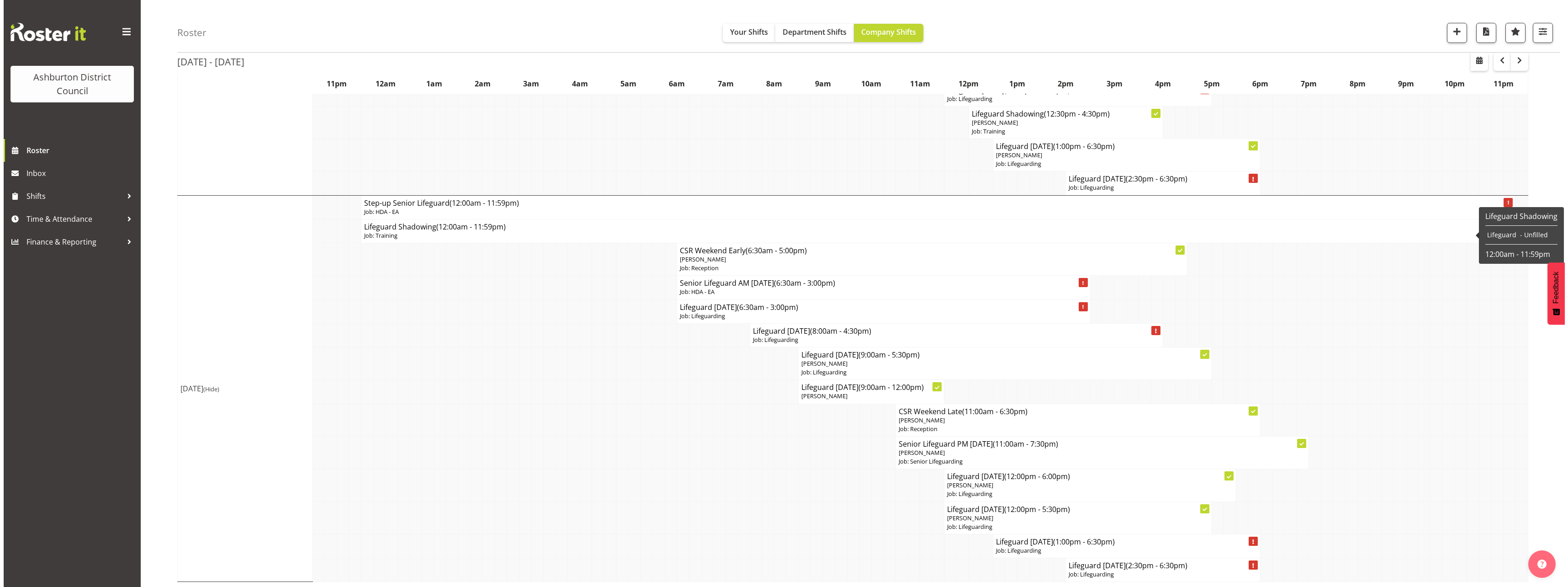
scroll to position [916, 0]
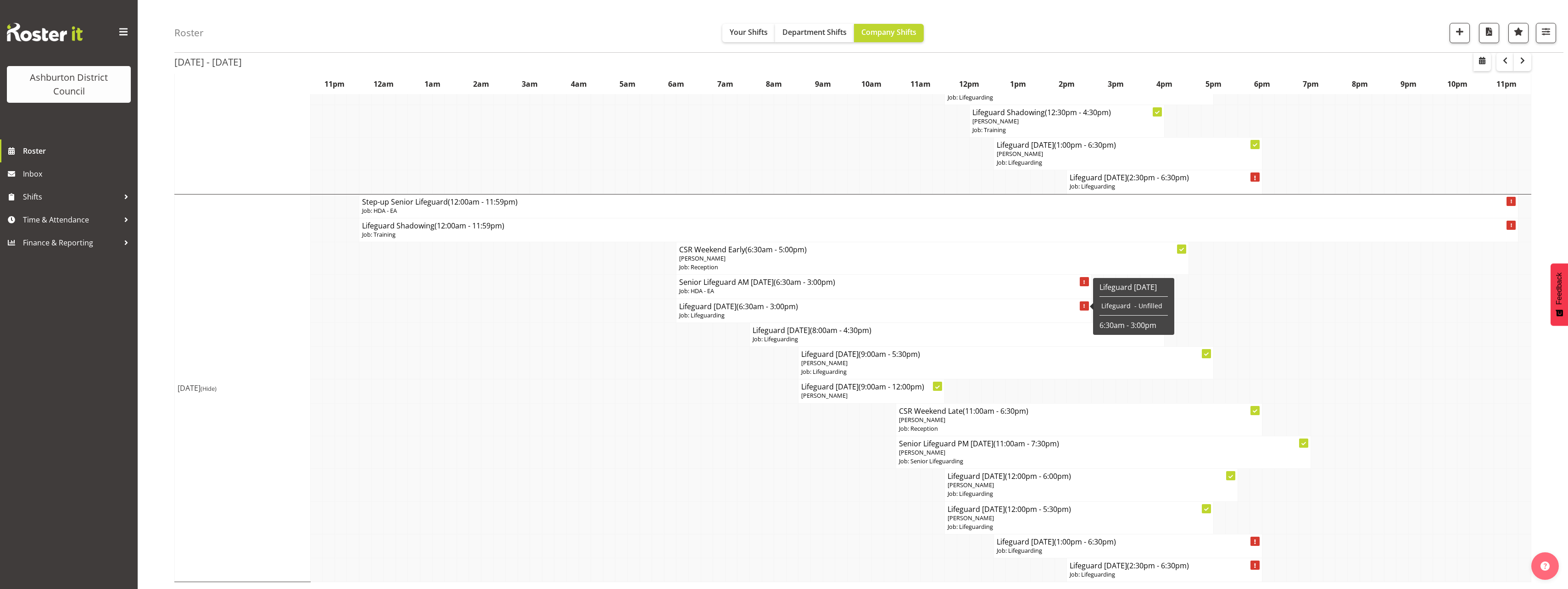
click at [711, 317] on p "Job: Lifeguarding" at bounding box center [883, 315] width 409 height 9
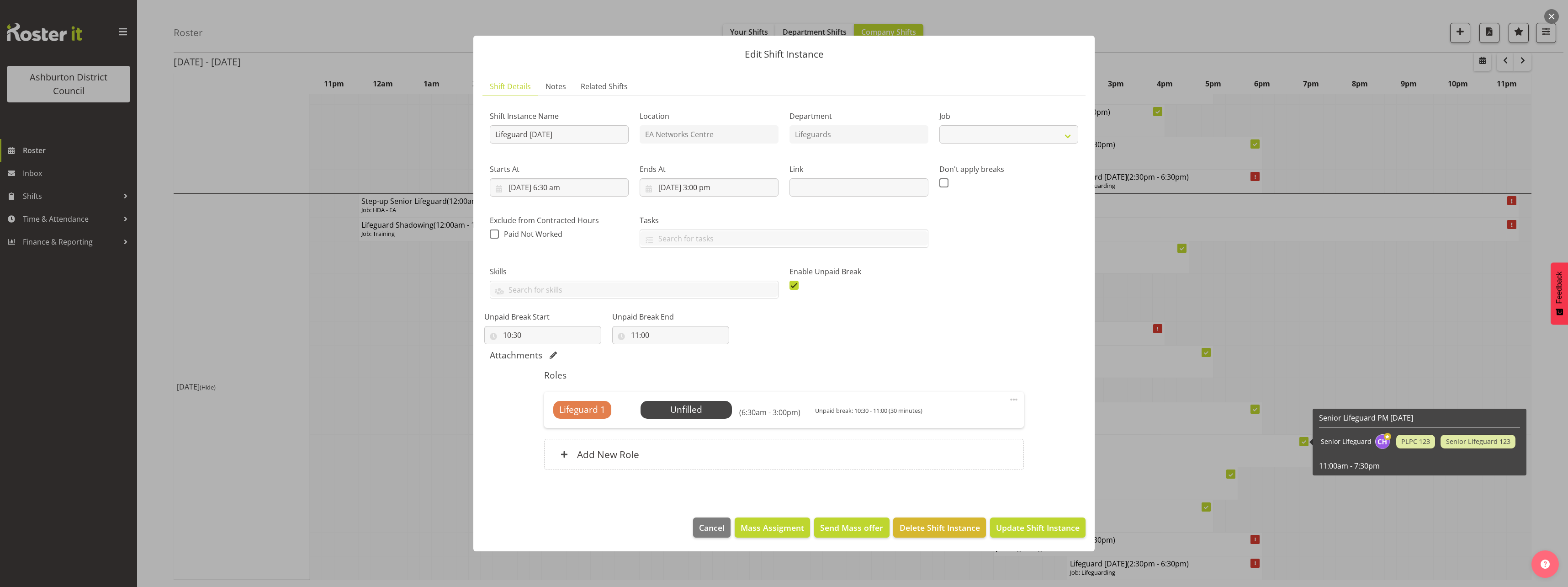
select select "38"
click at [693, 415] on span "Select Employee" at bounding box center [686, 410] width 68 height 13
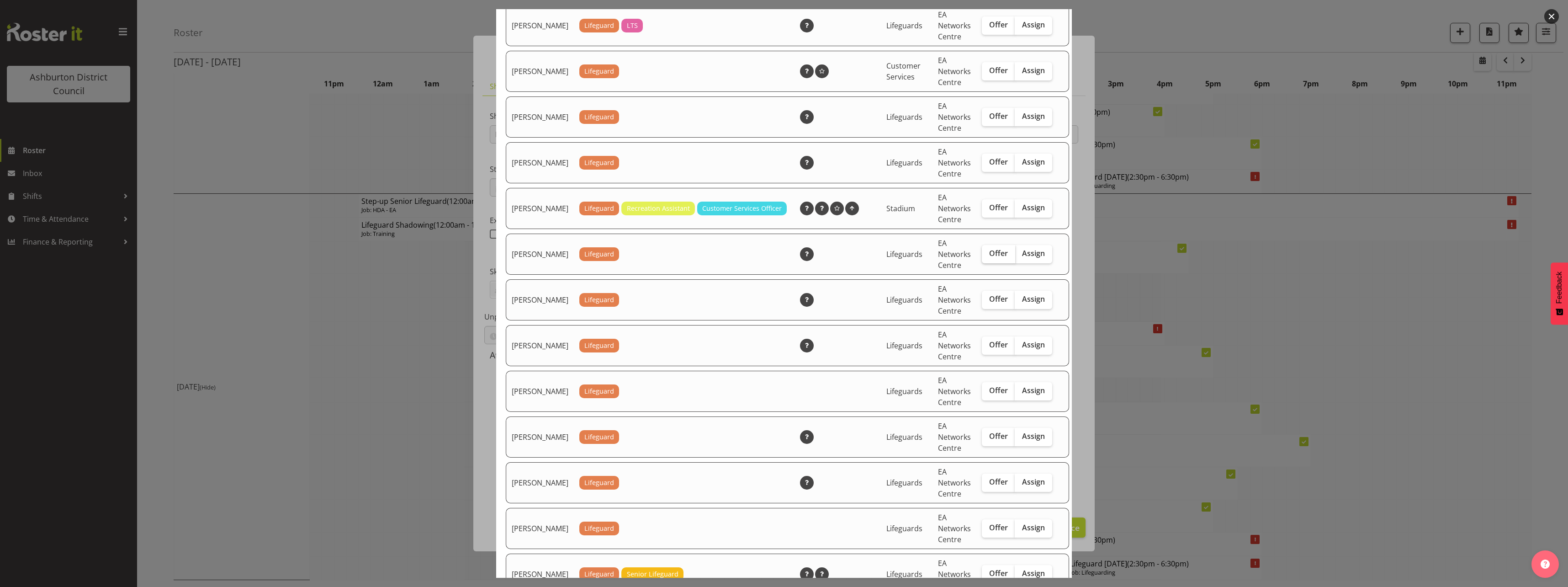
scroll to position [737, 0]
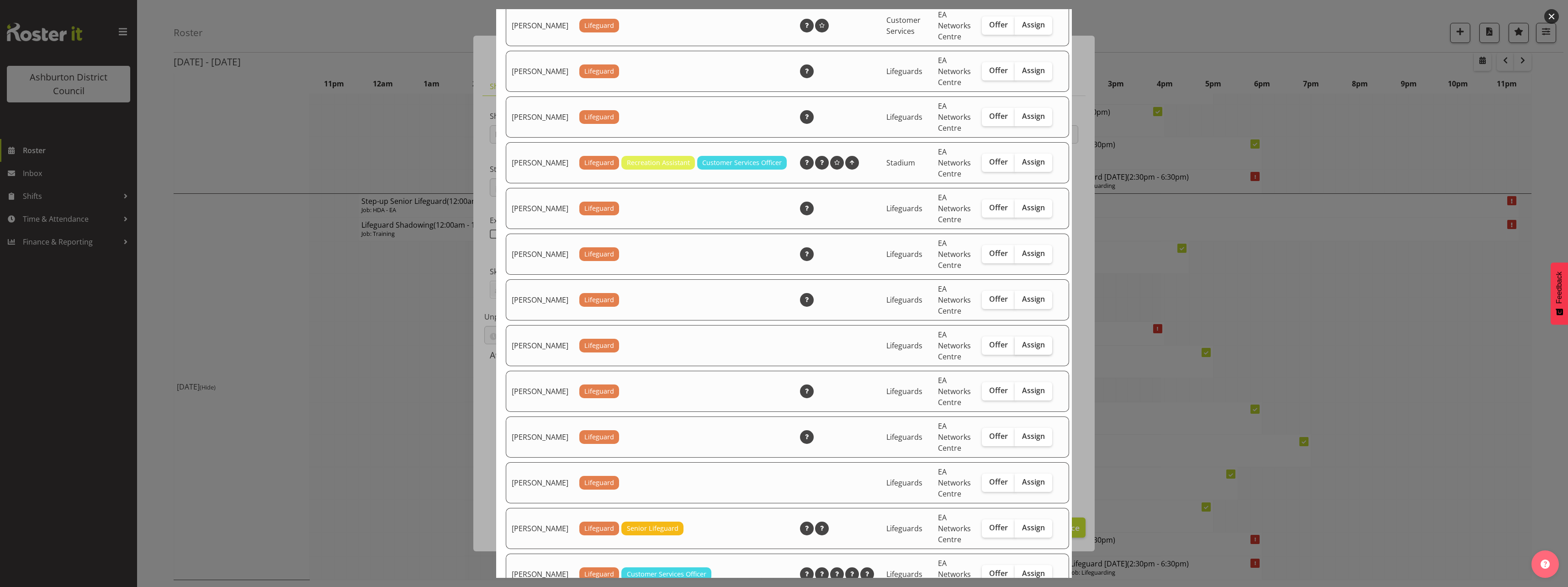
click at [1021, 354] on label "Assign" at bounding box center [1034, 345] width 38 height 18
click at [1021, 348] on input "Assign" at bounding box center [1018, 345] width 6 height 6
checkbox input "true"
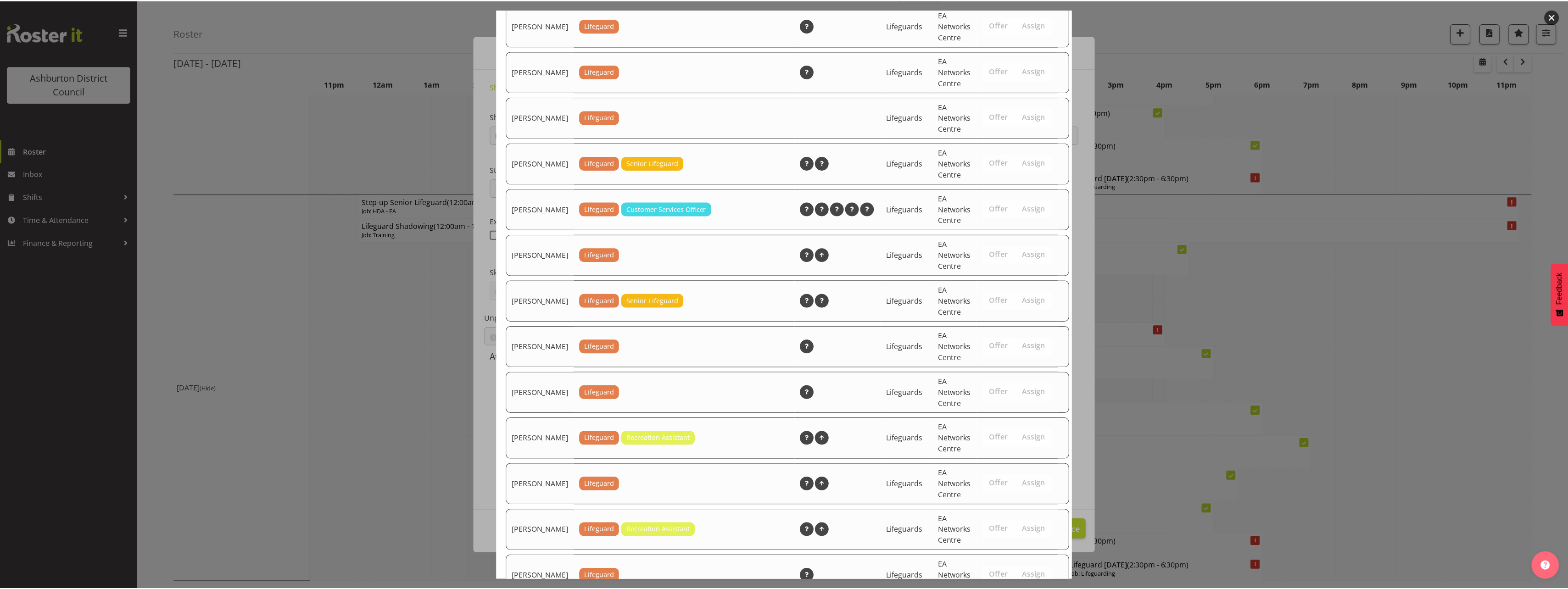
scroll to position [1375, 0]
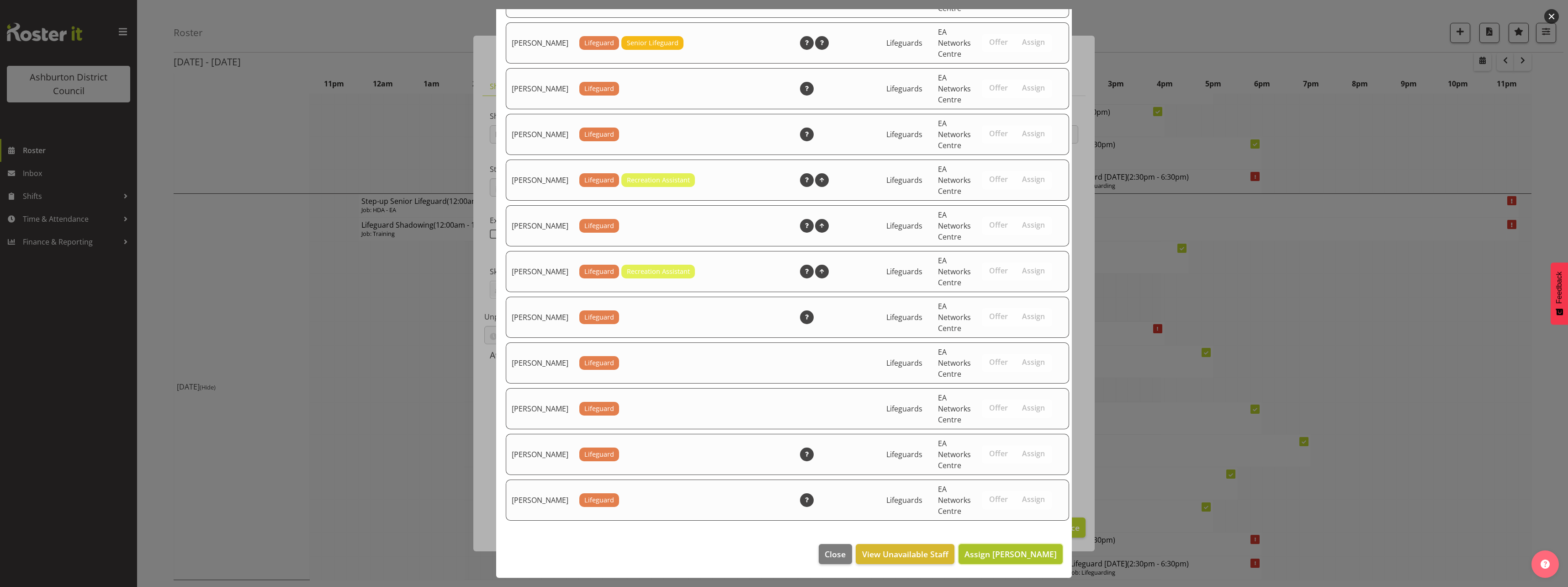
click at [1007, 560] on span "Assign [PERSON_NAME]" at bounding box center [1010, 554] width 93 height 12
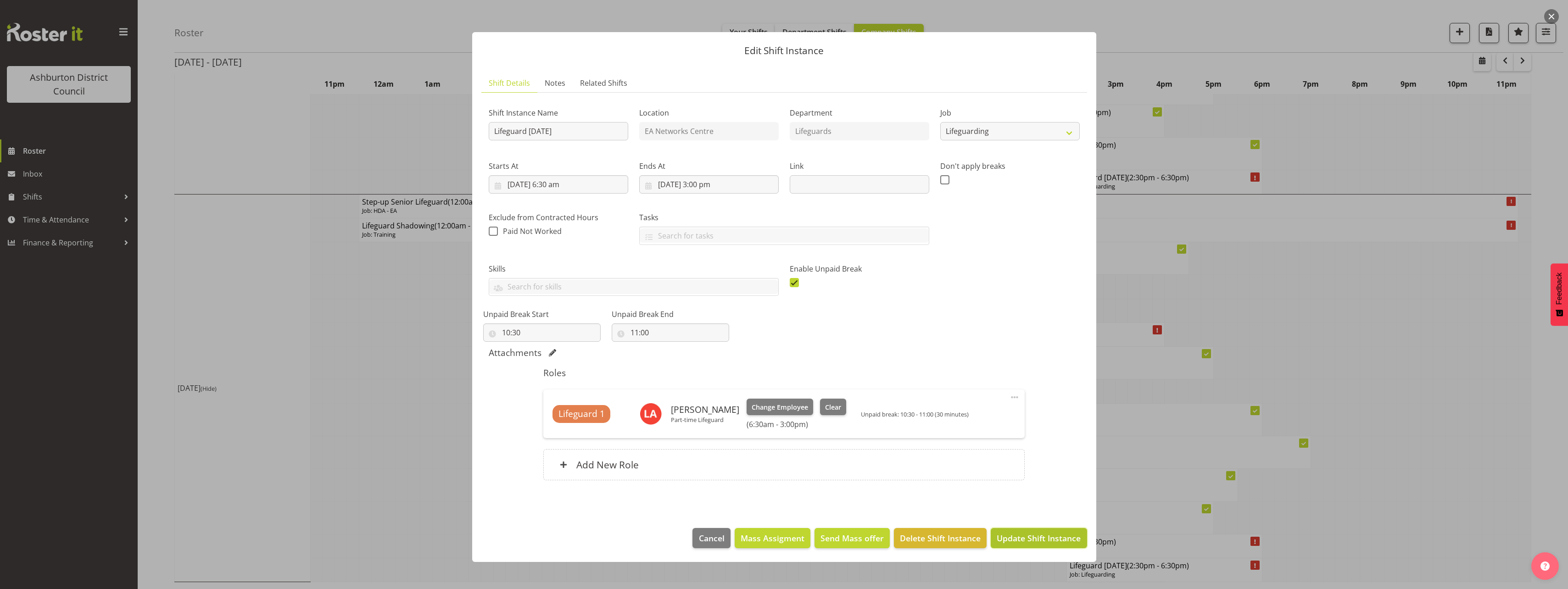
click at [1028, 540] on span "Update Shift Instance" at bounding box center [1038, 538] width 84 height 12
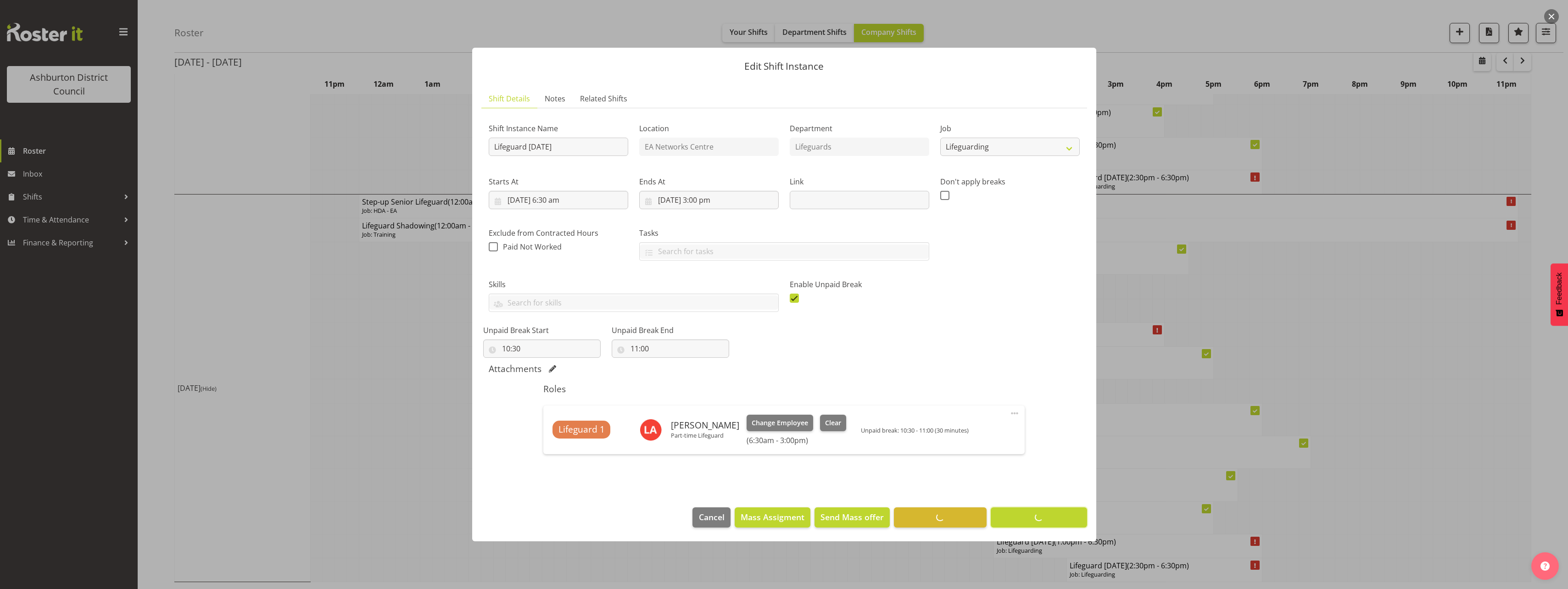
scroll to position [0, 0]
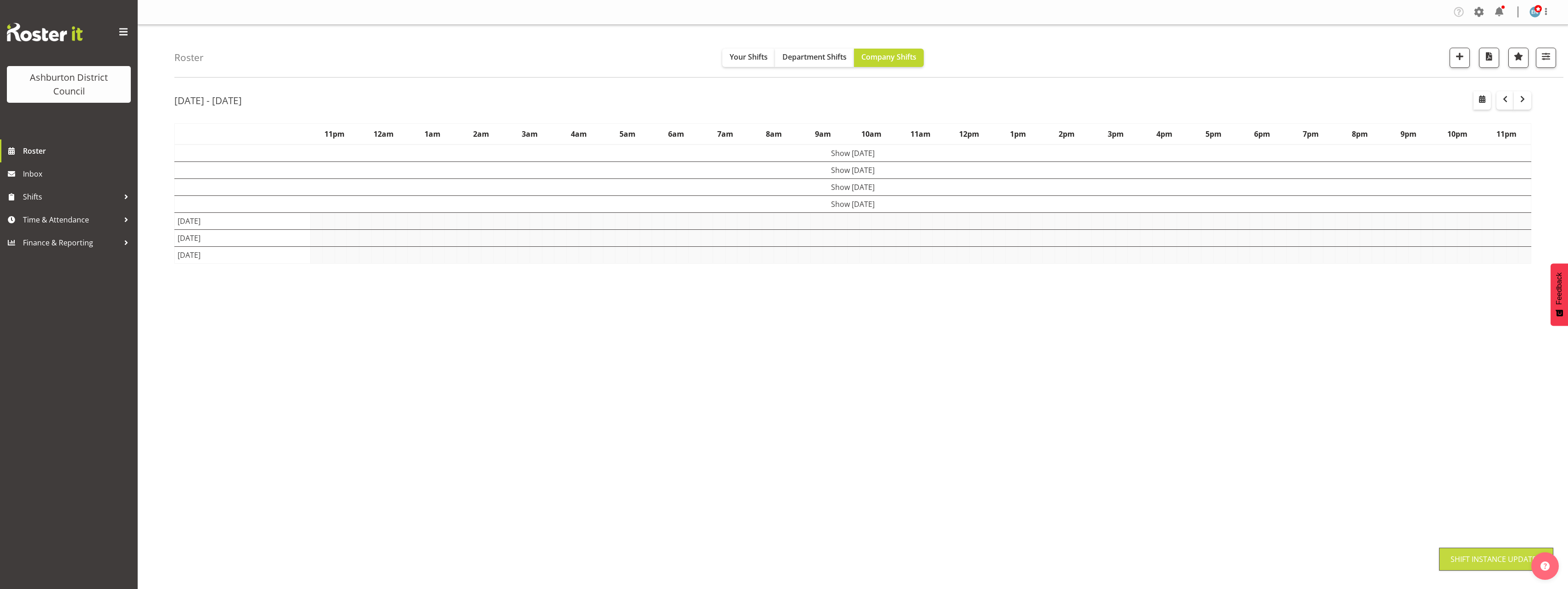
click at [148, 395] on div "Roster Your Shifts Department Shifts Company Shifts 1 Locations [GEOGRAPHIC_DAT…" at bounding box center [853, 238] width 1430 height 426
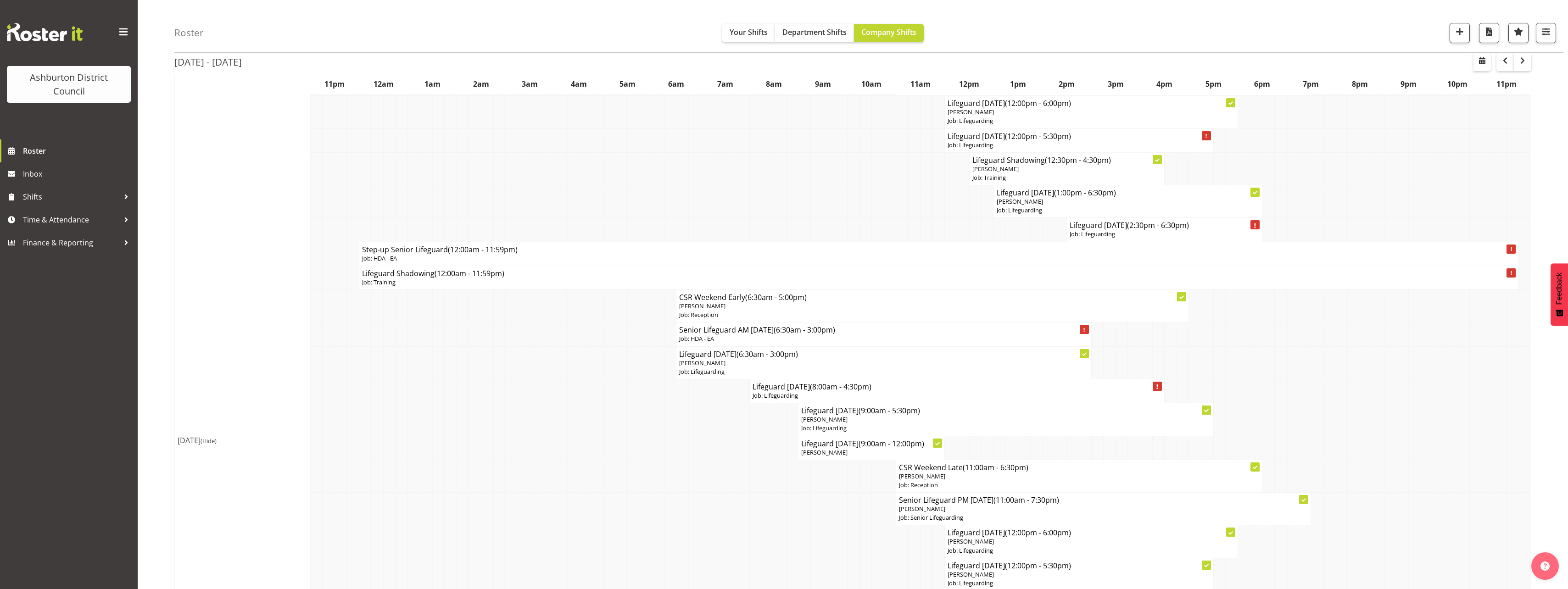
scroll to position [928, 0]
